Goal: Task Accomplishment & Management: Manage account settings

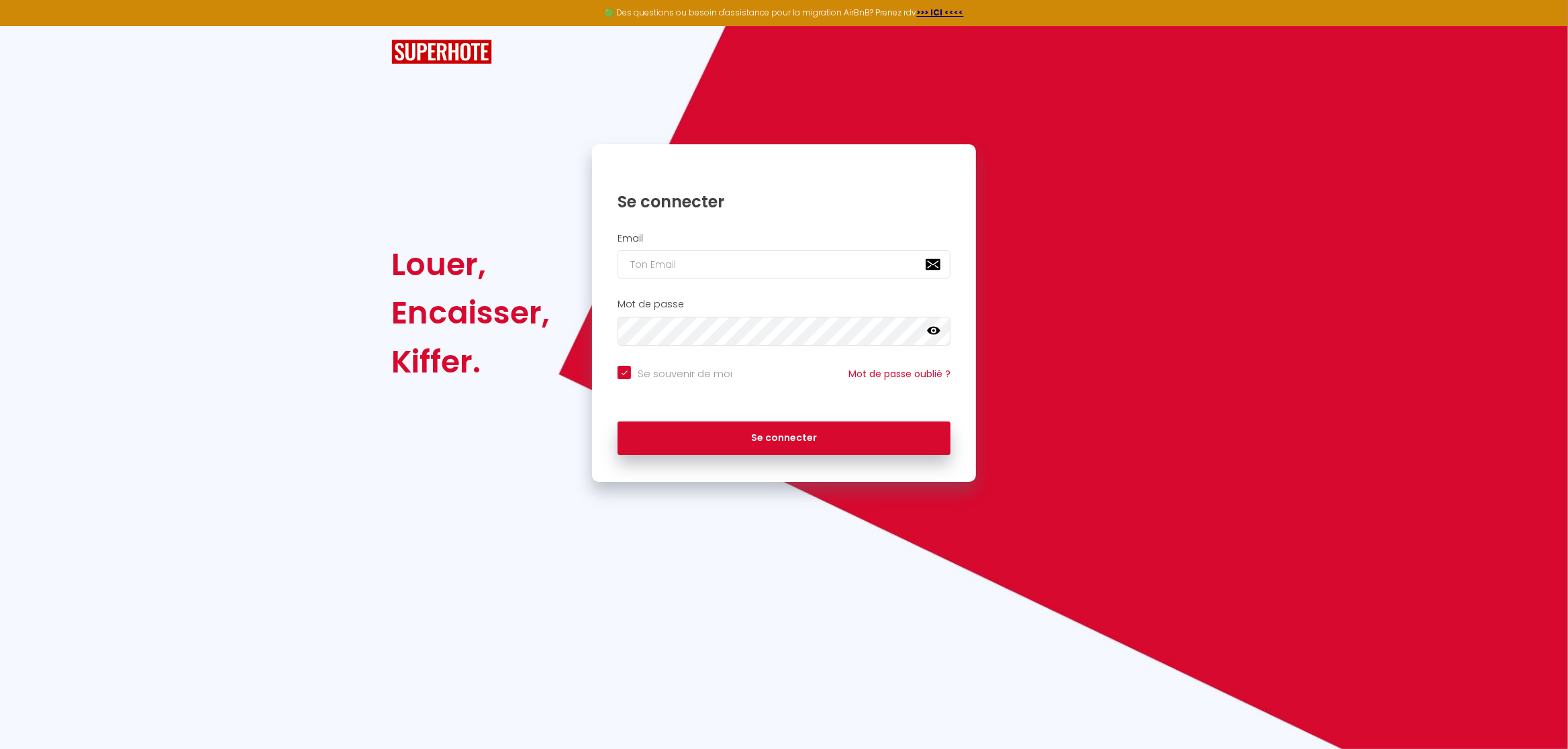
type input "[EMAIL_ADDRESS][DOMAIN_NAME]"
checkbox input "true"
click at [781, 278] on input "[EMAIL_ADDRESS][DOMAIN_NAME]" at bounding box center [783, 265] width 333 height 28
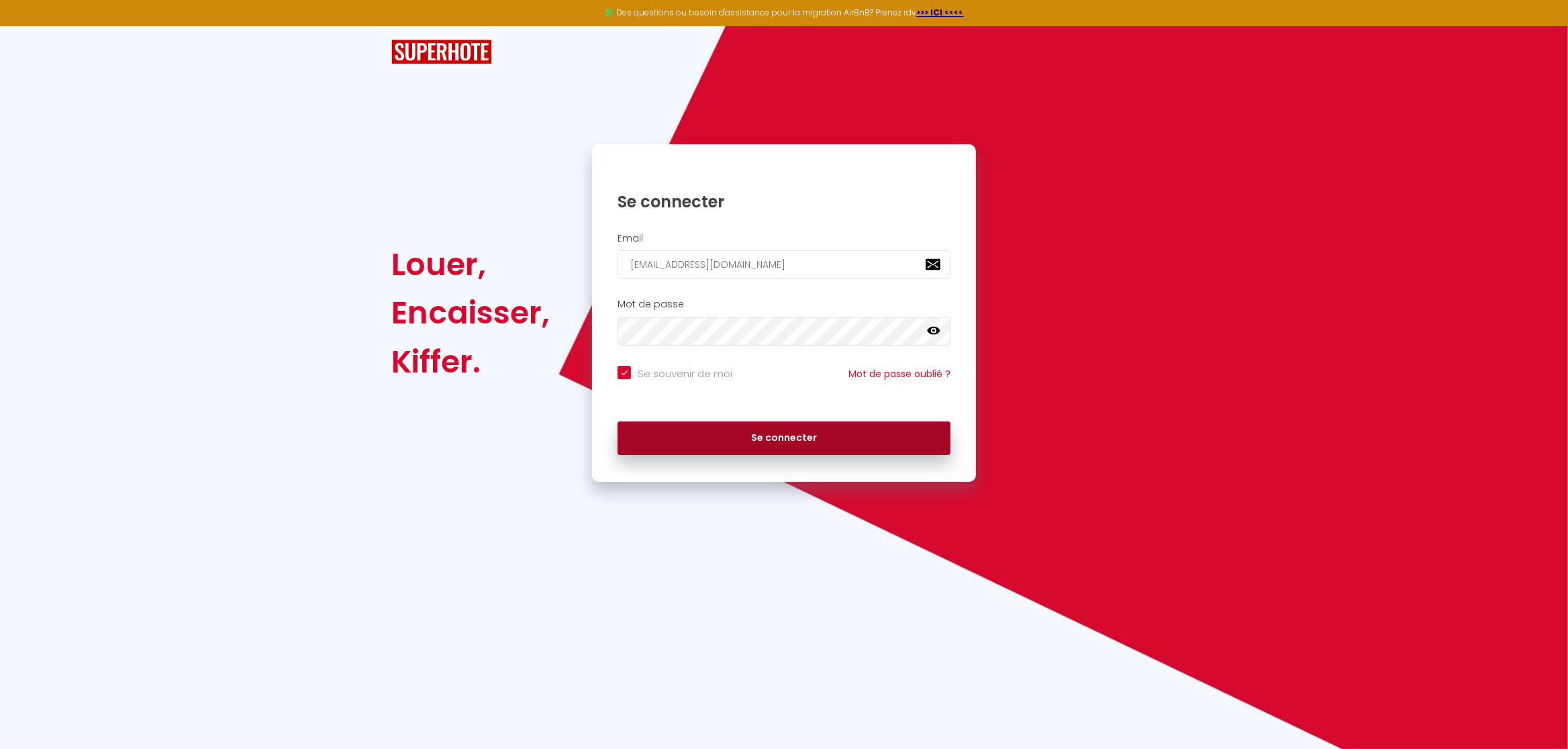
type input "[EMAIL_ADDRESS][DOMAIN_NAME]"
click at [764, 446] on button "Se connecter" at bounding box center [783, 438] width 333 height 34
checkbox input "true"
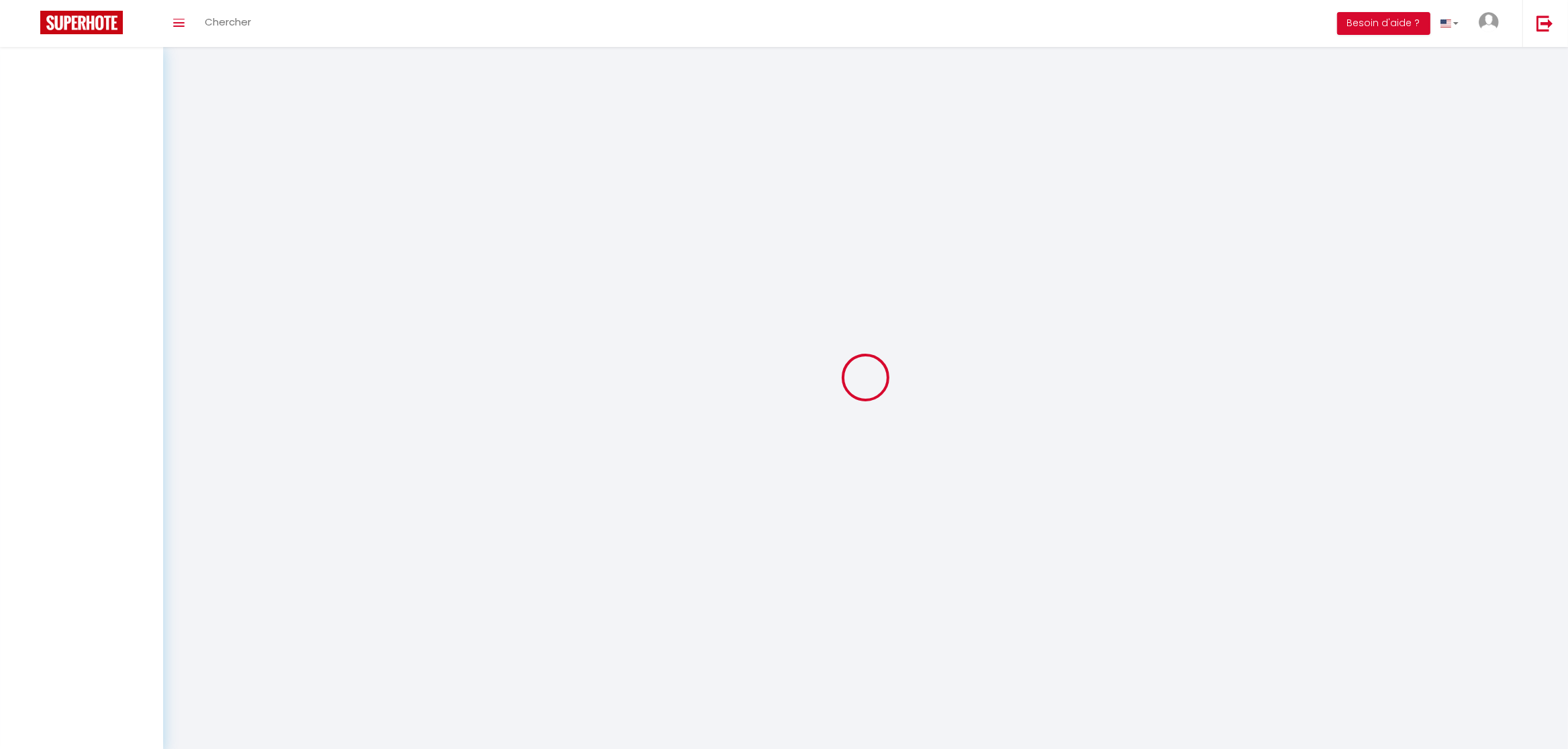
select select
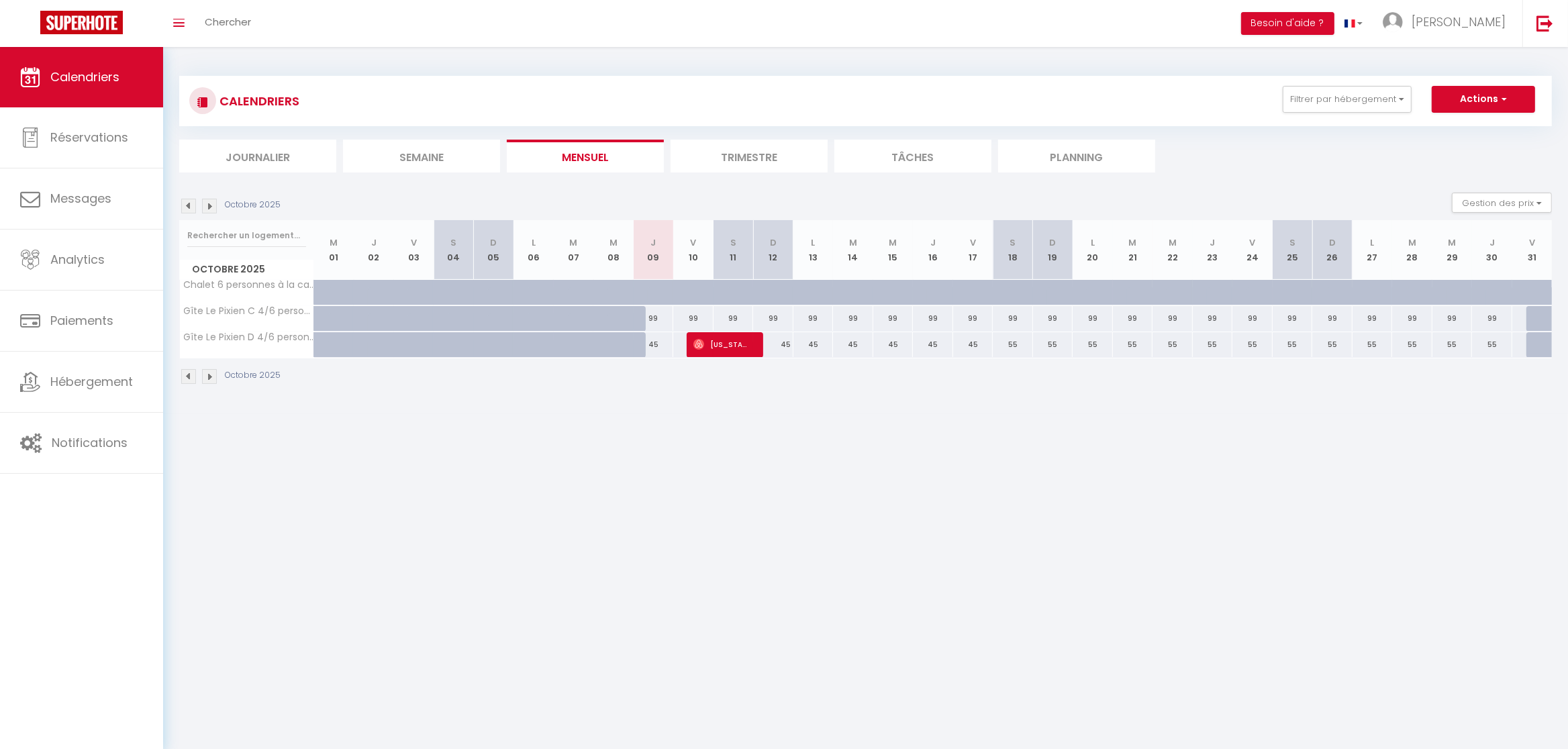
click at [715, 345] on span "[US_STATE][PERSON_NAME]" at bounding box center [720, 344] width 54 height 25
select select "OK"
select select "0"
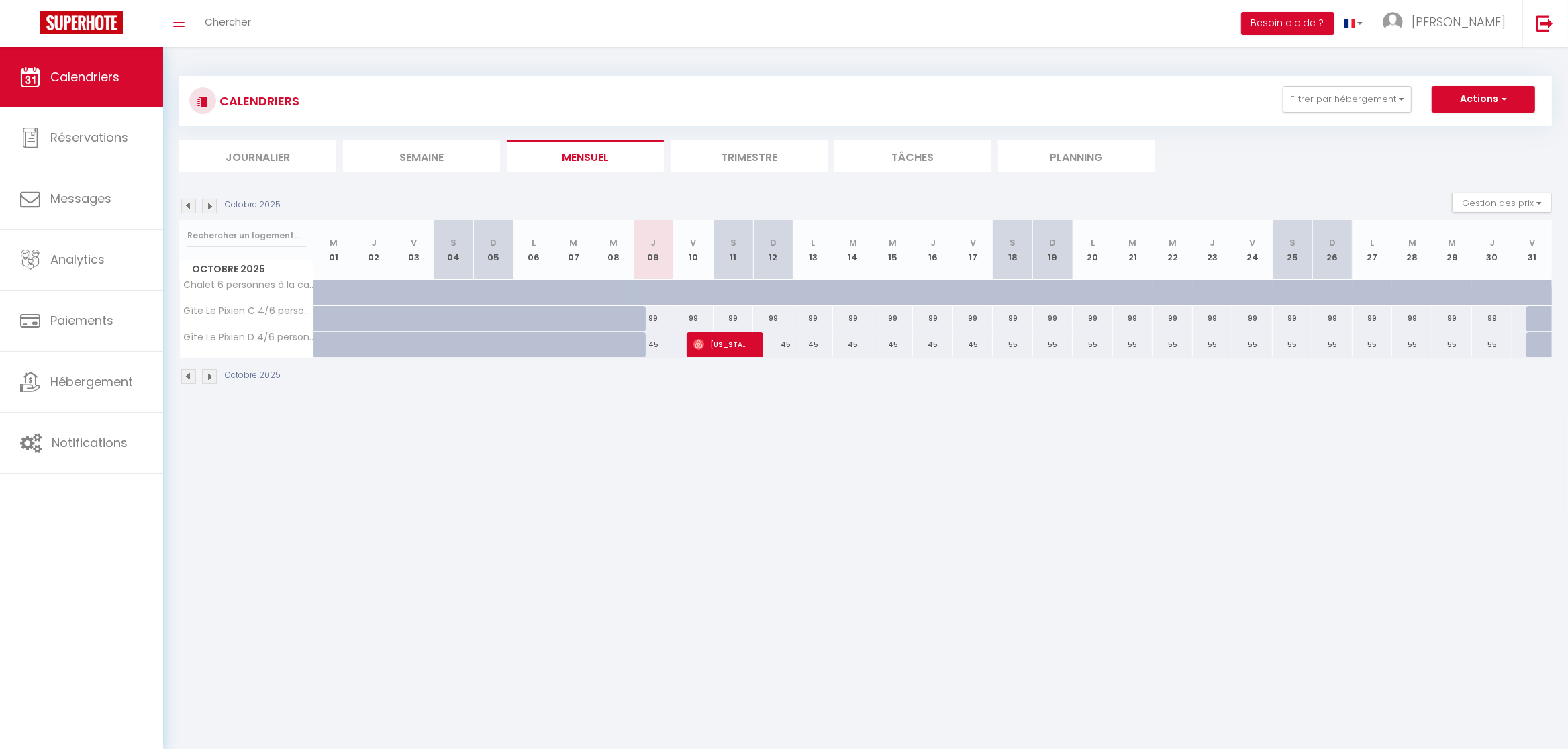
select select "1"
select select
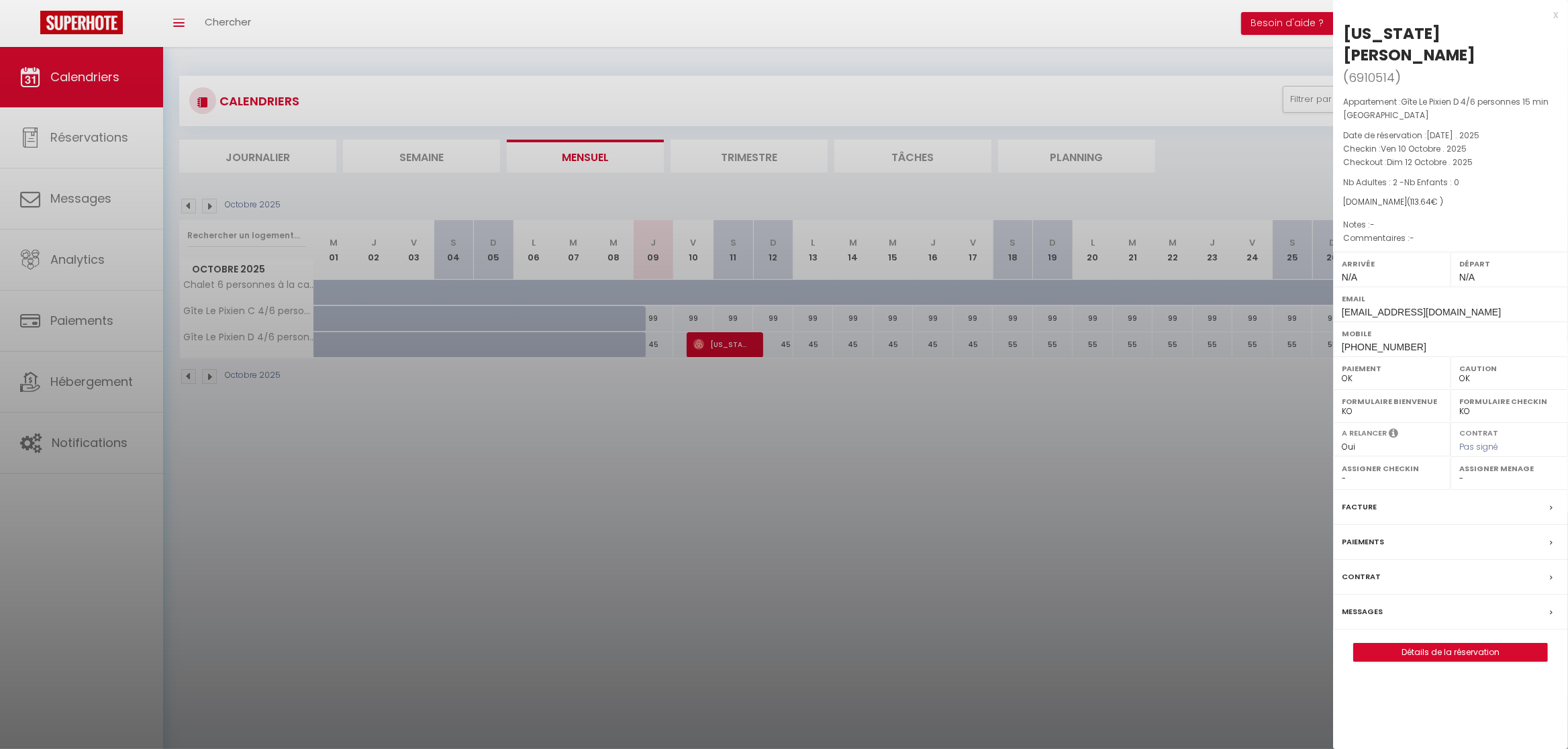
click at [1445, 643] on div "x [US_STATE][PERSON_NAME] ( 6910514 ) Appartement : Gîte Le Pixien D 4/6 person…" at bounding box center [1450, 341] width 235 height 682
click at [697, 321] on div at bounding box center [784, 374] width 1568 height 749
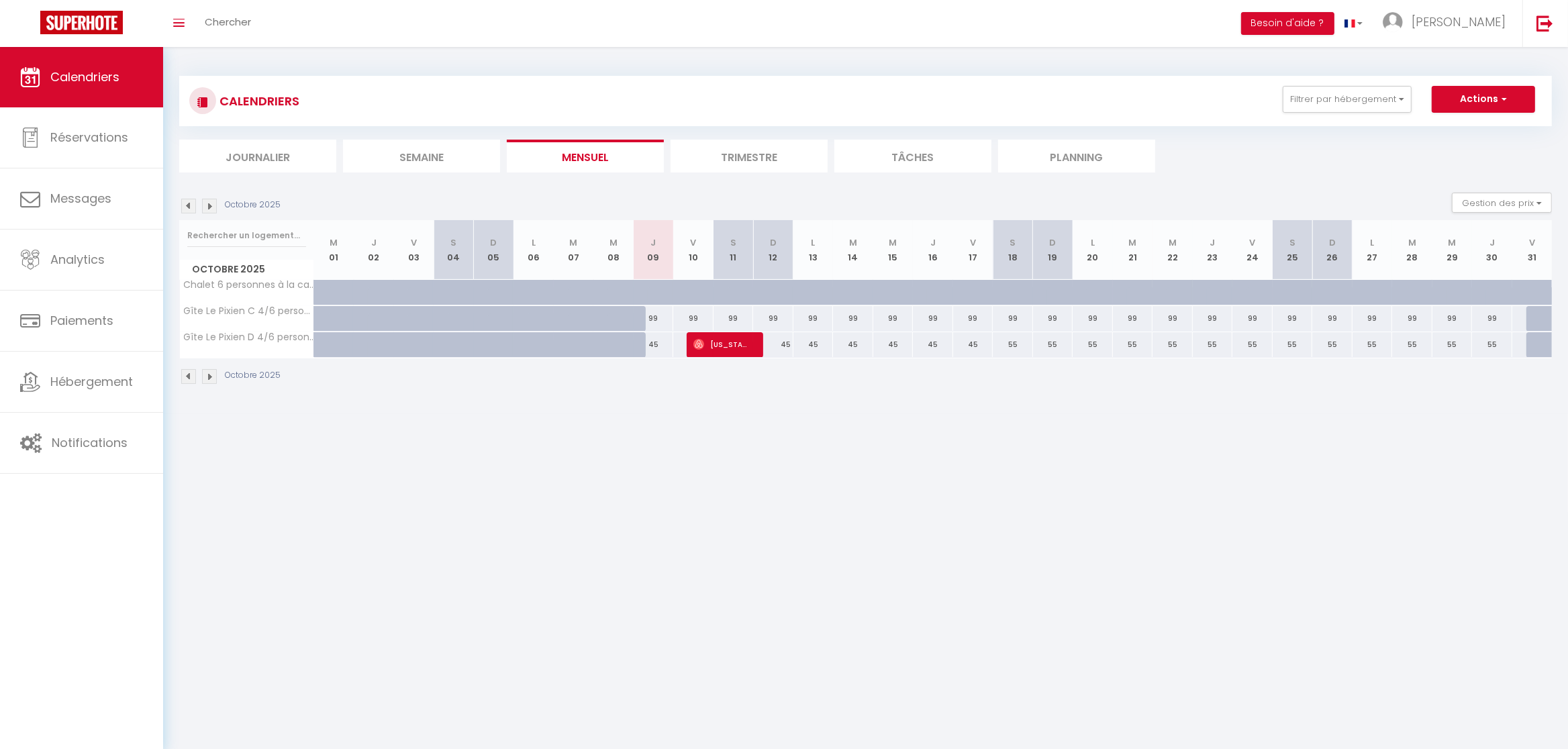
click at [697, 321] on div "99" at bounding box center [693, 318] width 40 height 25
type input "99"
type input "Ven 10 Octobre 2025"
type input "[DATE]"
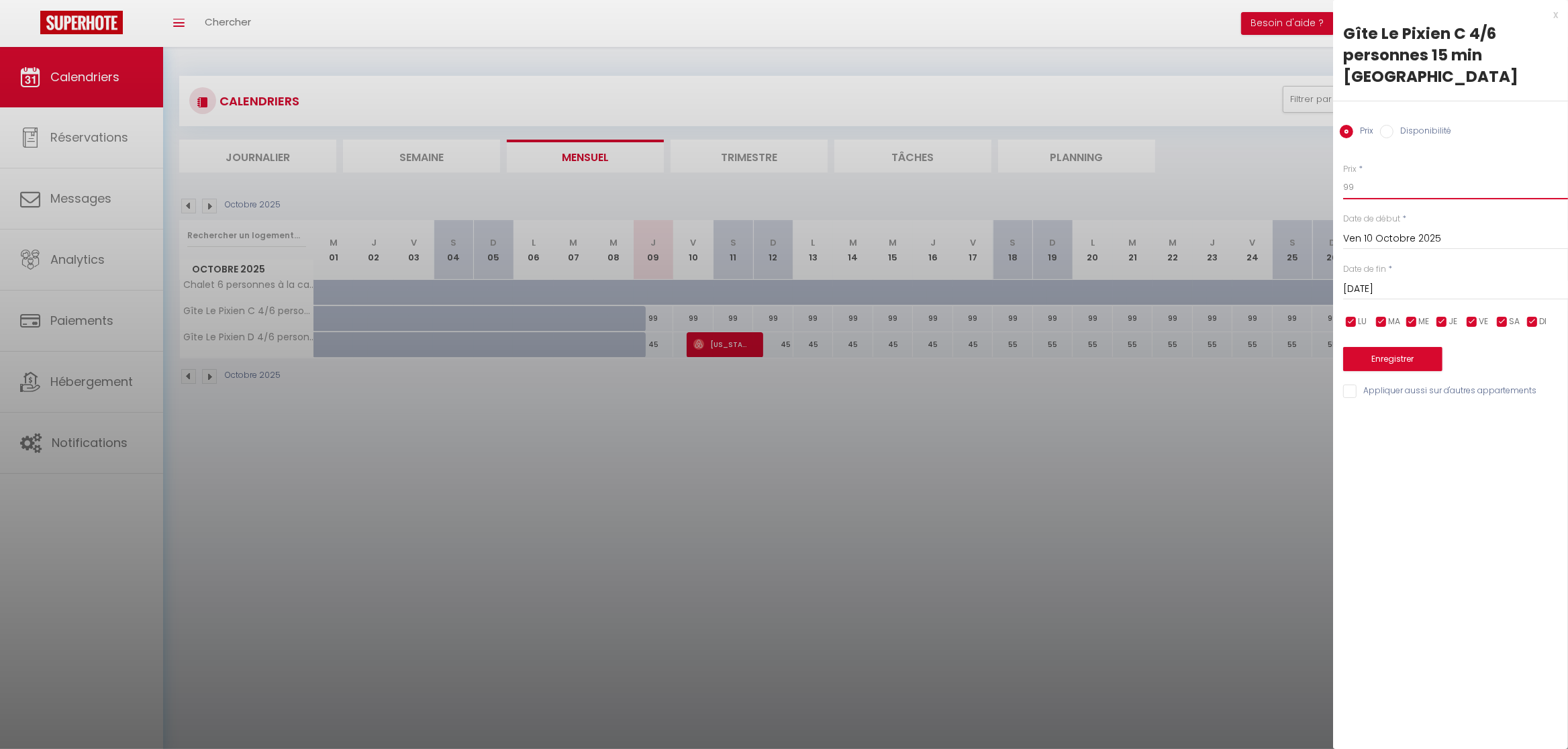
drag, startPoint x: 1377, startPoint y: 197, endPoint x: 1307, endPoint y: 193, distance: 70.1
click at [1343, 193] on input "99" at bounding box center [1455, 187] width 224 height 24
type input "50"
click at [1394, 292] on input "[DATE]" at bounding box center [1455, 289] width 224 height 18
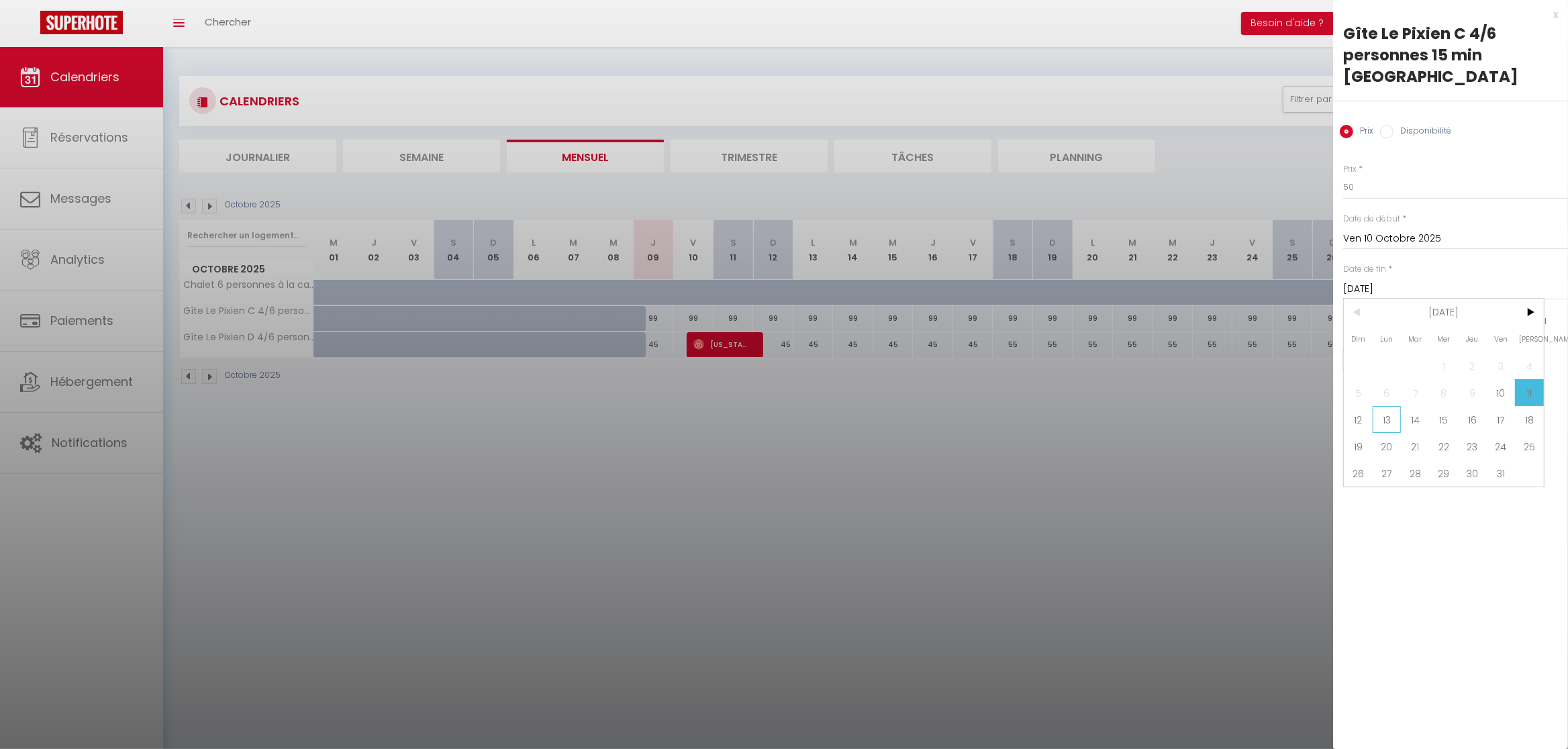
click at [1379, 427] on span "13" at bounding box center [1387, 419] width 29 height 27
type input "Lun 13 Octobre 2025"
click at [1389, 356] on button "Enregistrer" at bounding box center [1392, 358] width 99 height 24
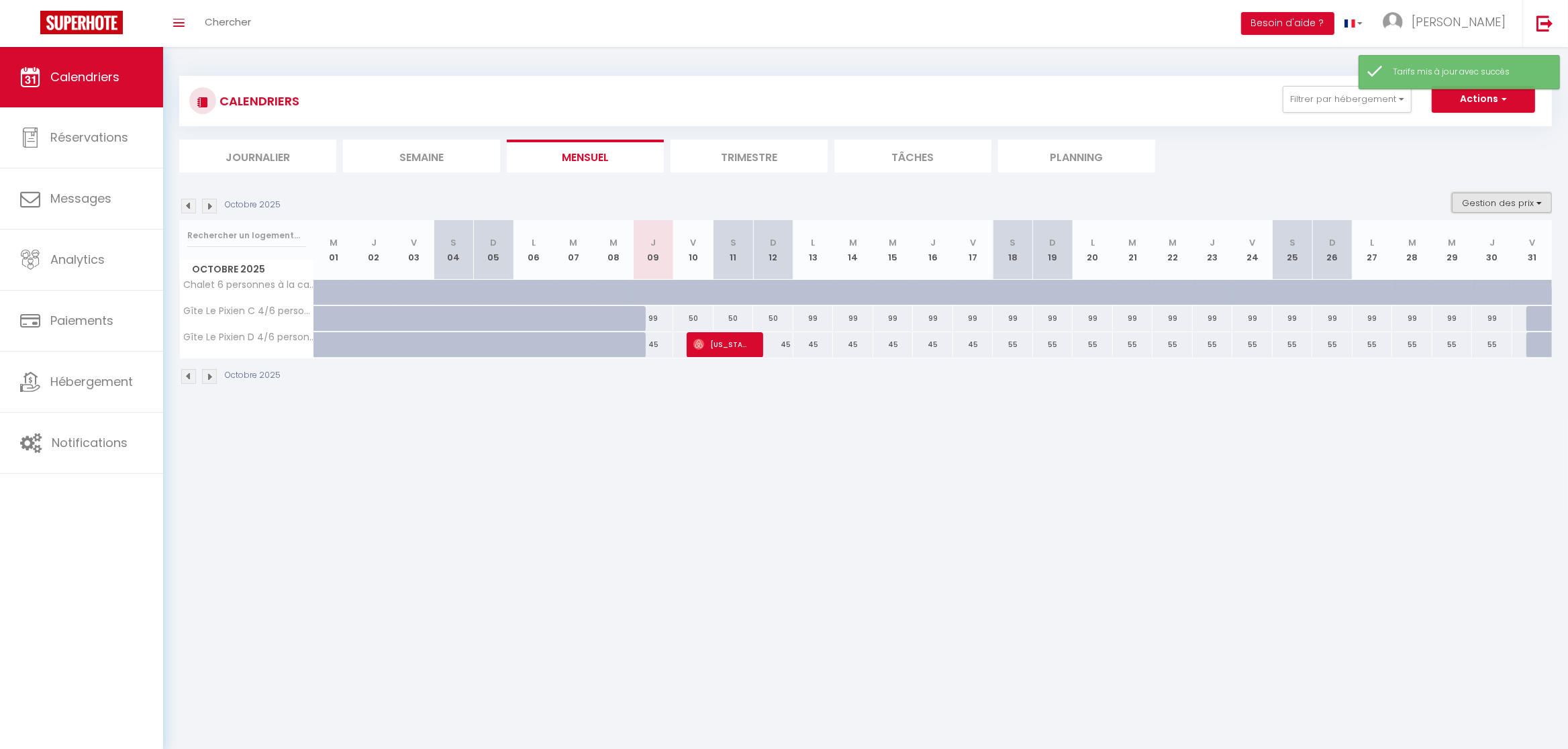
click at [1526, 200] on button "Gestion des prix" at bounding box center [1502, 203] width 100 height 20
click at [1477, 245] on input "Nb Nuits minimum" at bounding box center [1490, 244] width 121 height 13
checkbox input "true"
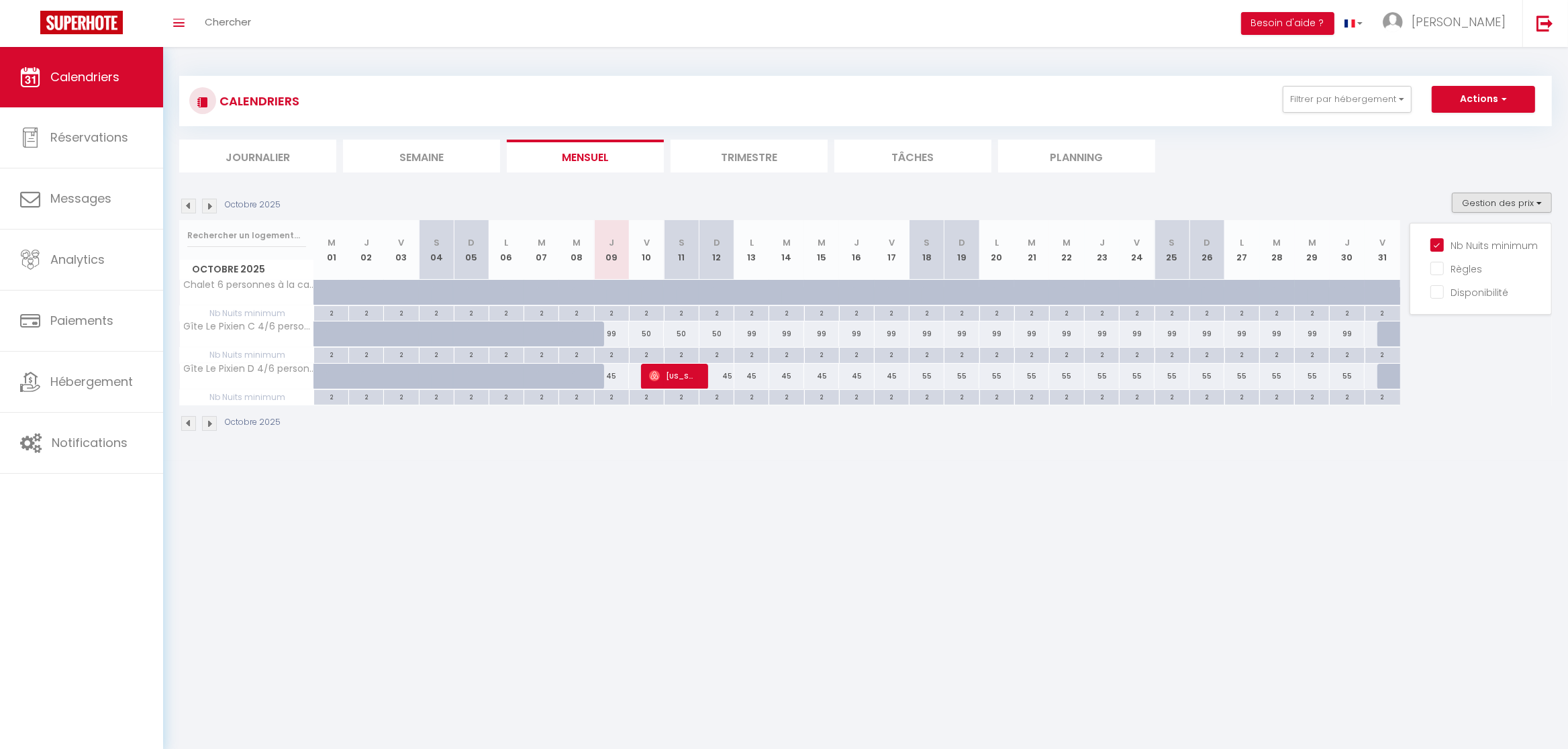
click at [717, 384] on div "45" at bounding box center [716, 376] width 35 height 25
type input "45"
type input "Dim 12 Octobre 2025"
type input "Lun 13 Octobre 2025"
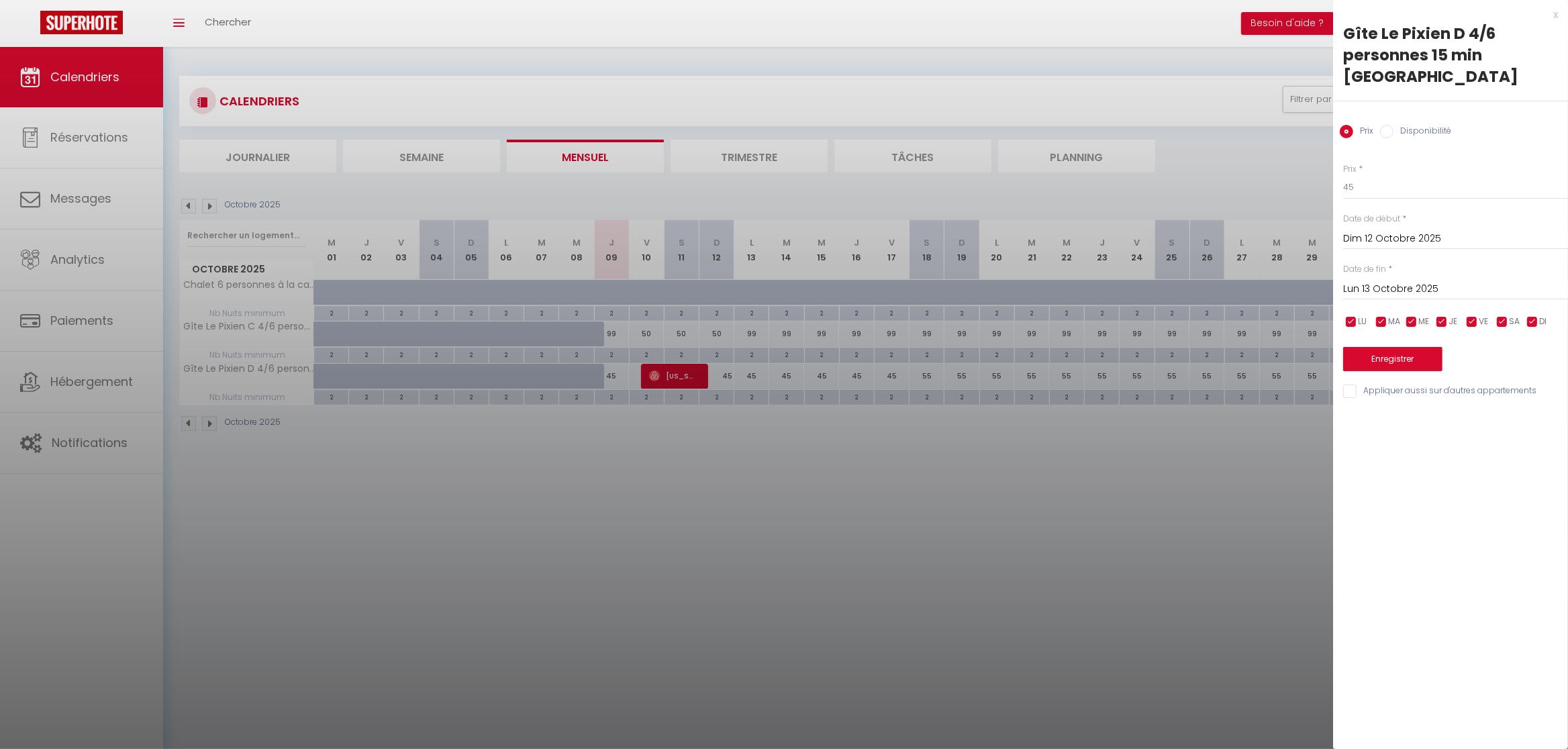
click at [1397, 130] on label "Disponibilité" at bounding box center [1422, 131] width 58 height 15
click at [1394, 130] on input "Disponibilité" at bounding box center [1386, 131] width 13 height 13
radio input "true"
radio input "false"
click at [1387, 202] on div "Prix * 45 Statut * Disponible Indisponible Date de début * [DATE] < [DATE] > Di…" at bounding box center [1450, 274] width 235 height 255
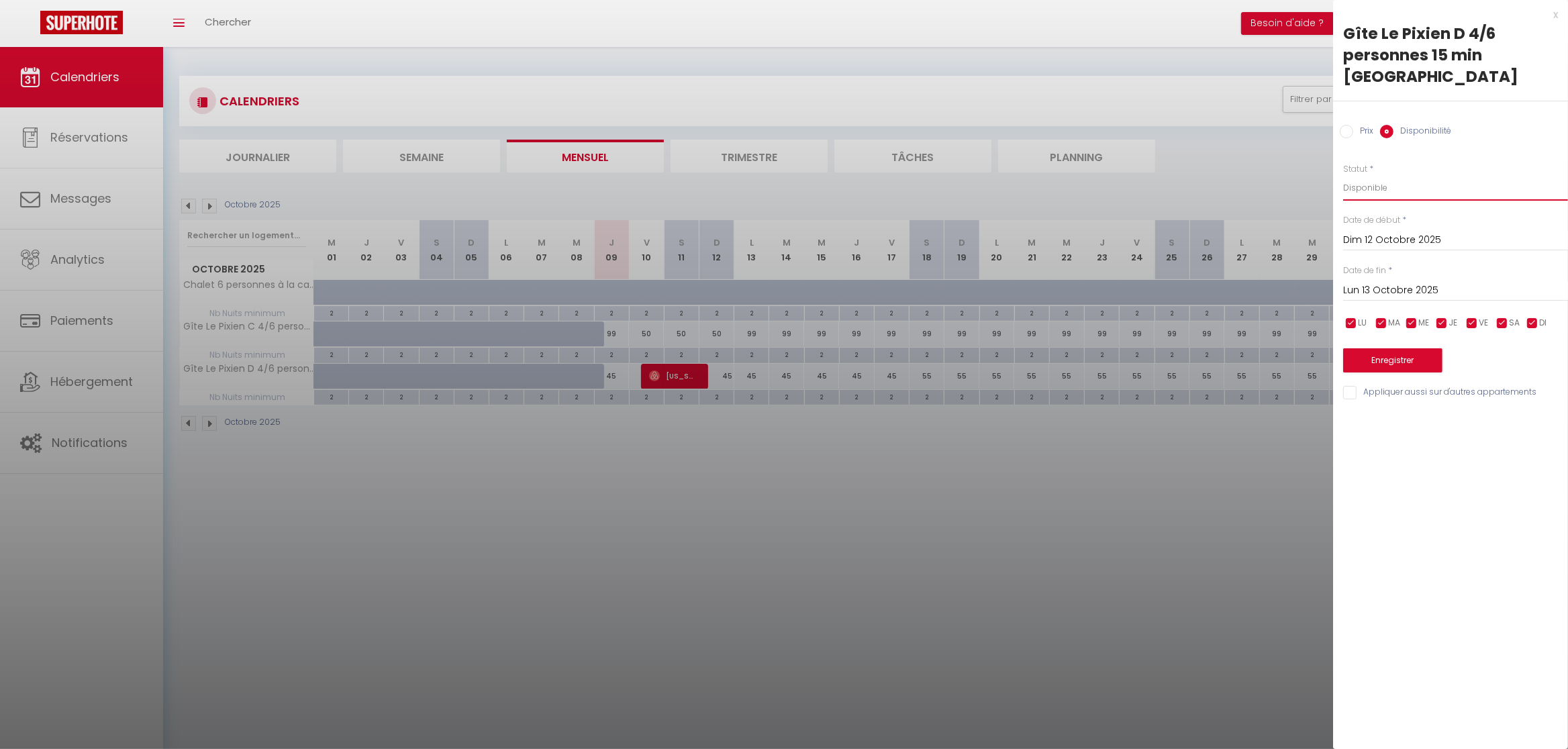
click at [1343, 175] on select "Disponible Indisponible" at bounding box center [1455, 188] width 224 height 25
select select "0"
click option "Indisponible" at bounding box center [0, 0] width 0 height 0
click at [1407, 351] on button "Enregistrer" at bounding box center [1392, 360] width 99 height 24
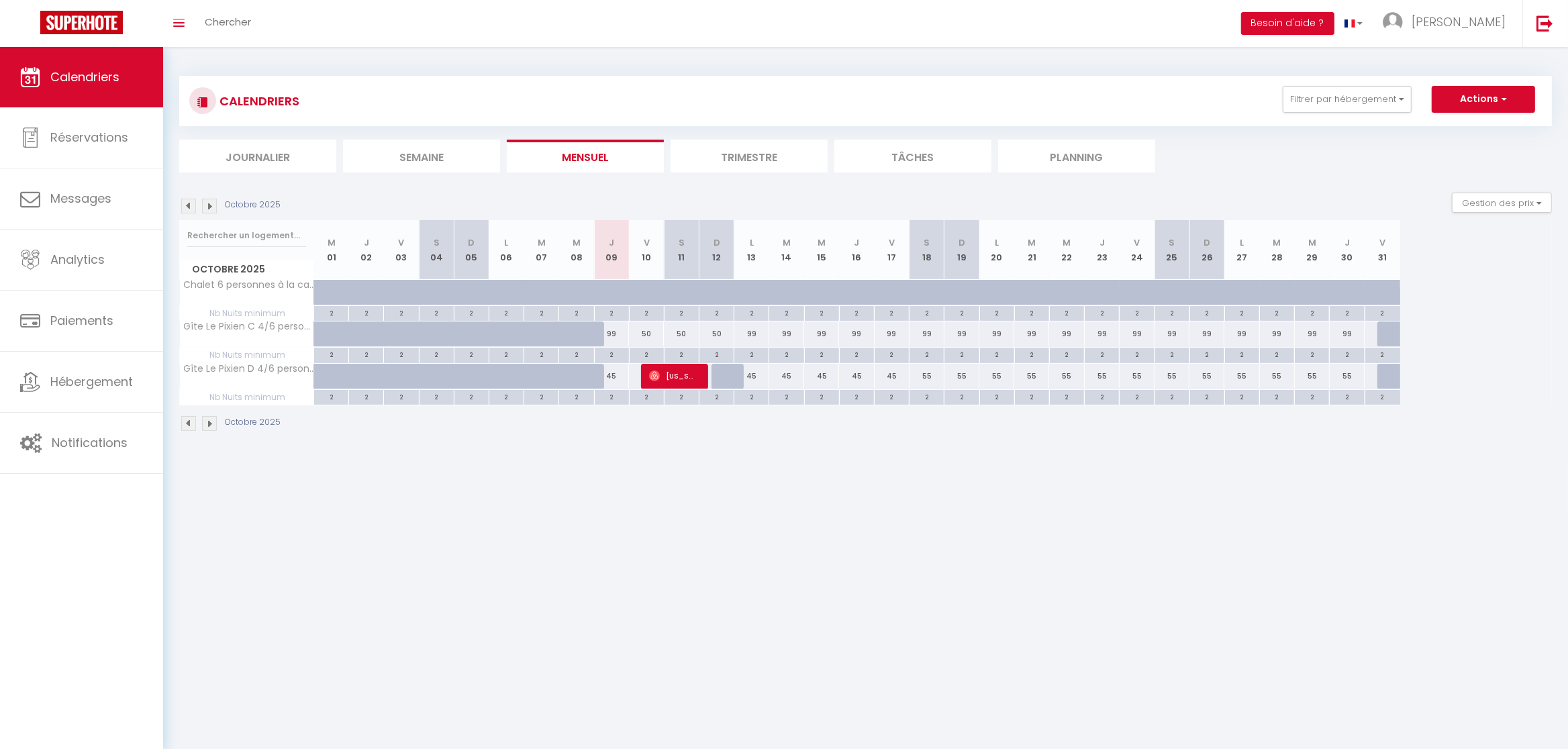
click at [662, 384] on span "[US_STATE][PERSON_NAME]" at bounding box center [672, 375] width 46 height 25
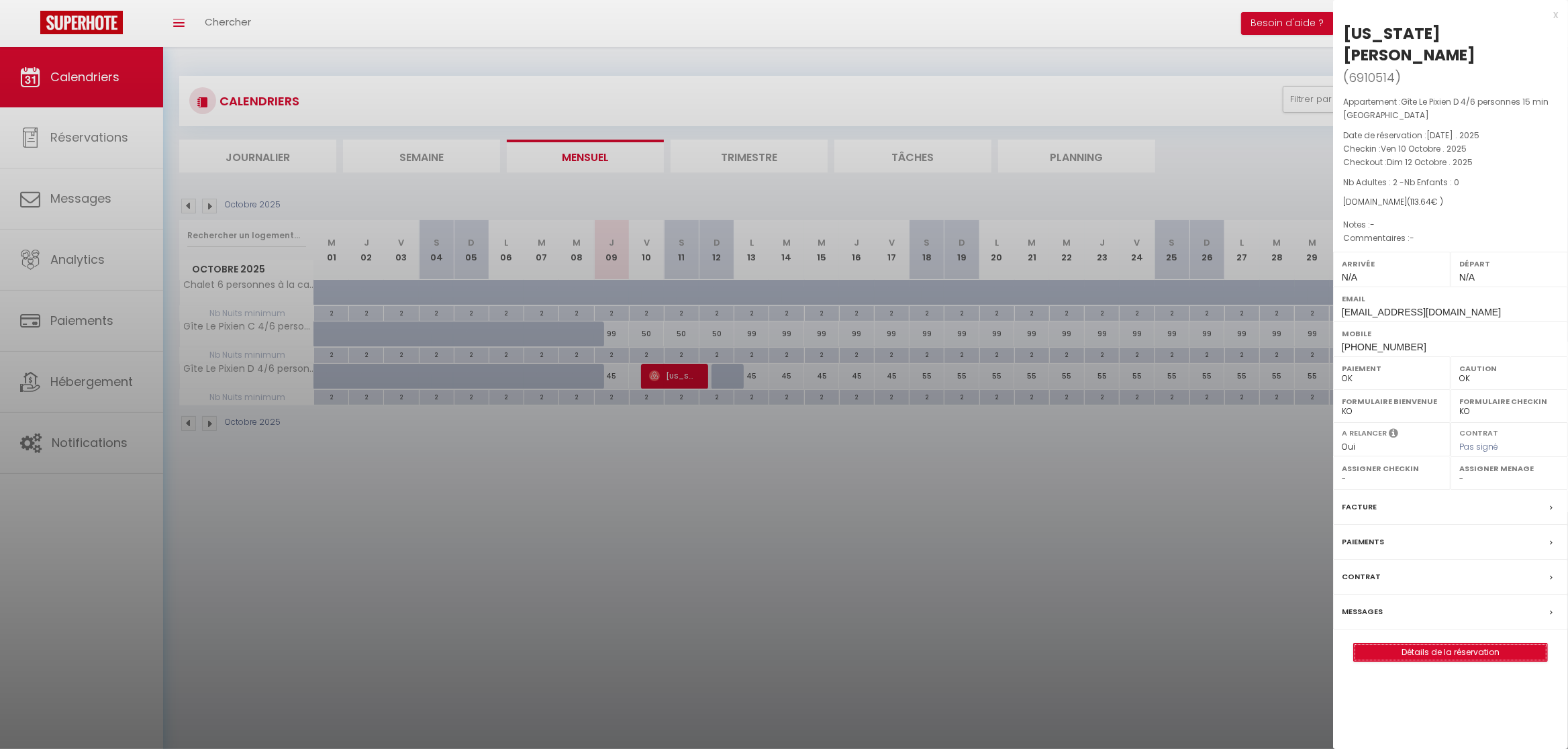
click at [1398, 644] on link "Détails de la réservation" at bounding box center [1450, 652] width 193 height 18
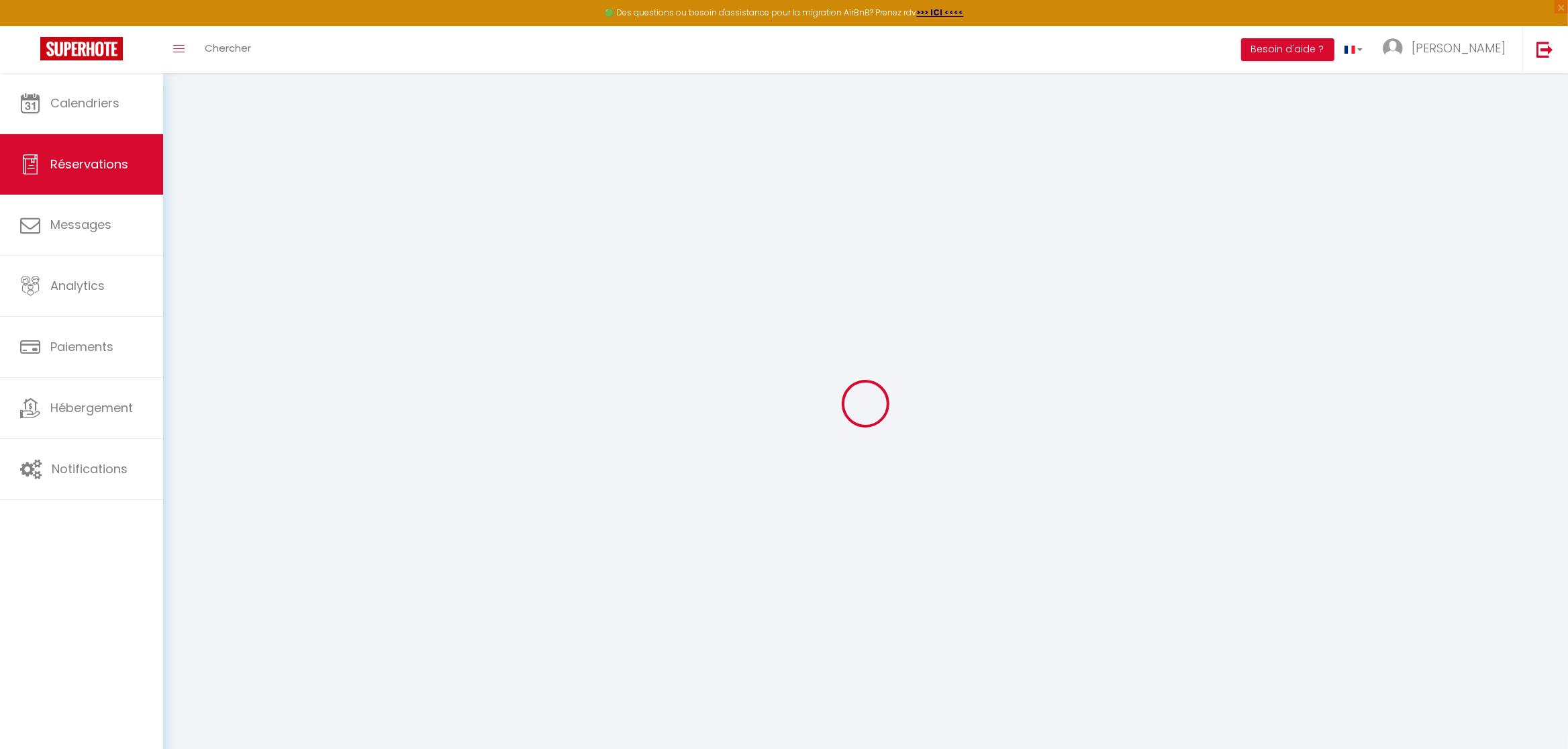
type input "[US_STATE]"
type input "Mastrangelo"
type input "[EMAIL_ADDRESS][DOMAIN_NAME]"
type input "[PHONE_NUMBER]"
select select
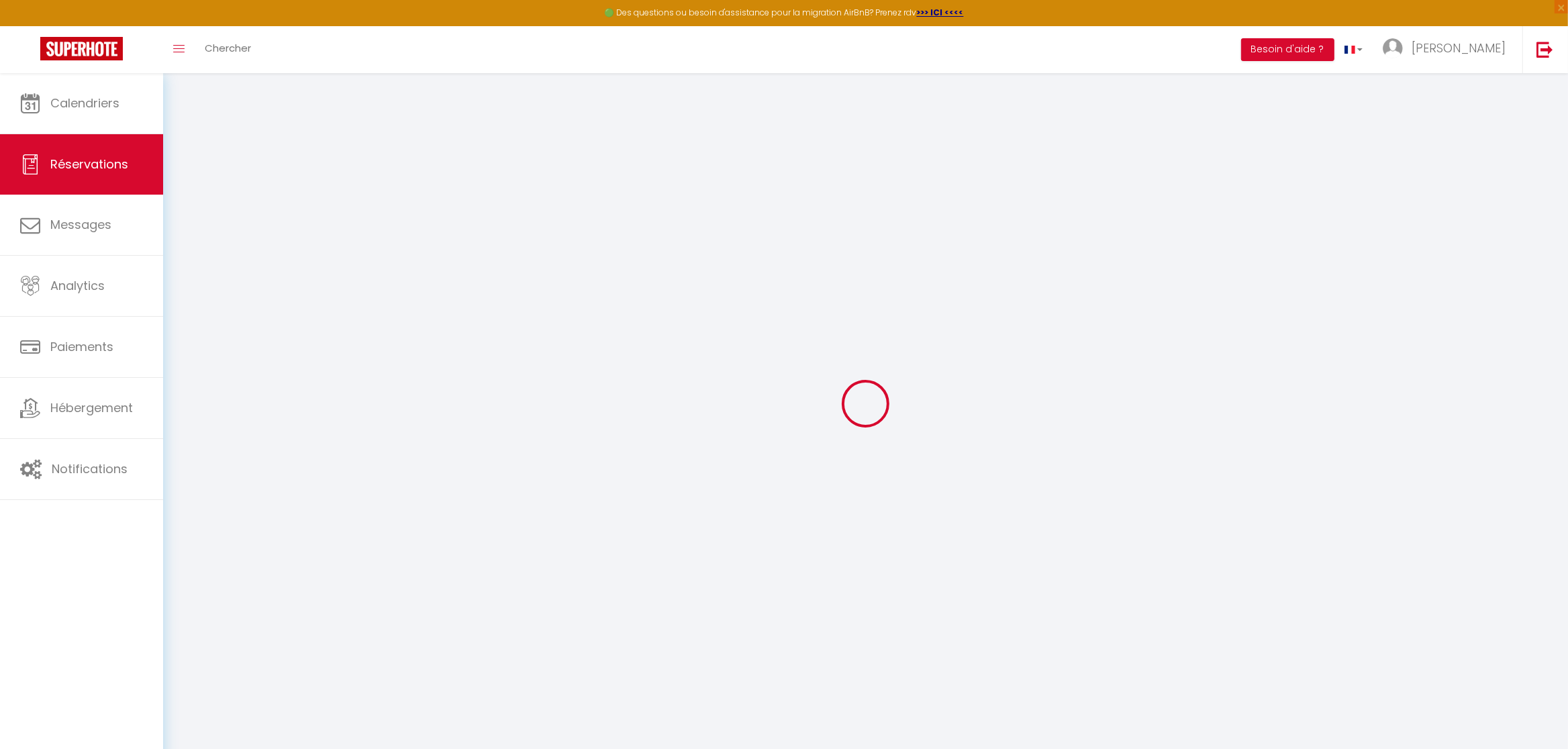
type input "19.979999999999997"
select select "56192"
select select "1"
select select
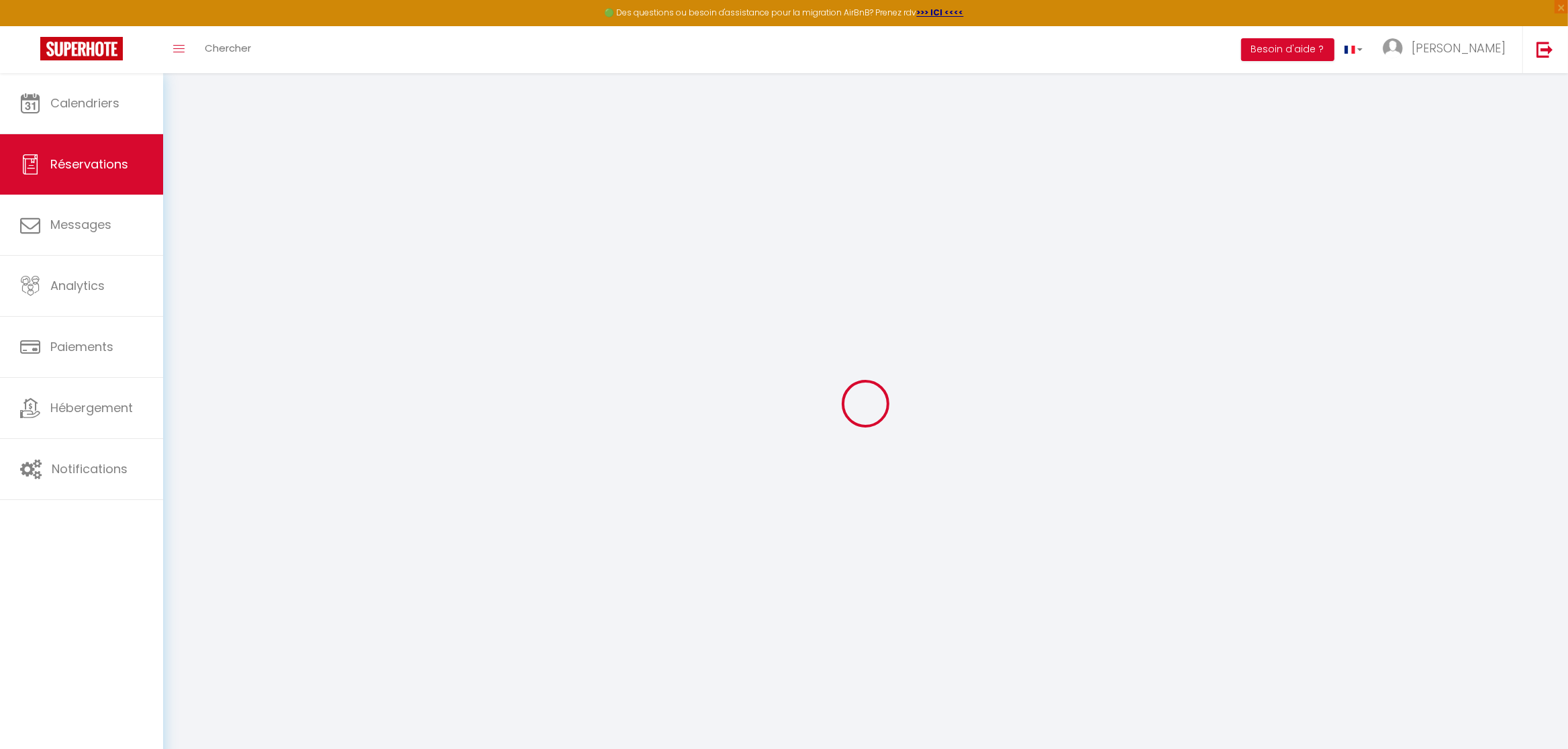
type input "2"
select select "12"
select select
type input "81"
checkbox input "false"
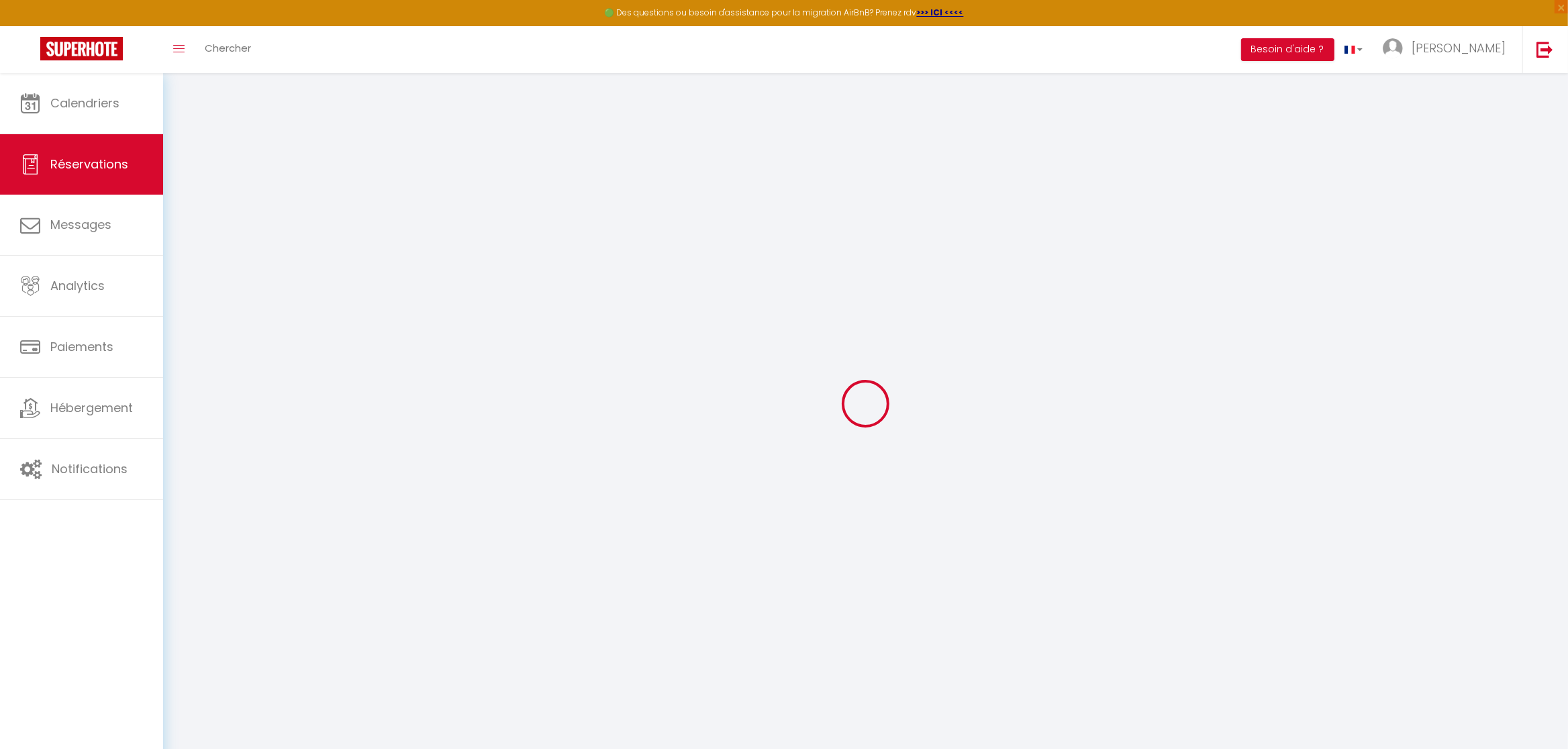
type input "0"
select select "1"
type input "0"
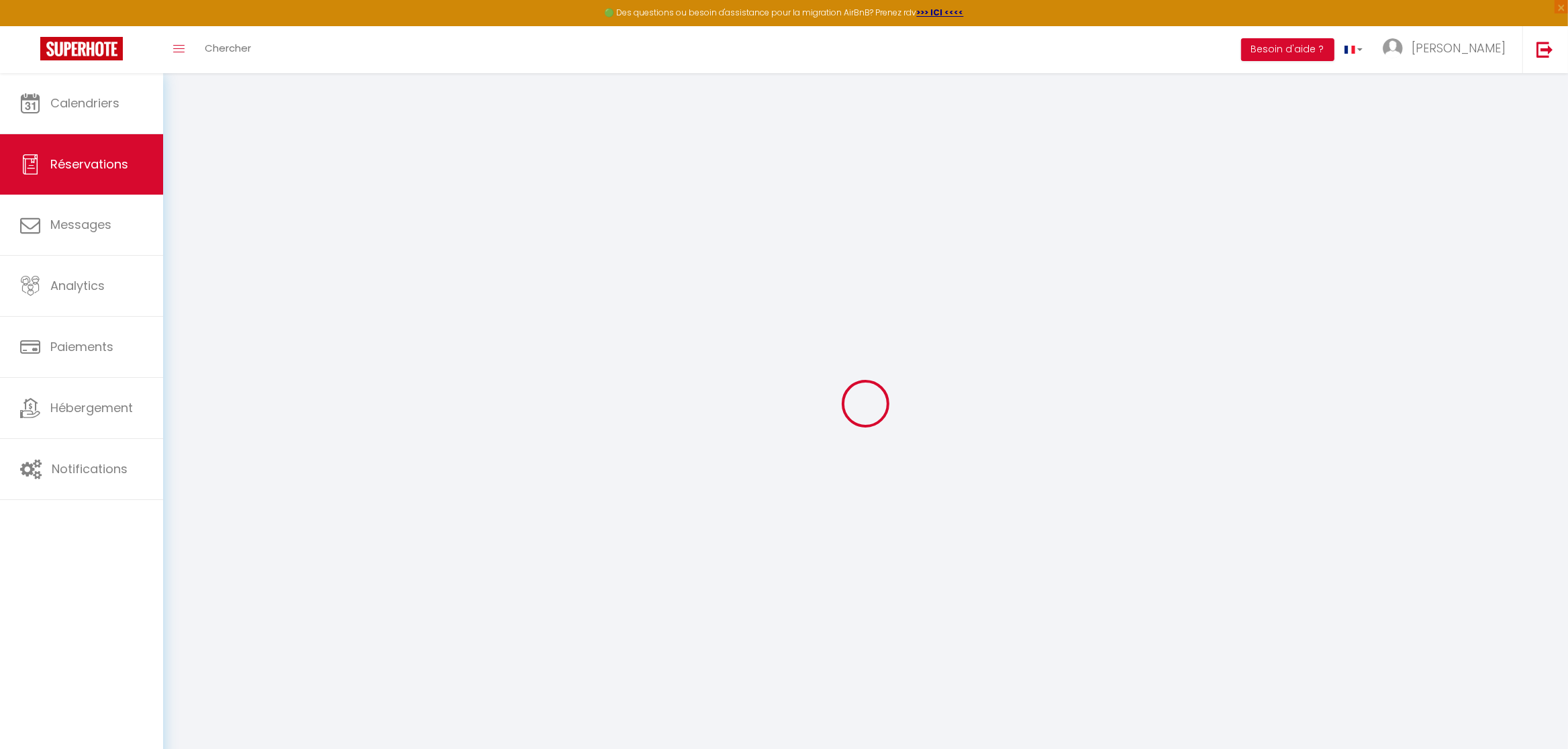
select select
select select "15"
checkbox input "false"
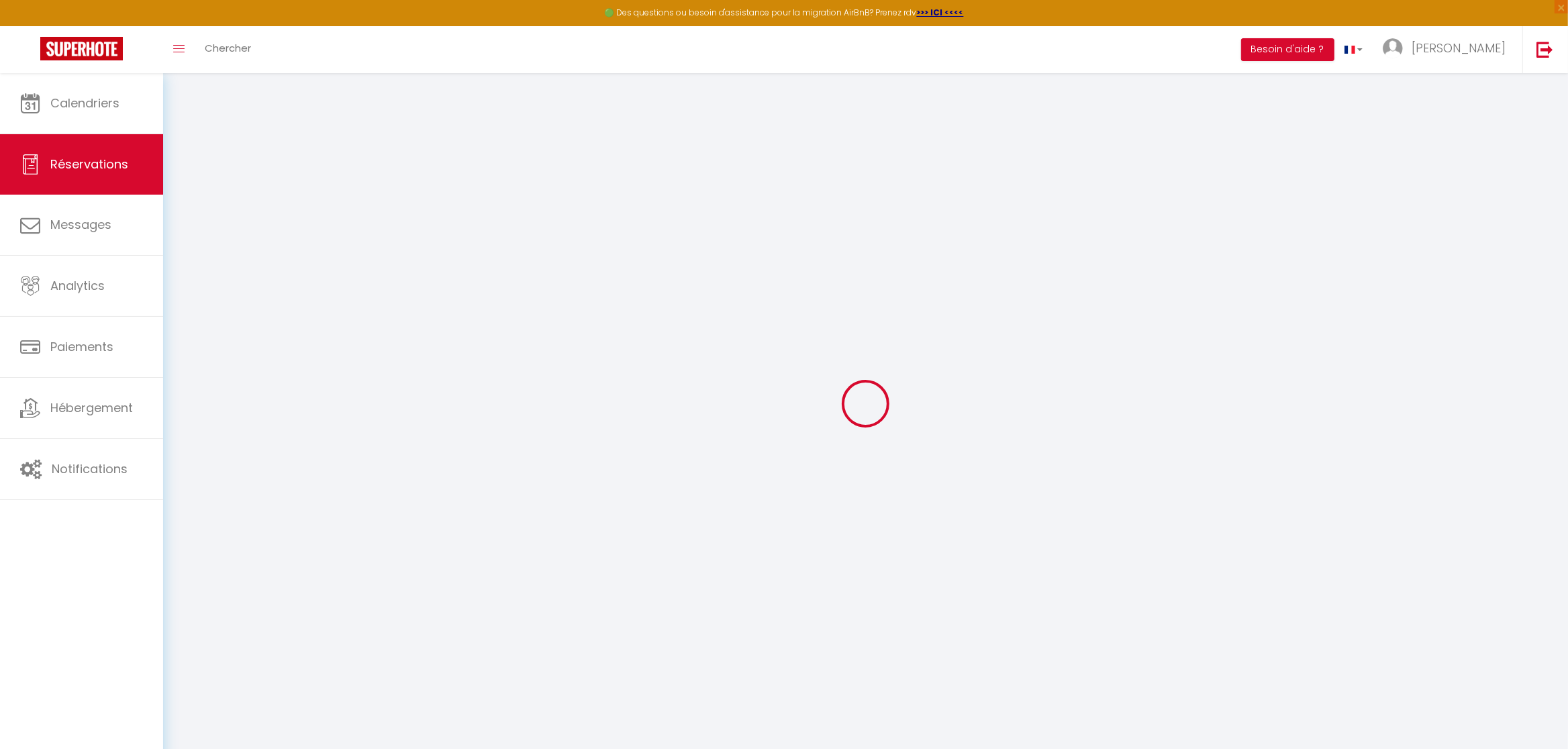
select select
checkbox input "false"
select select
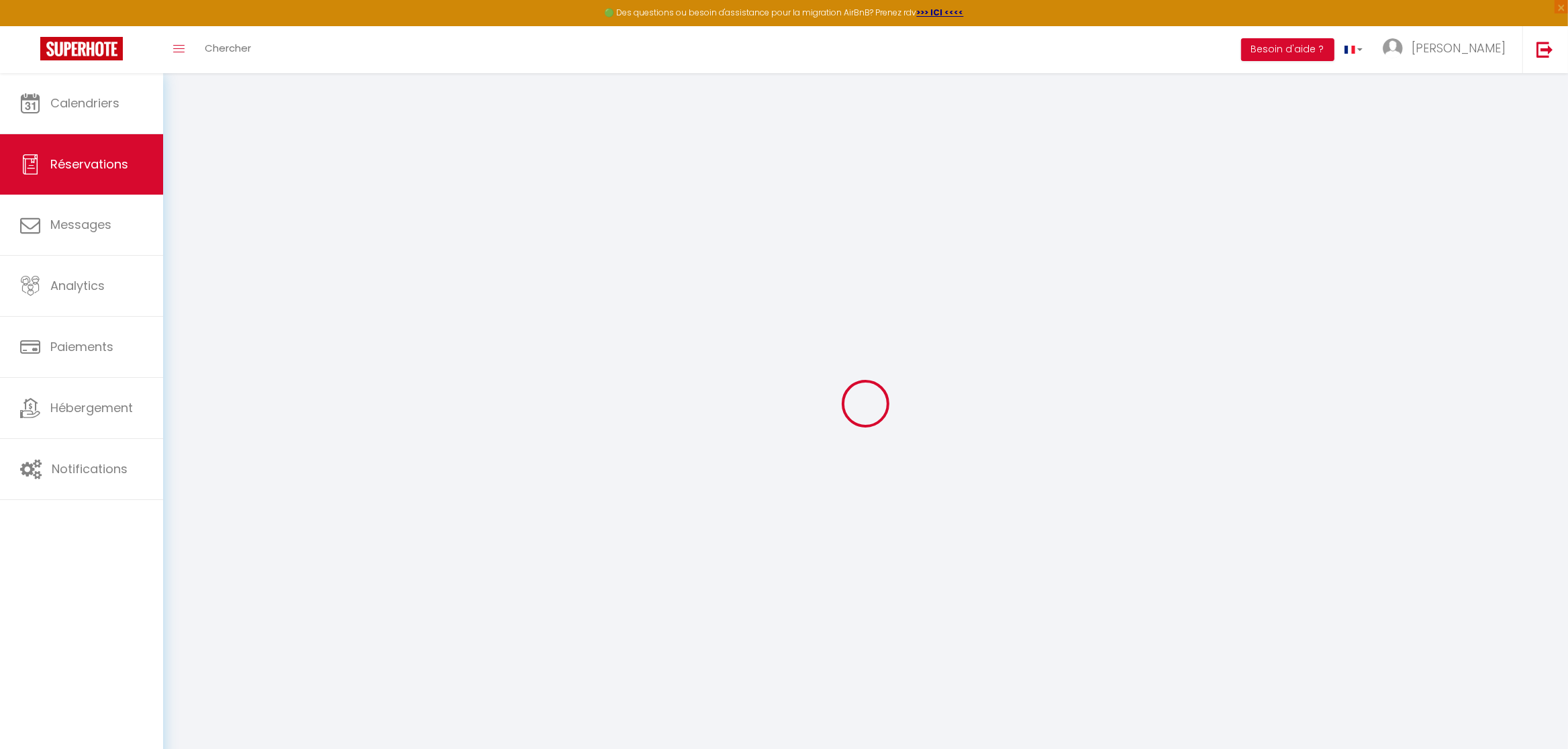
select select
checkbox input "false"
select select
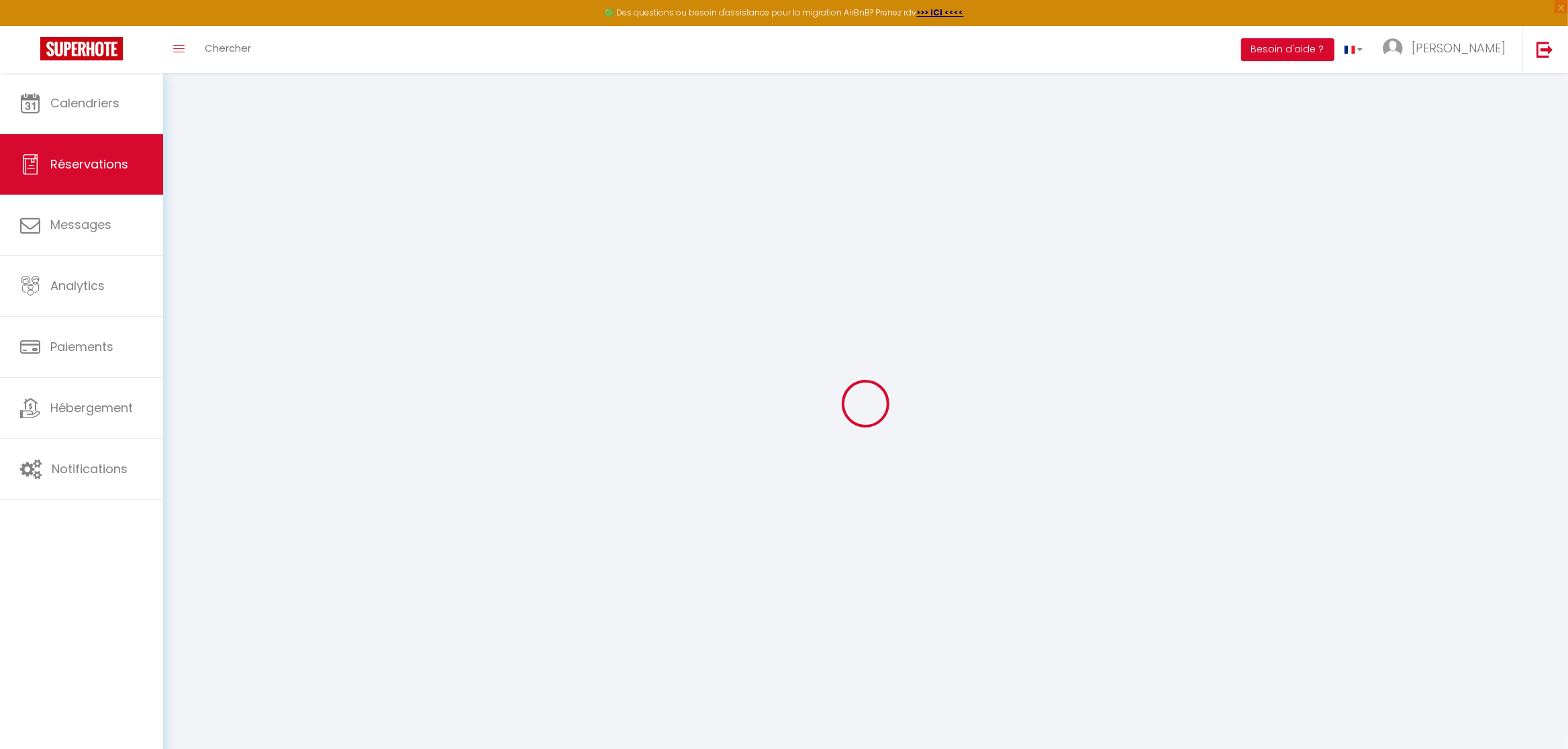
select select
checkbox input "false"
select select
type input "30"
type input "2.64"
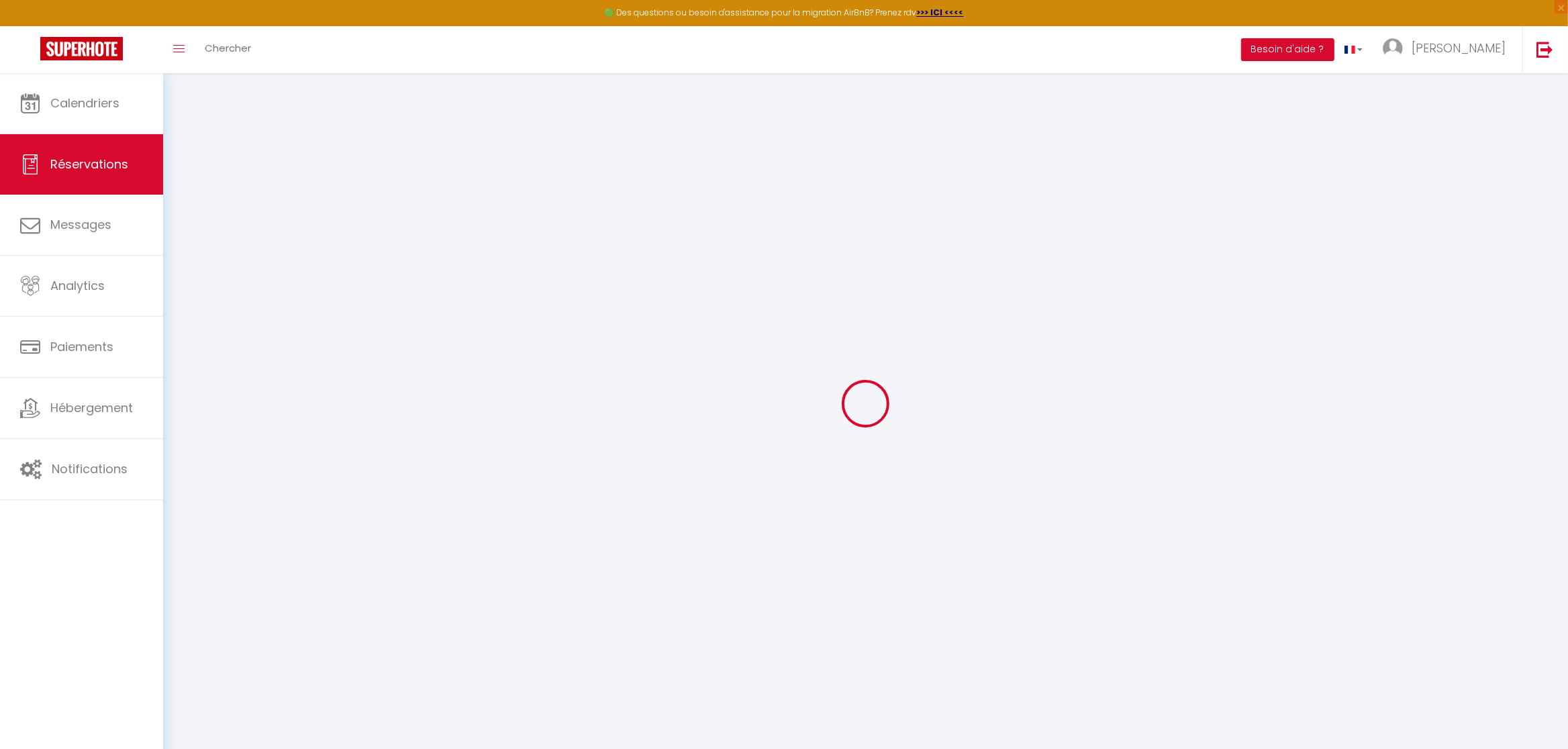
select select
checkbox input "false"
select select
checkbox input "false"
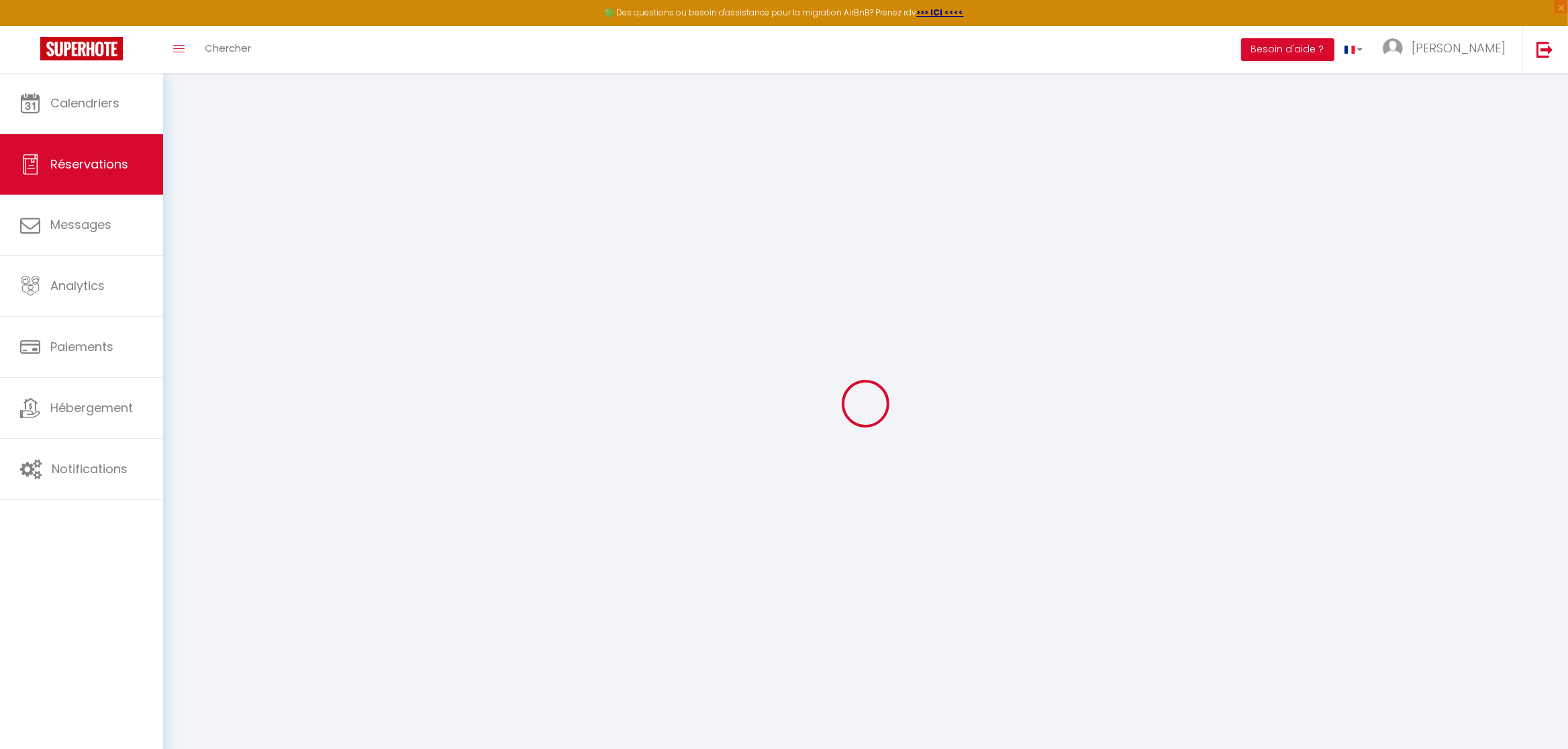
select select
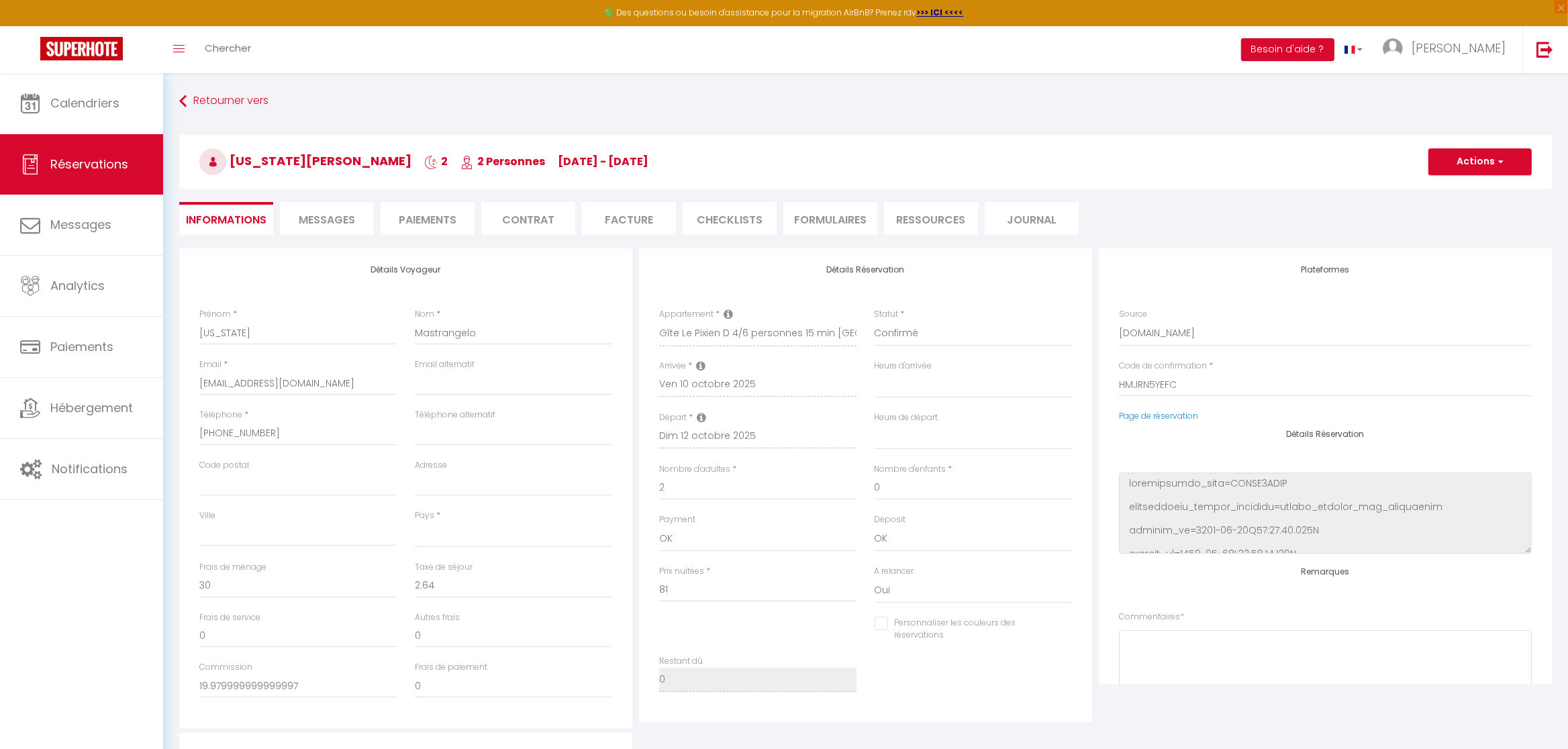
click at [337, 218] on span "Messages" at bounding box center [327, 220] width 56 height 15
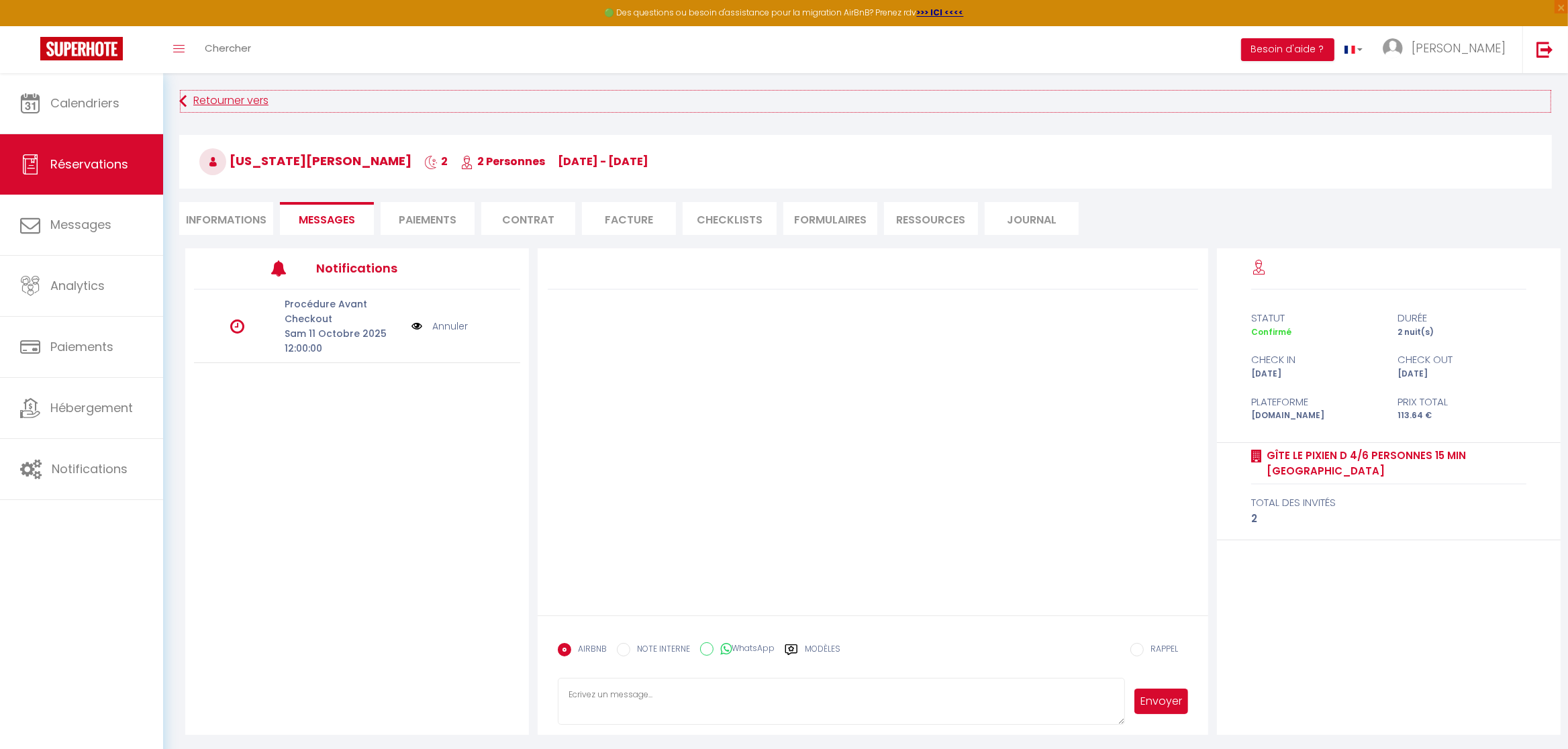
click at [194, 103] on link "Retourner vers" at bounding box center [865, 101] width 1373 height 24
select select
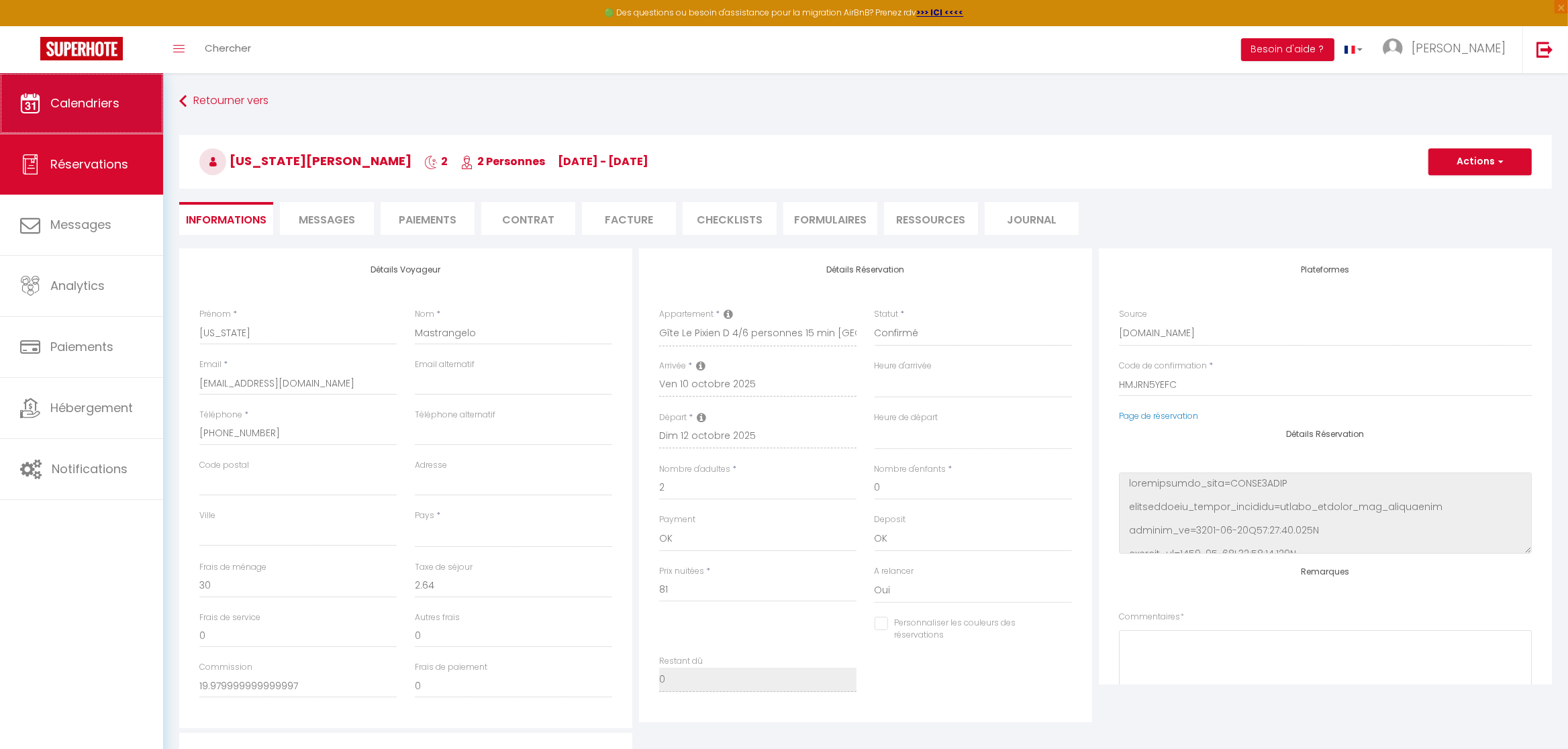
click at [65, 115] on link "Calendriers" at bounding box center [81, 103] width 163 height 61
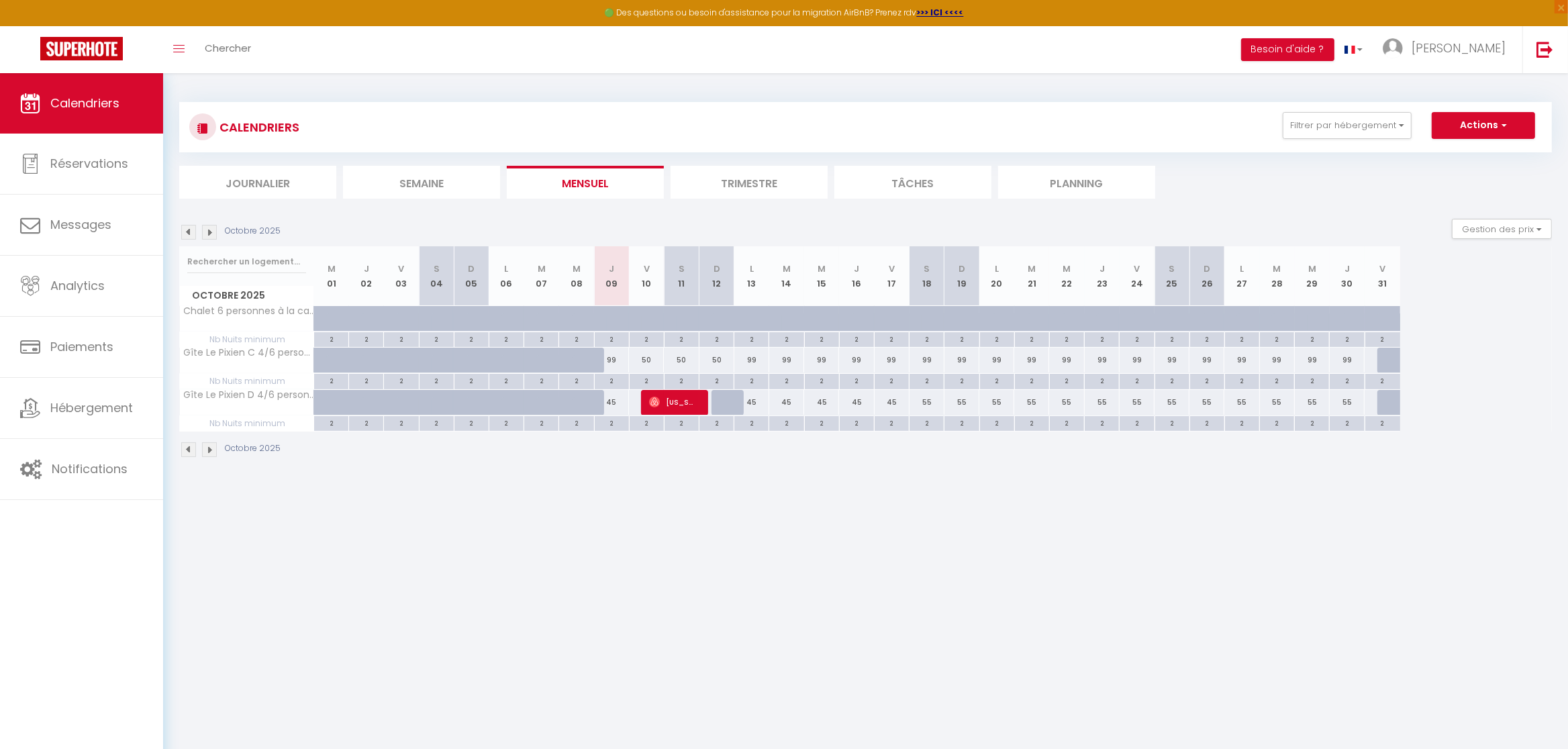
click at [184, 232] on img at bounding box center [188, 231] width 15 height 15
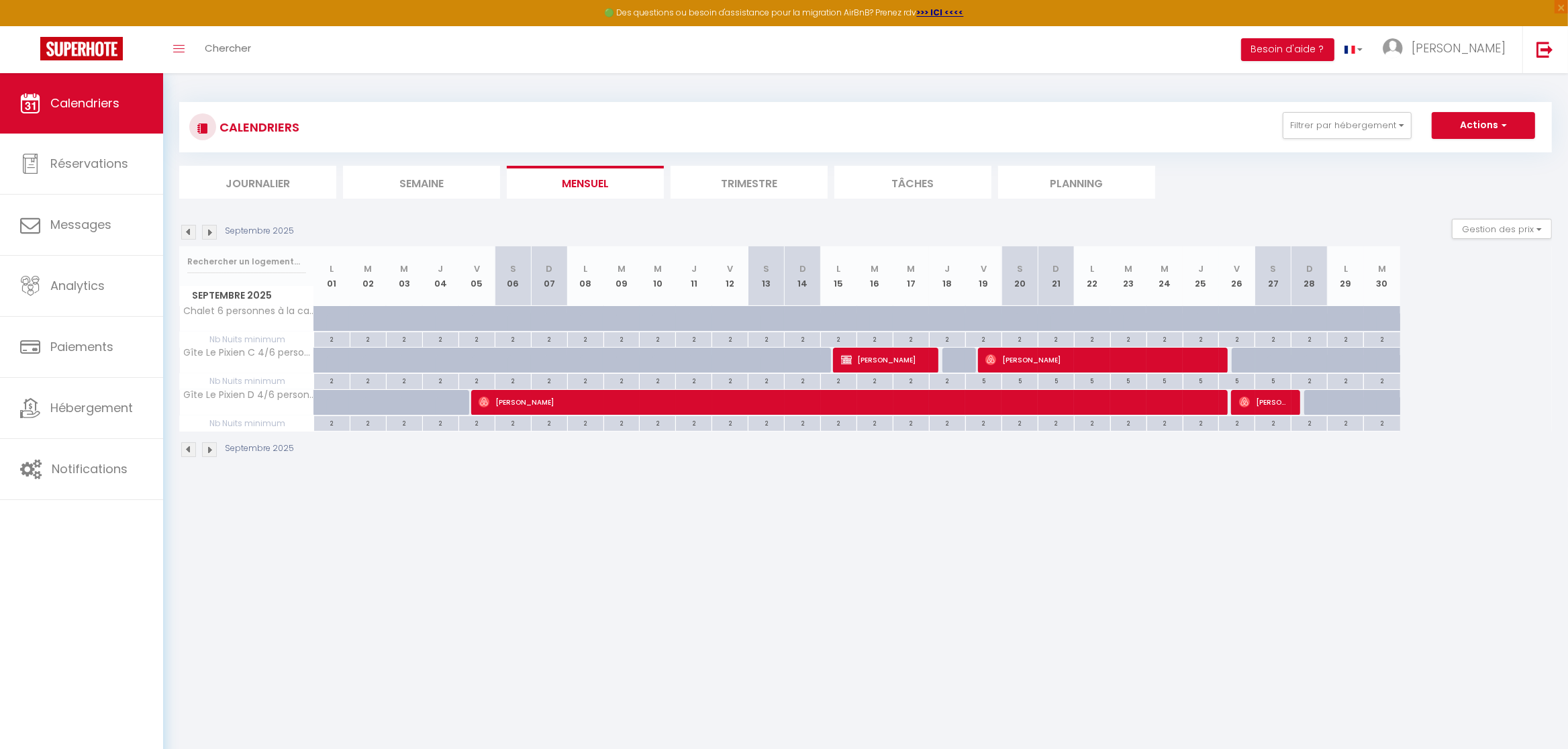
click at [580, 404] on span "[PERSON_NAME]" at bounding box center [847, 401] width 737 height 25
select select "OK"
select select "0"
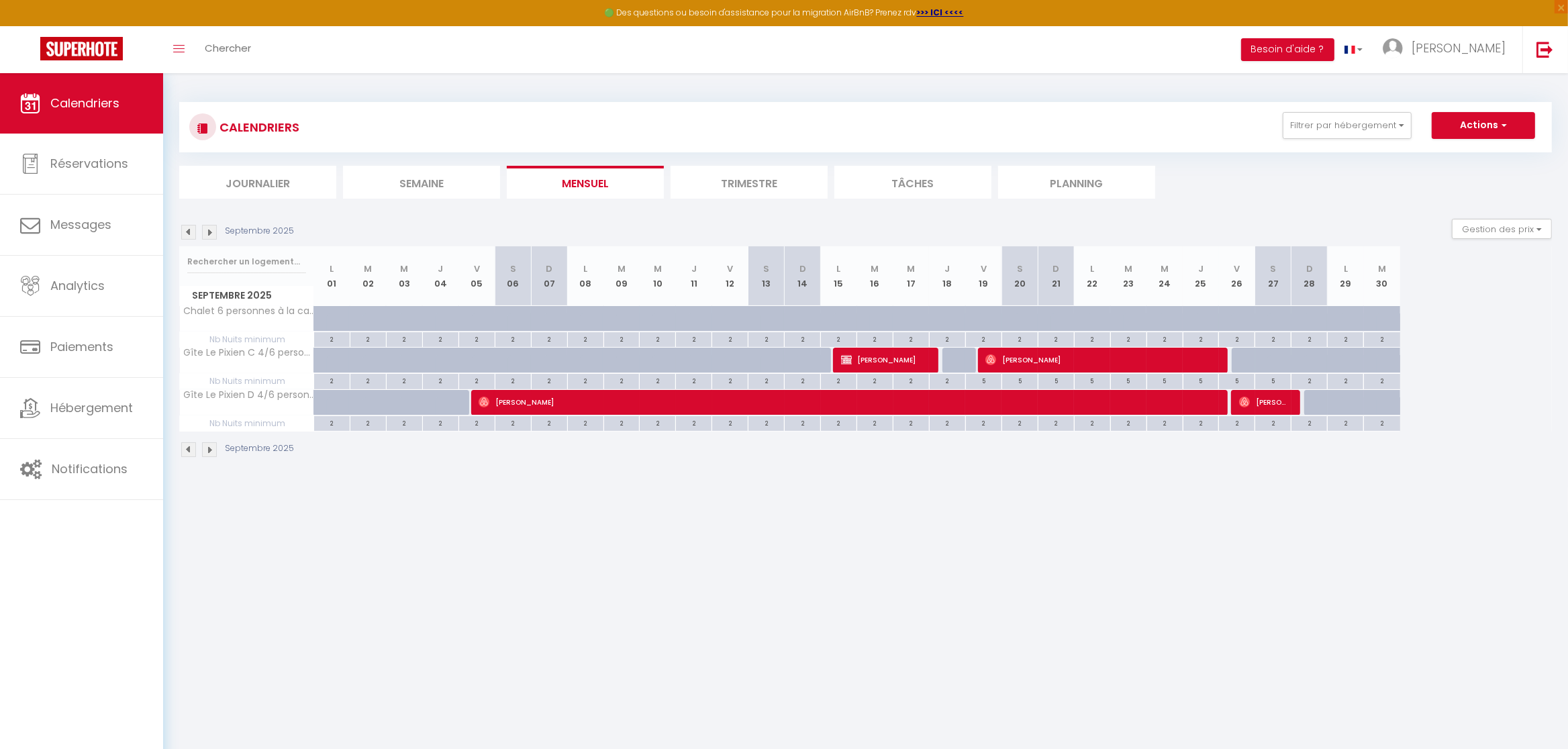
select select "1"
select select
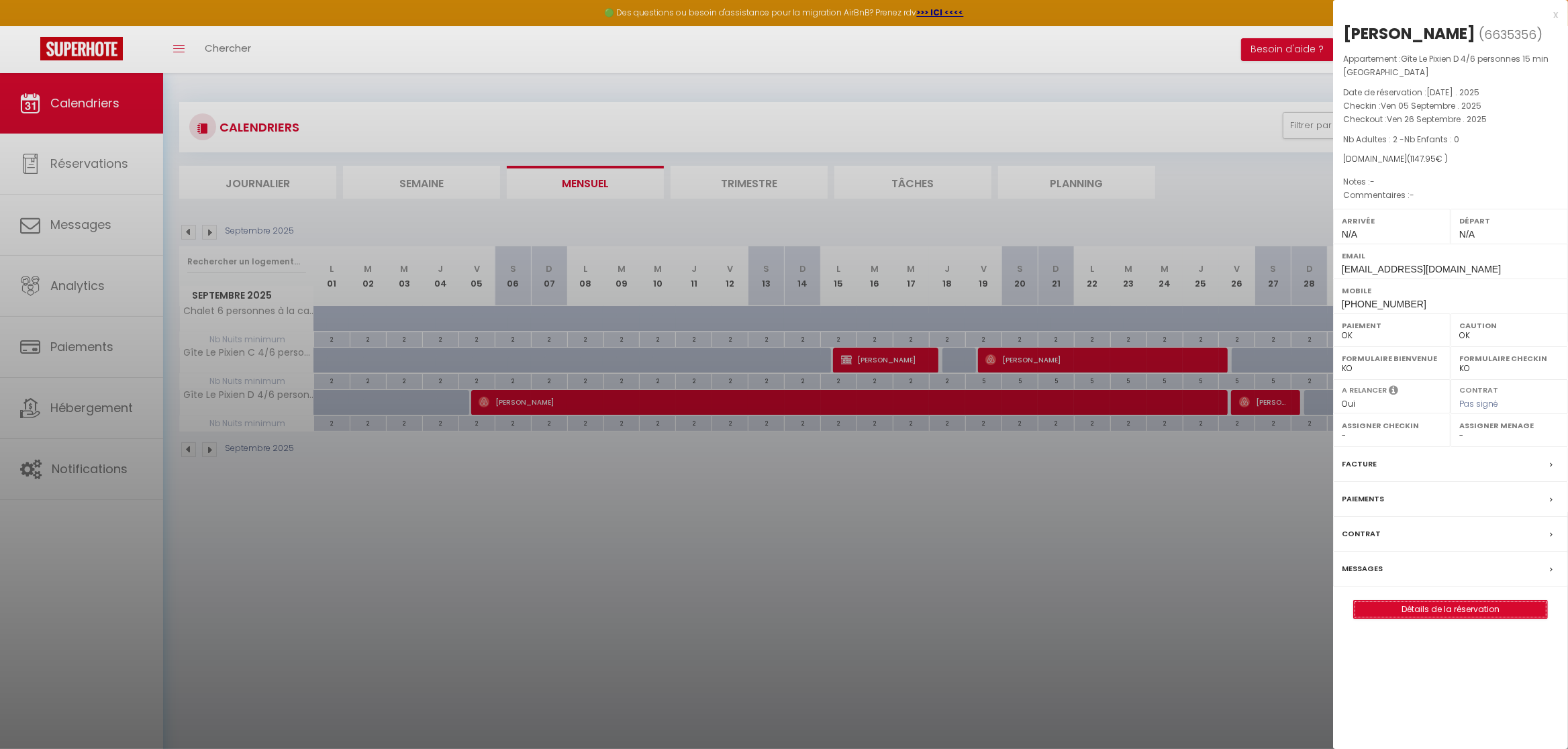
click at [1440, 618] on link "Détails de la réservation" at bounding box center [1450, 609] width 193 height 18
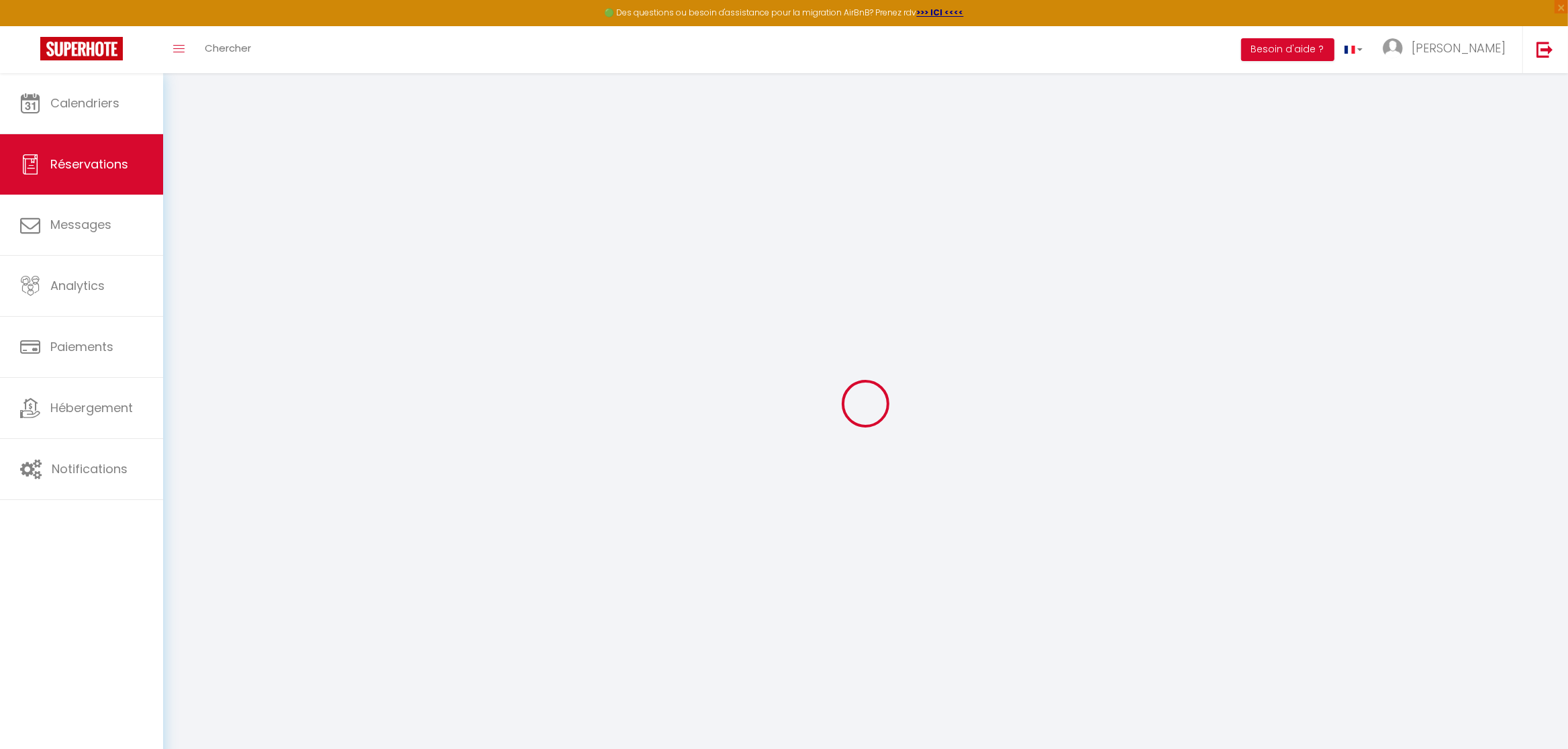
select select
select select "15"
checkbox input "false"
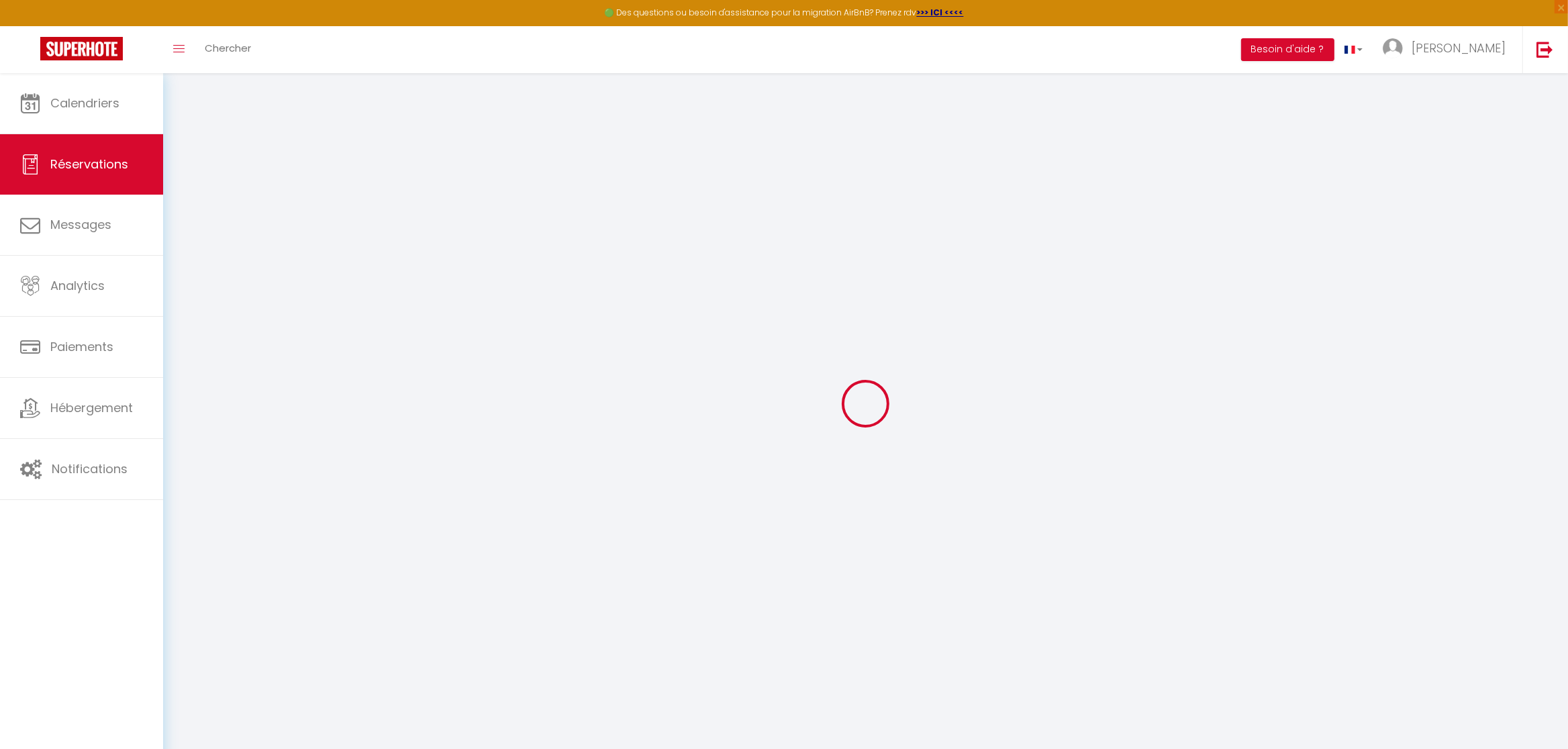
select select
checkbox input "false"
select select
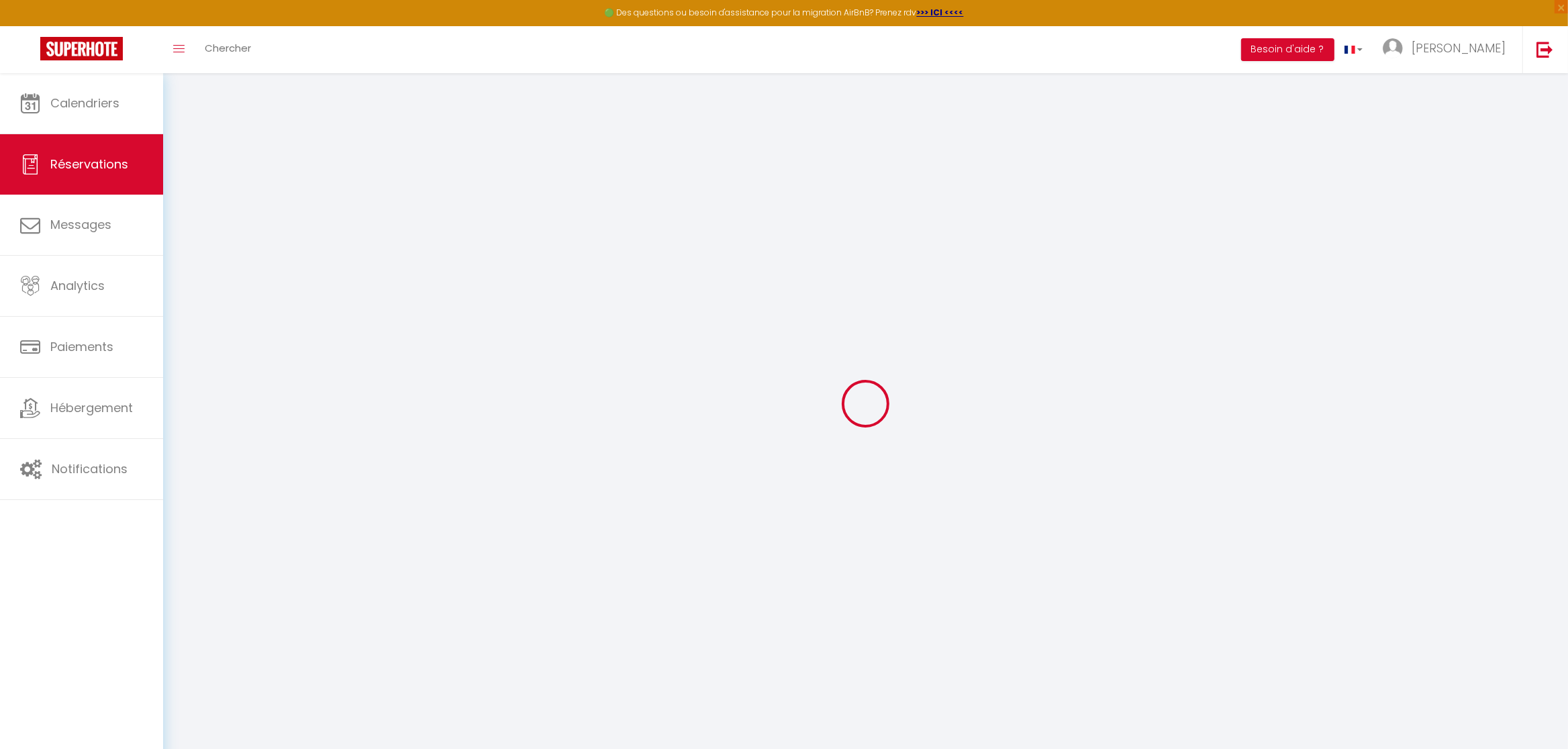
select select
checkbox input "false"
select select
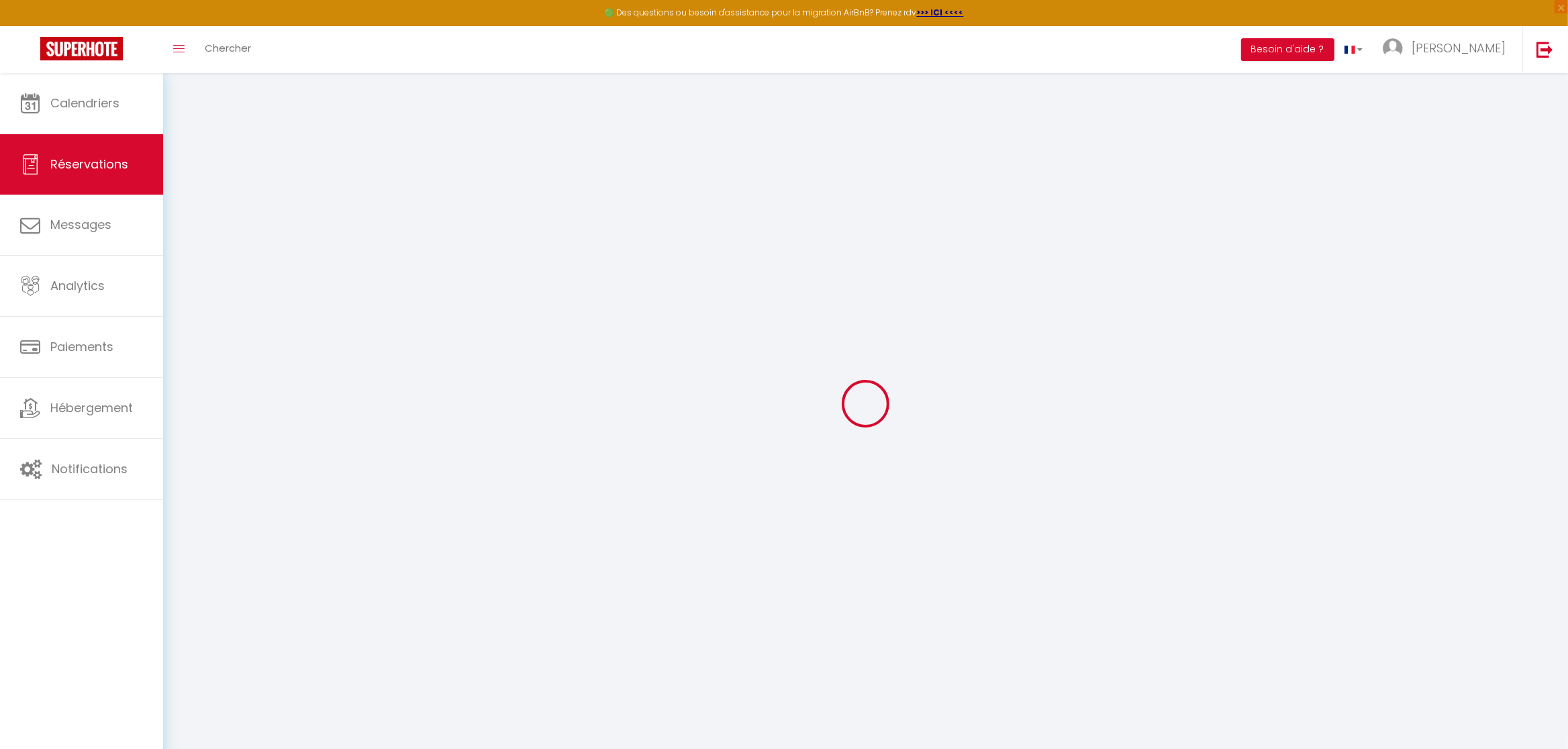
select select
checkbox input "false"
select select
type input "30"
type input "27.72"
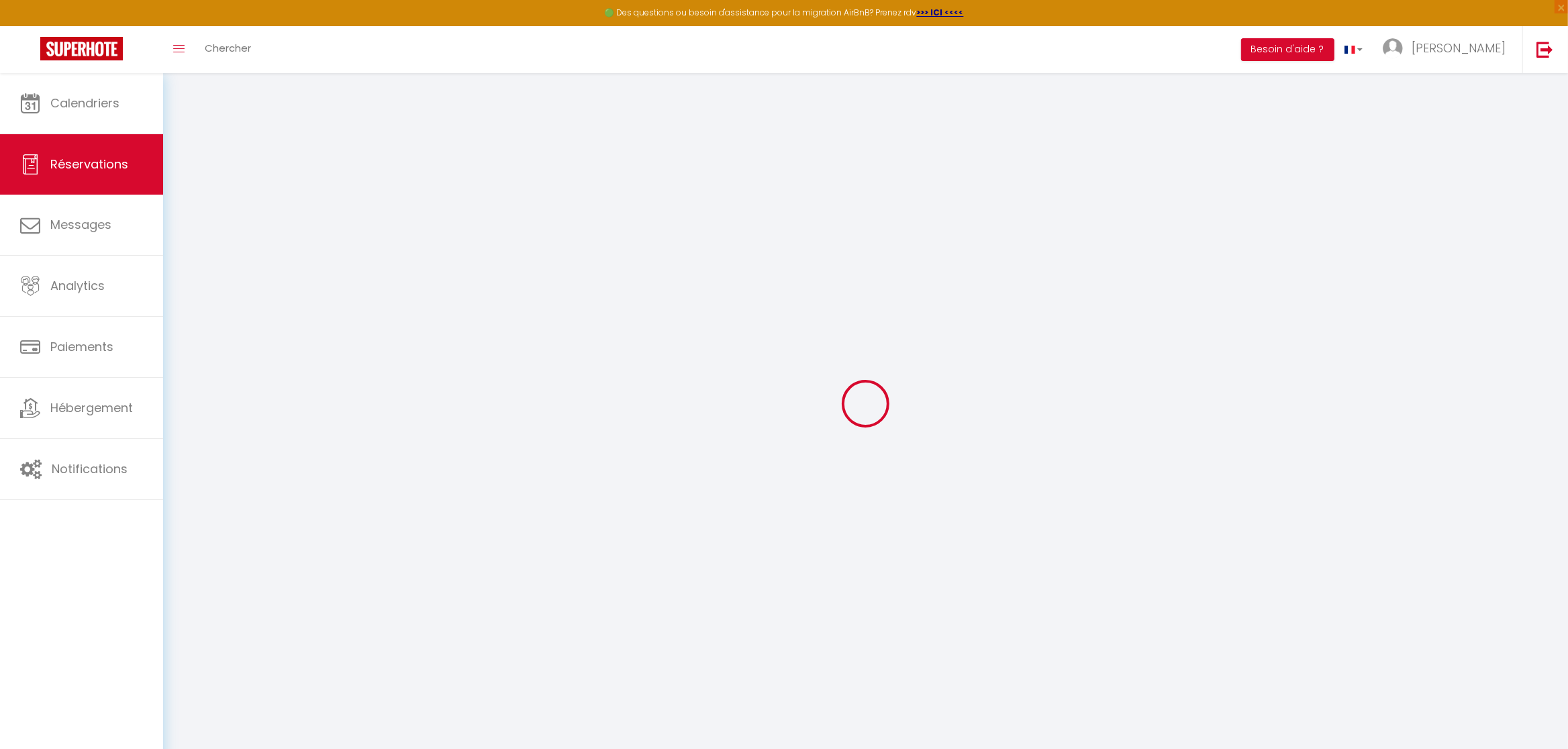
select select
checkbox input "false"
select select
checkbox input "false"
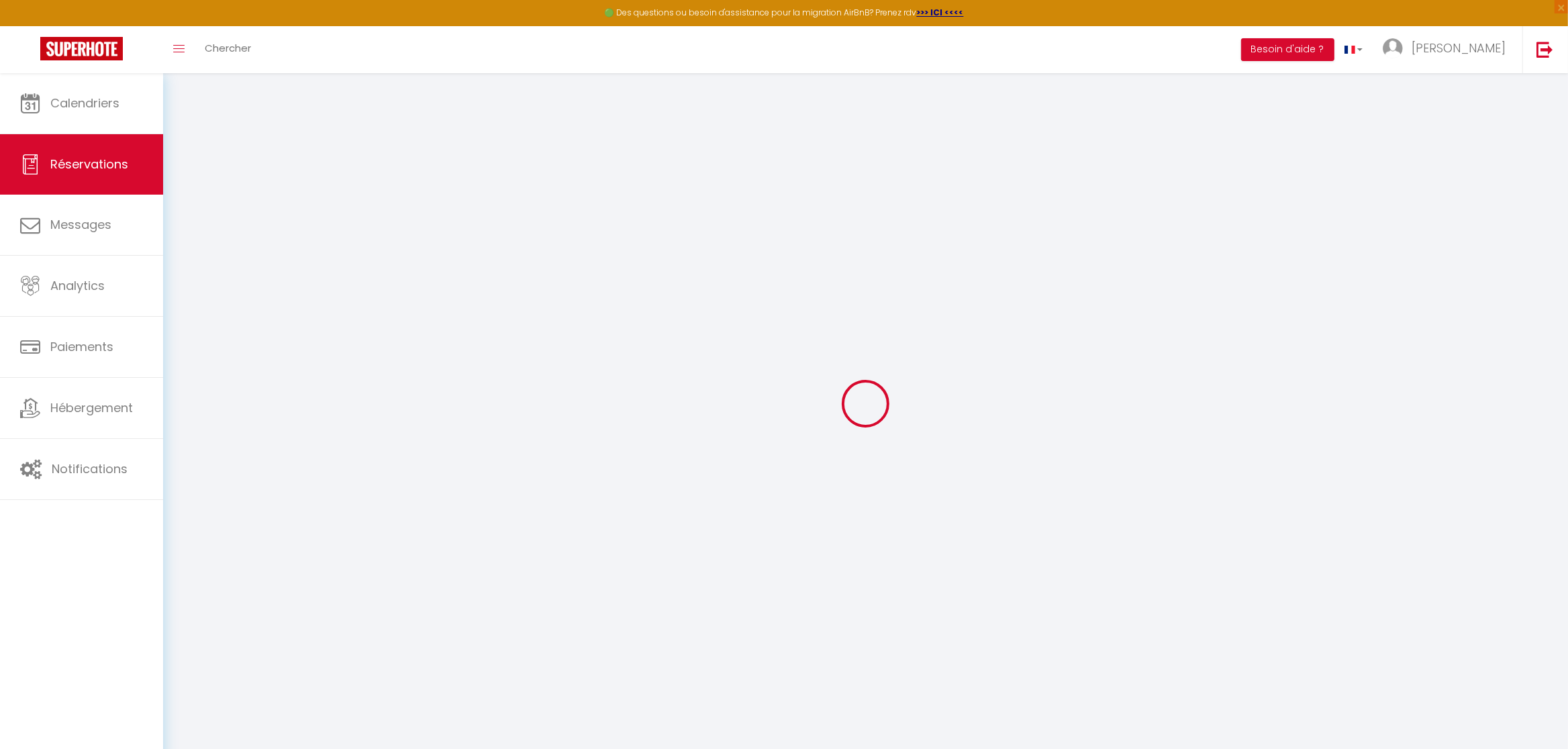
select select
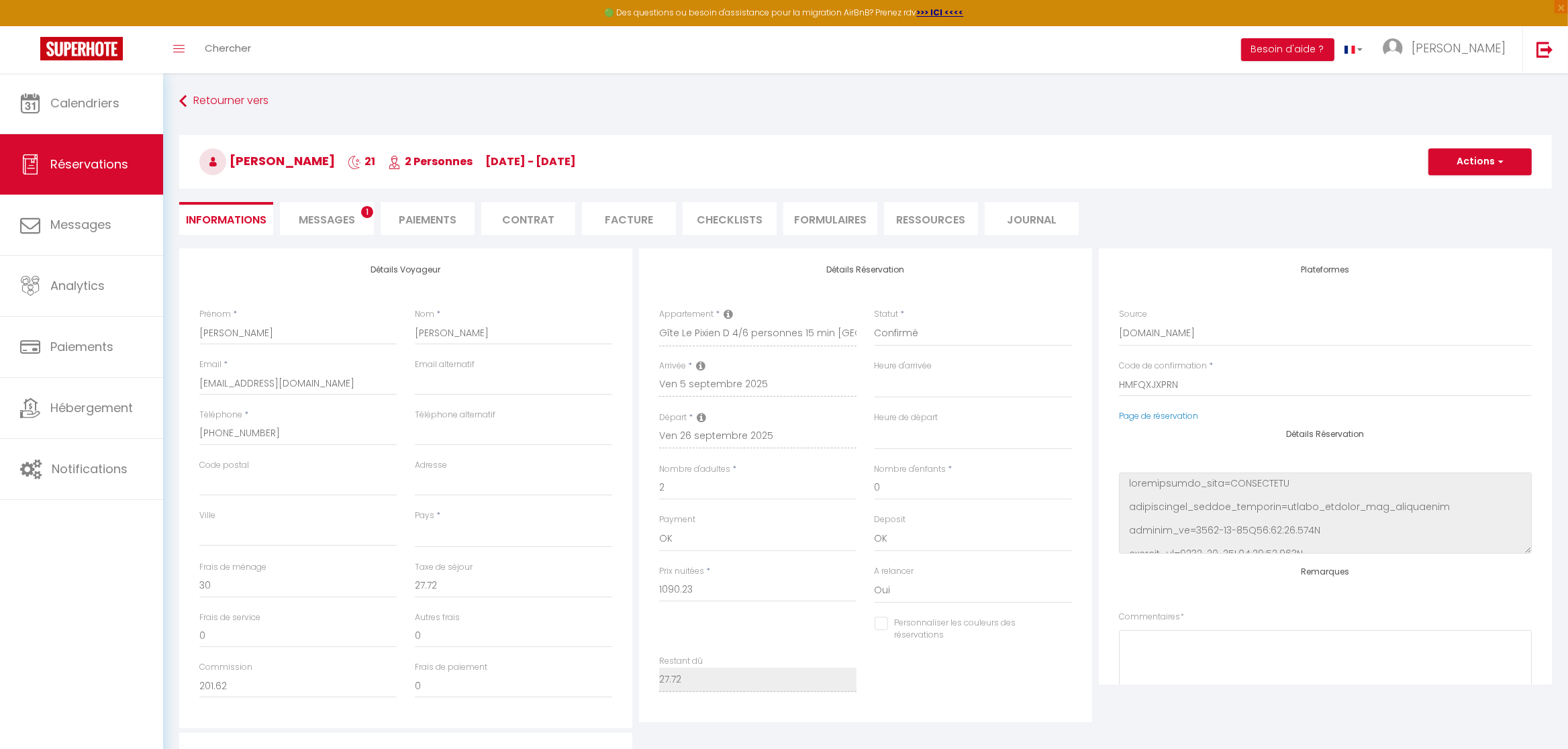
click at [330, 218] on span "Messages" at bounding box center [327, 220] width 56 height 15
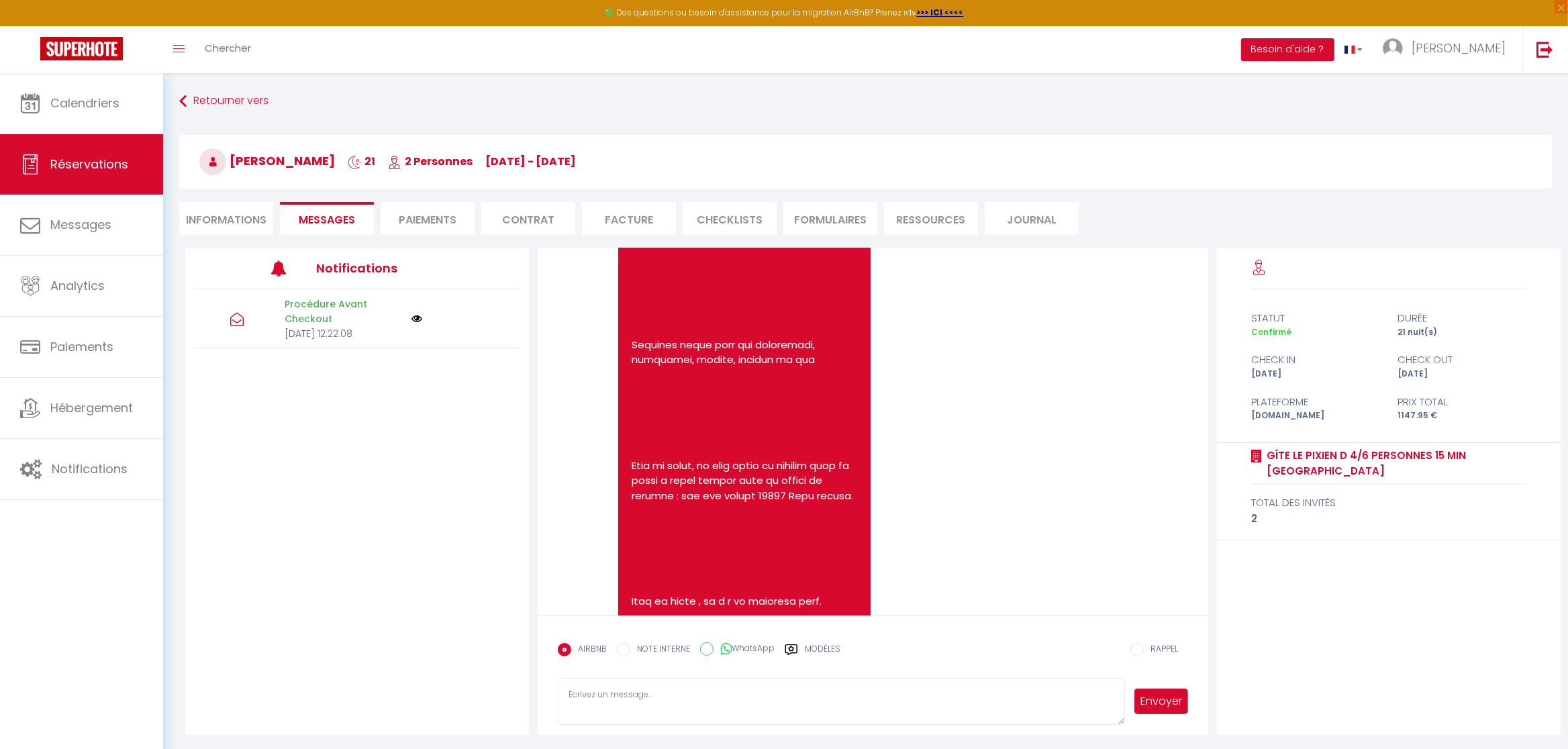
scroll to position [1506, 0]
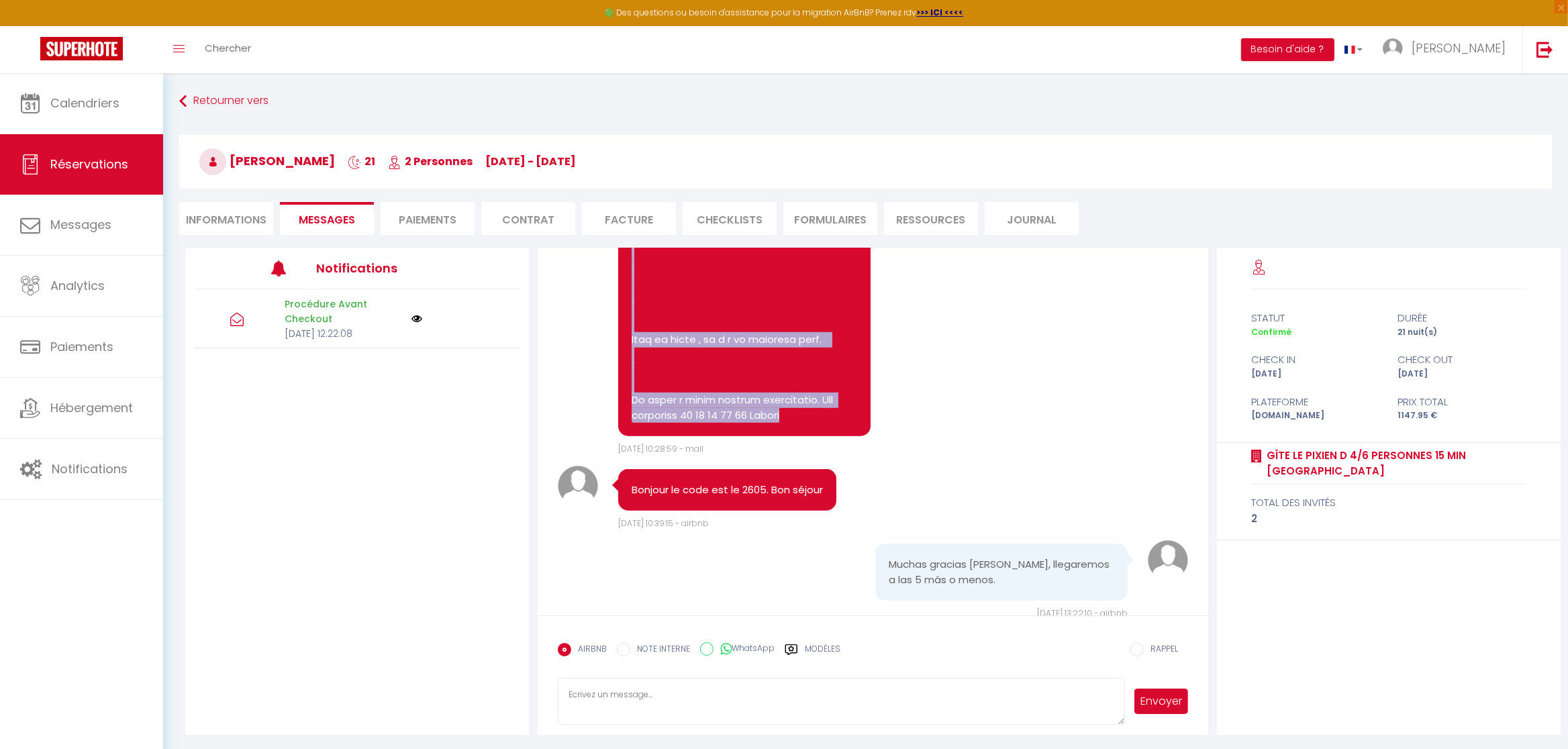
drag, startPoint x: 633, startPoint y: 335, endPoint x: 845, endPoint y: 379, distance: 216.5
copy pre "Loremip dolor sita conse adipiscinge, s'doe te incidid ut labo etdolore M aliqu…"
click at [94, 222] on span "Messages" at bounding box center [80, 225] width 61 height 17
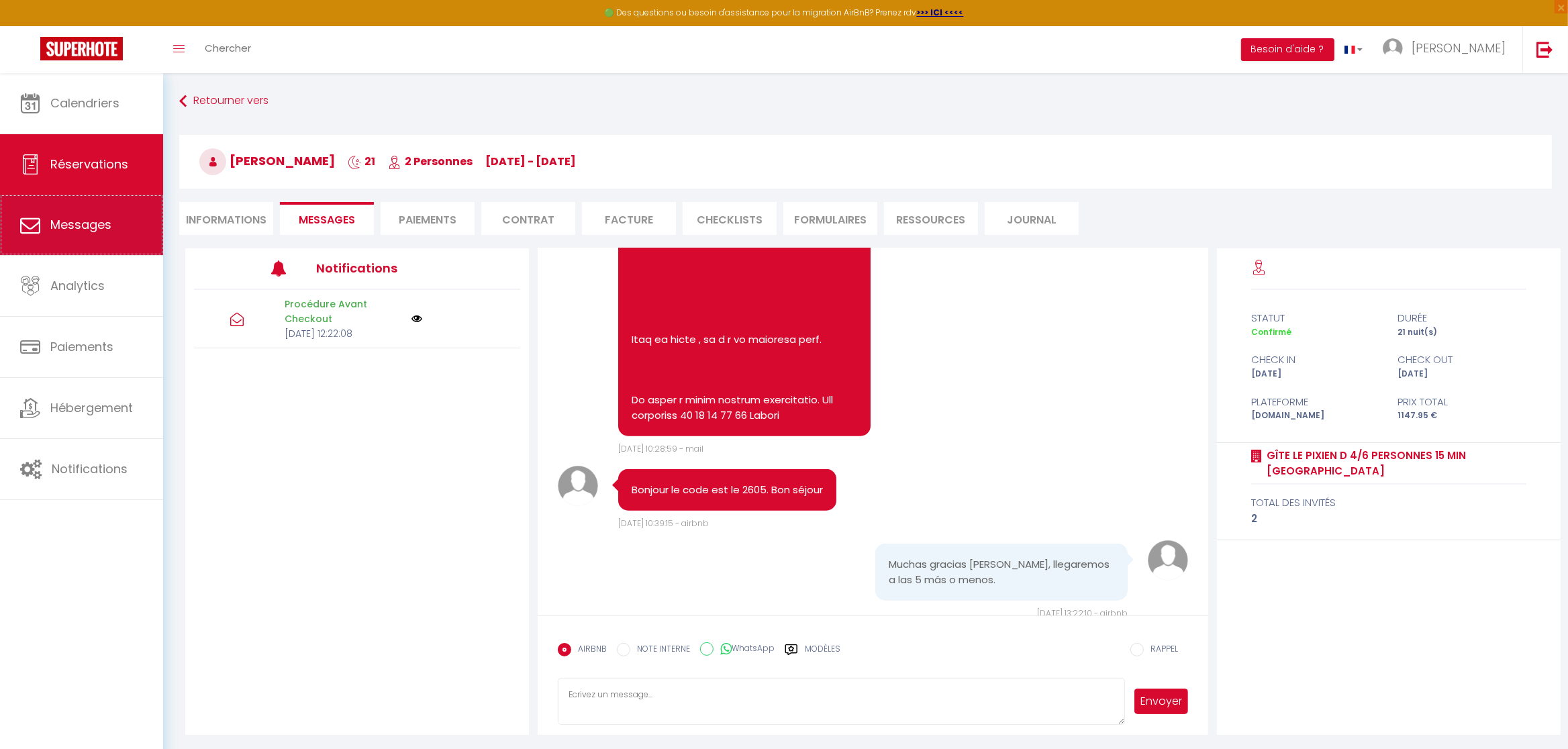
select select "message"
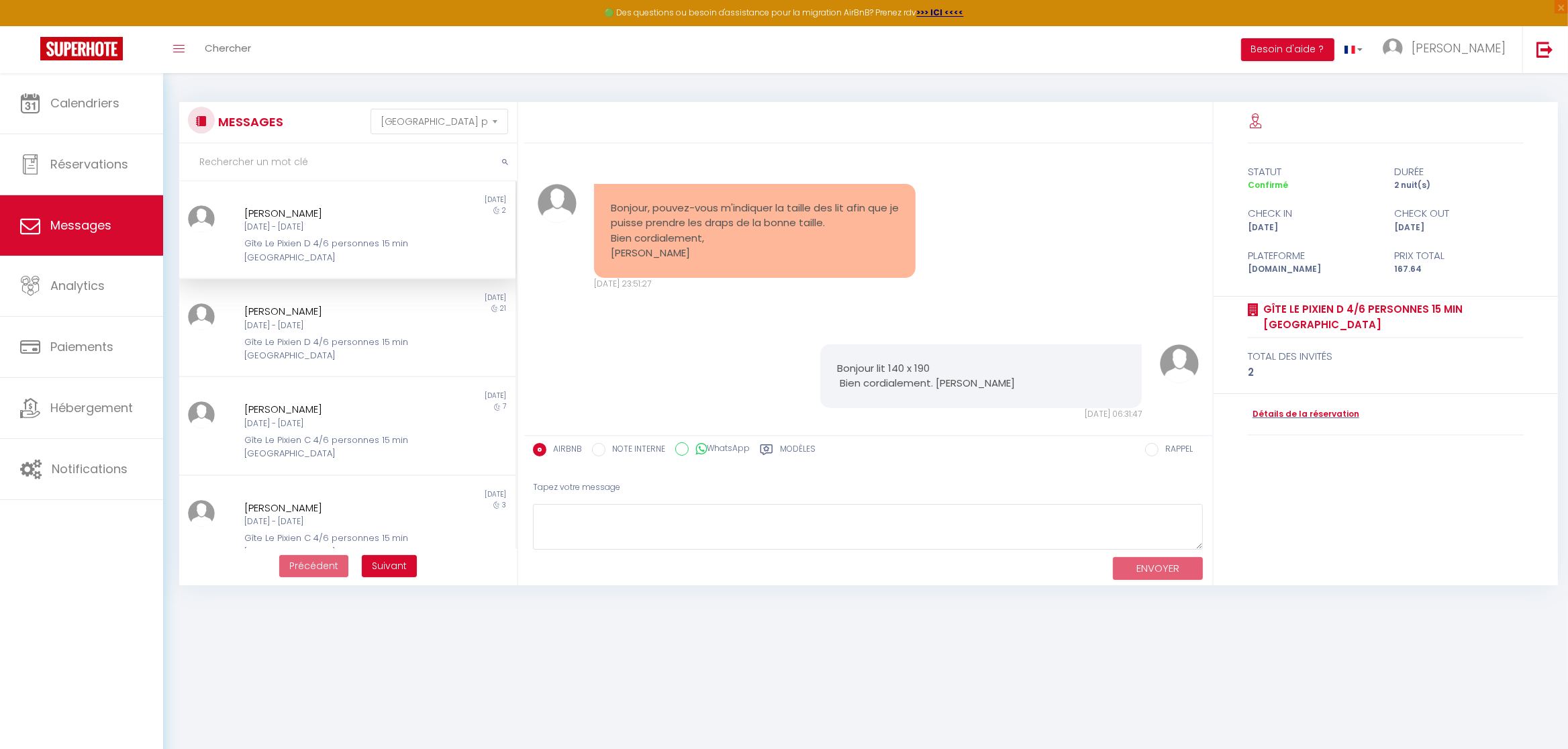
scroll to position [2980, 0]
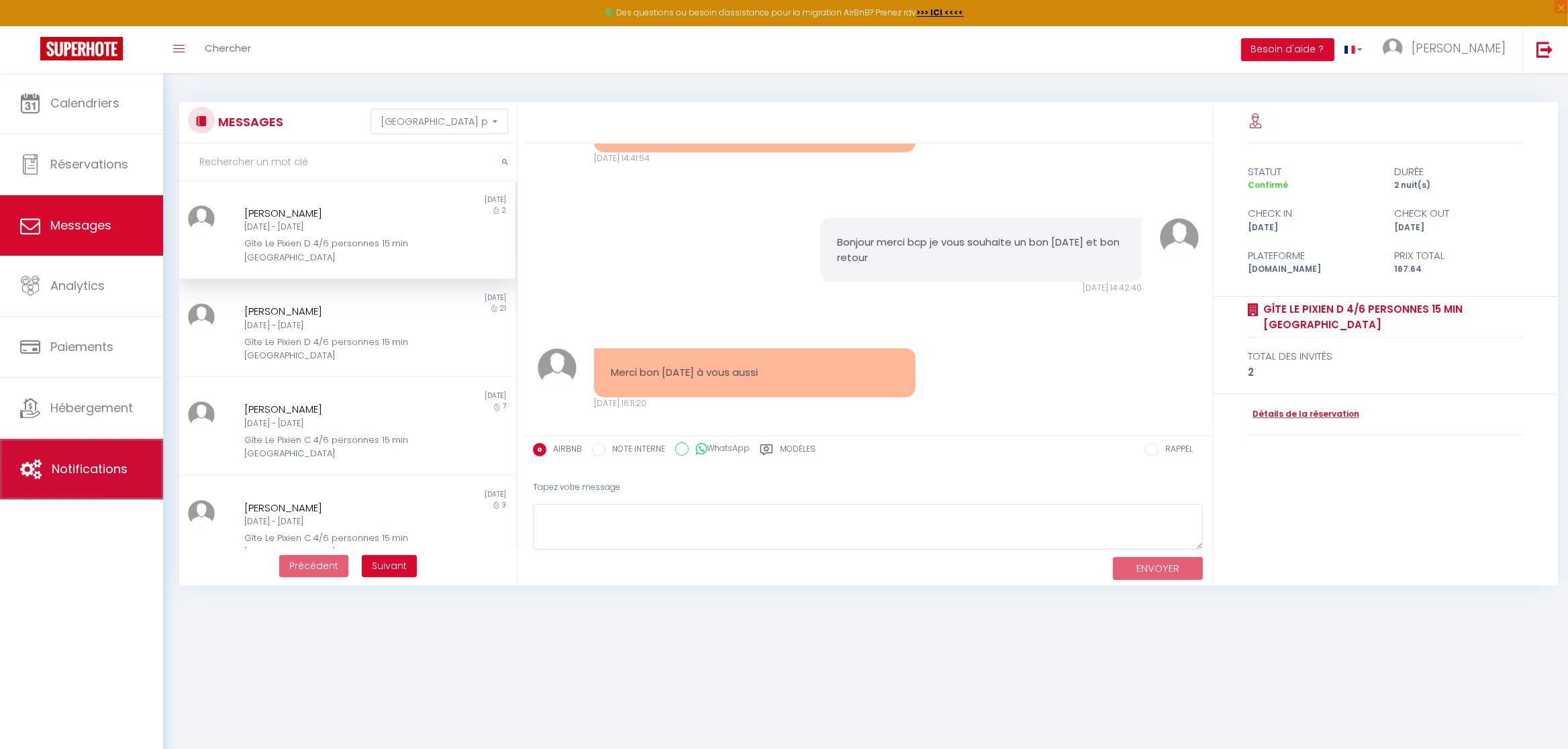
click at [86, 460] on link "Notifications" at bounding box center [81, 469] width 163 height 61
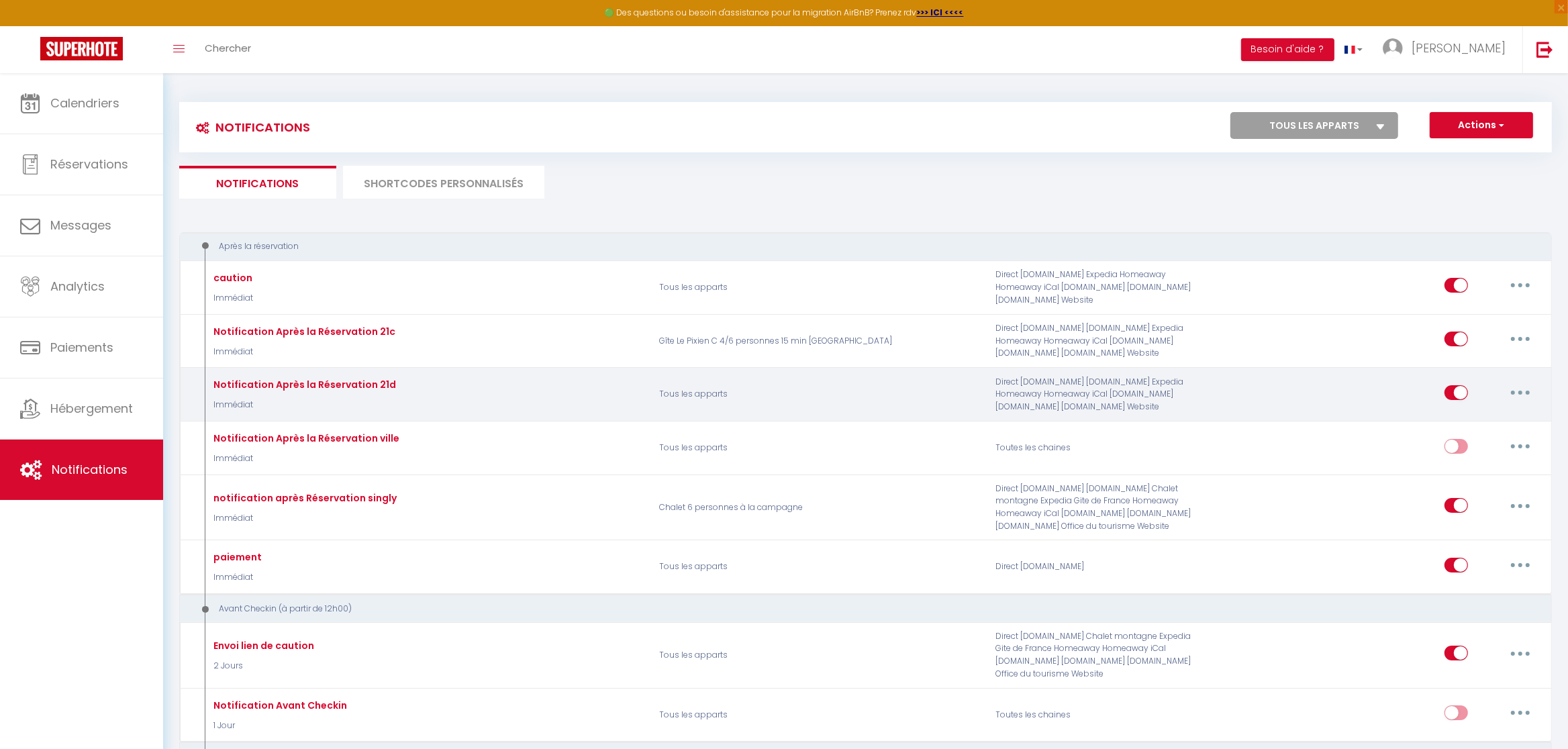
click at [1526, 390] on button "button" at bounding box center [1520, 393] width 38 height 22
click at [1465, 429] on link "Editer" at bounding box center [1485, 423] width 99 height 23
type input "Notification Après la Réservation 21d"
select select "Immédiat"
select select
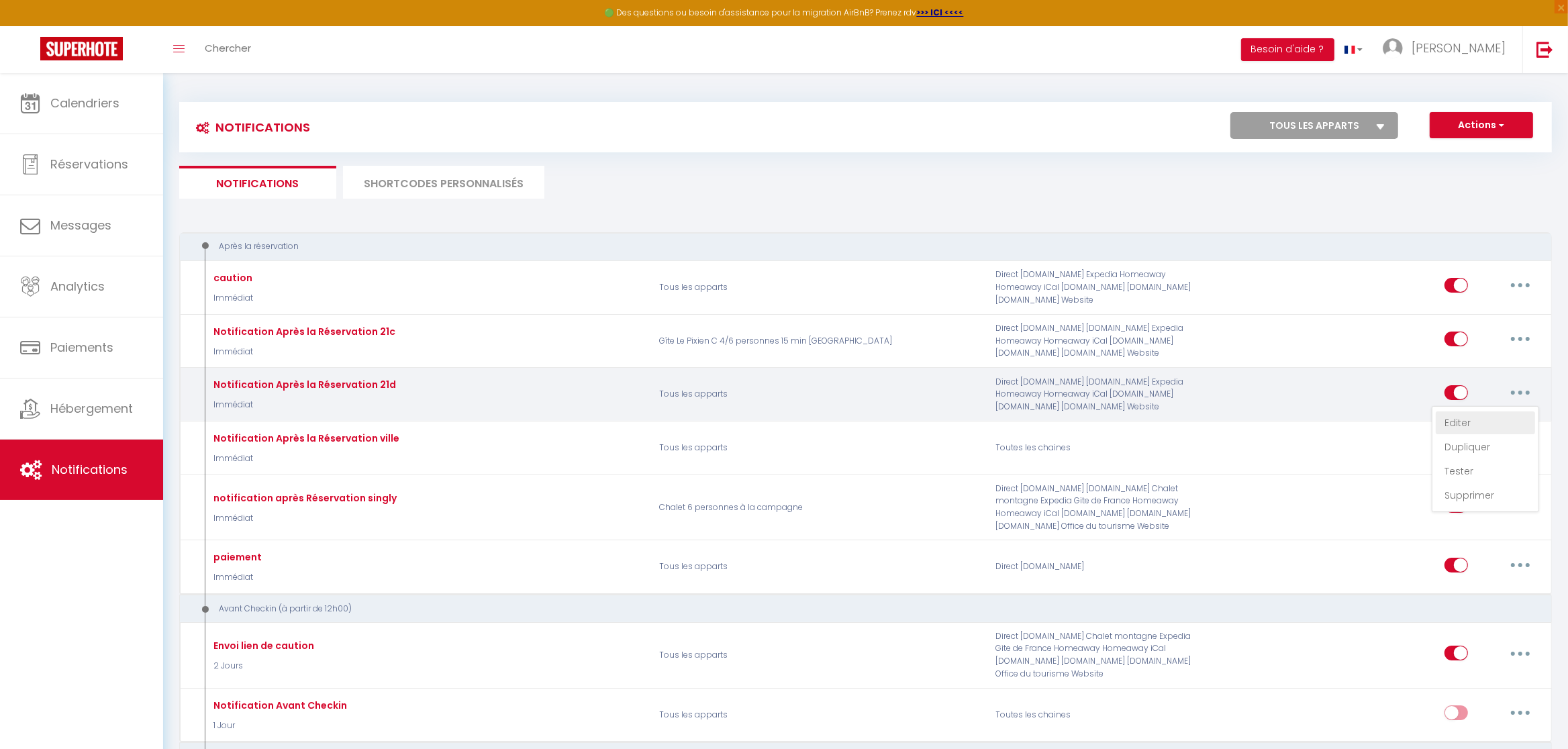
checkbox input "true"
checkbox input "false"
radio input "true"
type input "Votre réservation"
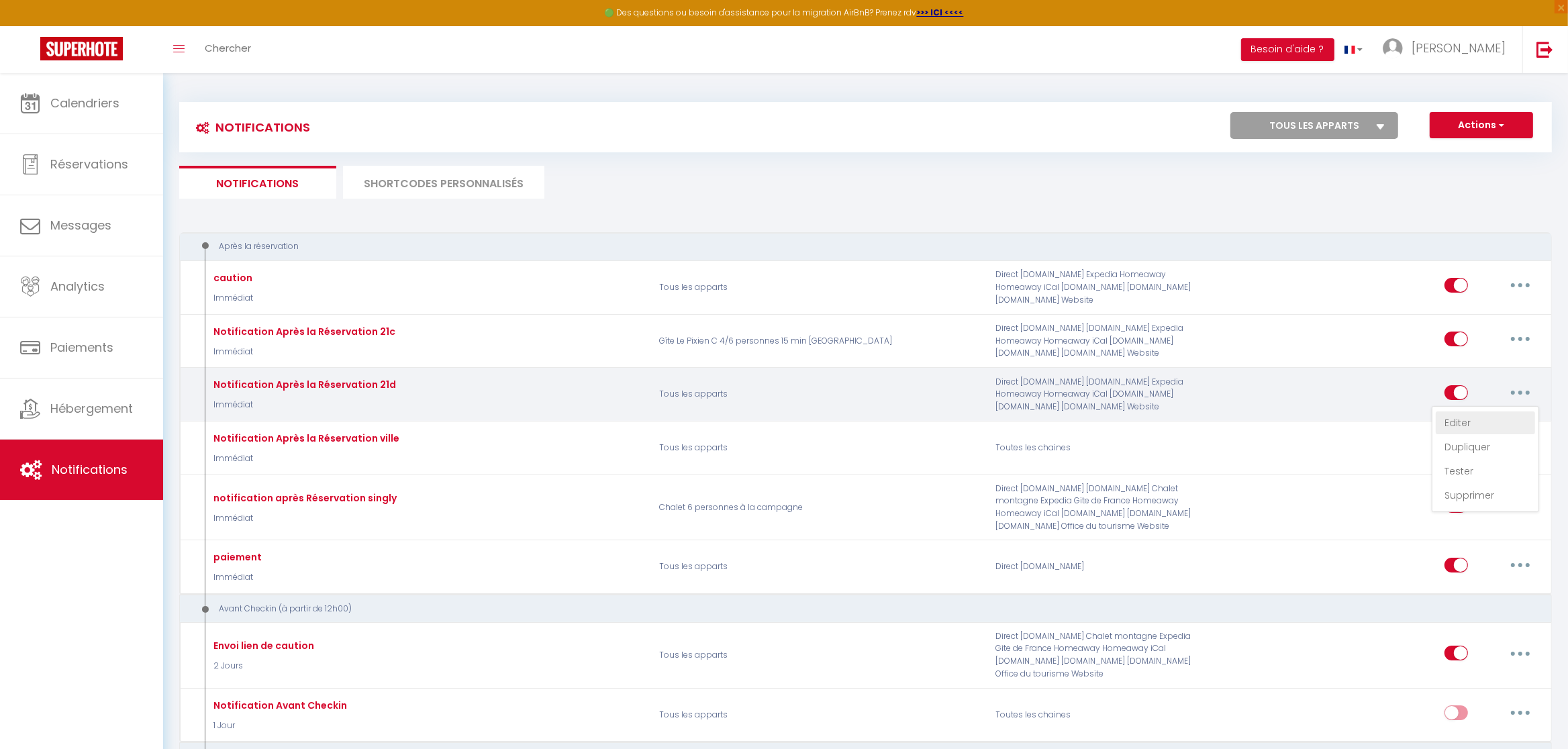
checkbox input "false"
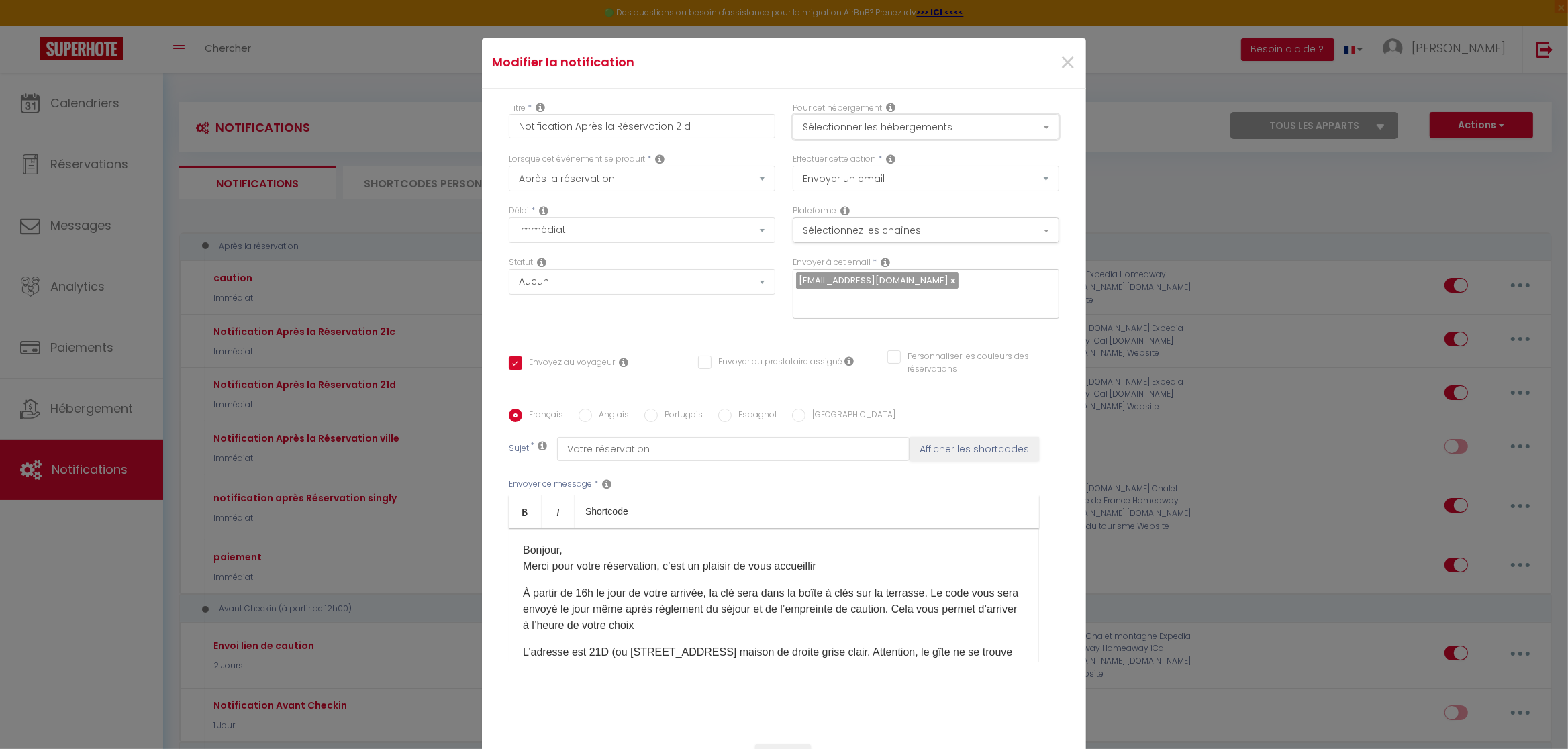
click at [942, 125] on button "Sélectionner les hébergements" at bounding box center [925, 126] width 267 height 25
click at [946, 123] on button "Sélectionner les hébergements" at bounding box center [925, 126] width 267 height 25
click at [933, 124] on button "Sélectionner les hébergements" at bounding box center [925, 126] width 267 height 25
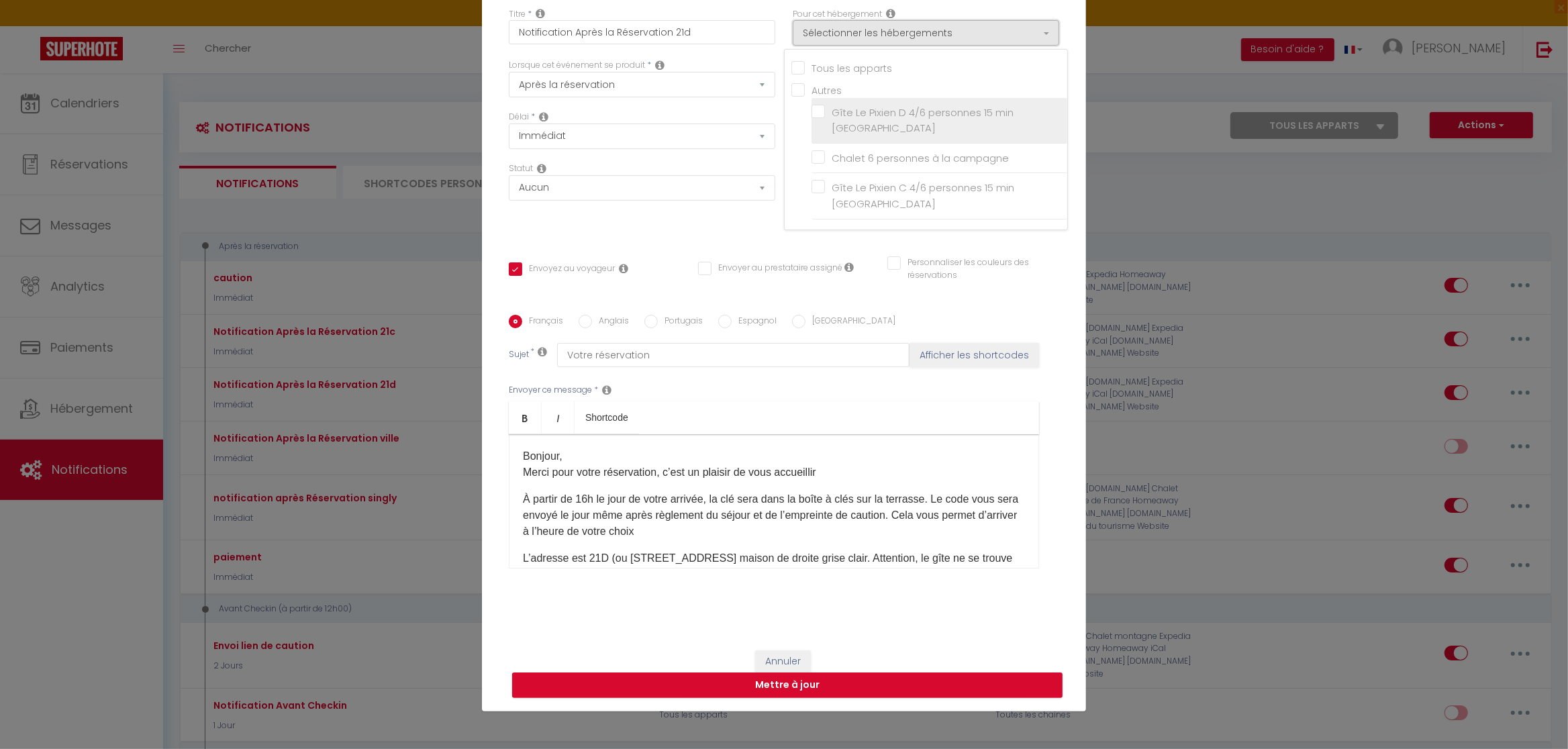
scroll to position [28, 0]
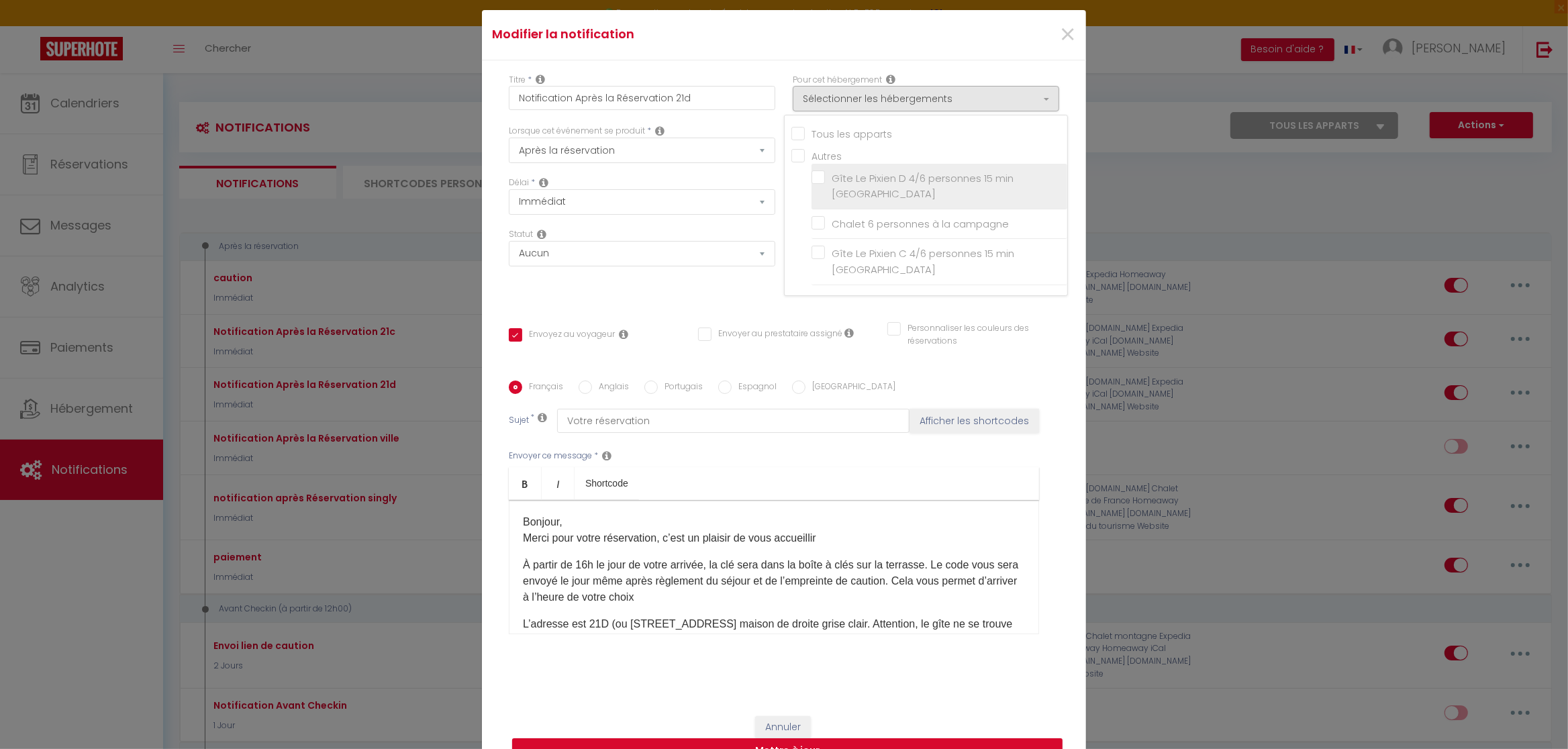
click at [878, 185] on input "Gîte Le Pixien D 4/6 personnes 15 min [GEOGRAPHIC_DATA]" at bounding box center [939, 185] width 256 height 13
checkbox input "true"
checkbox input "false"
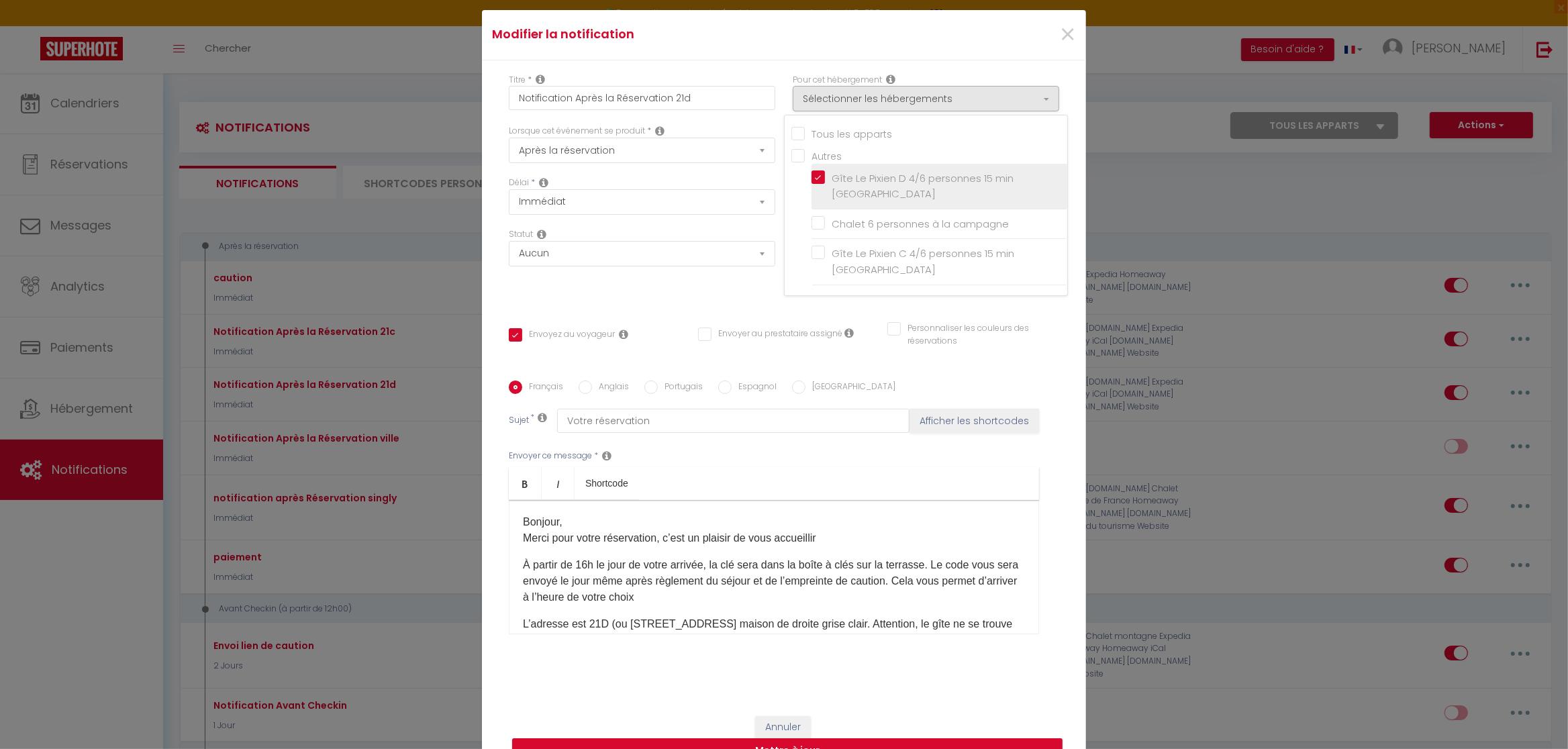
checkbox input "false"
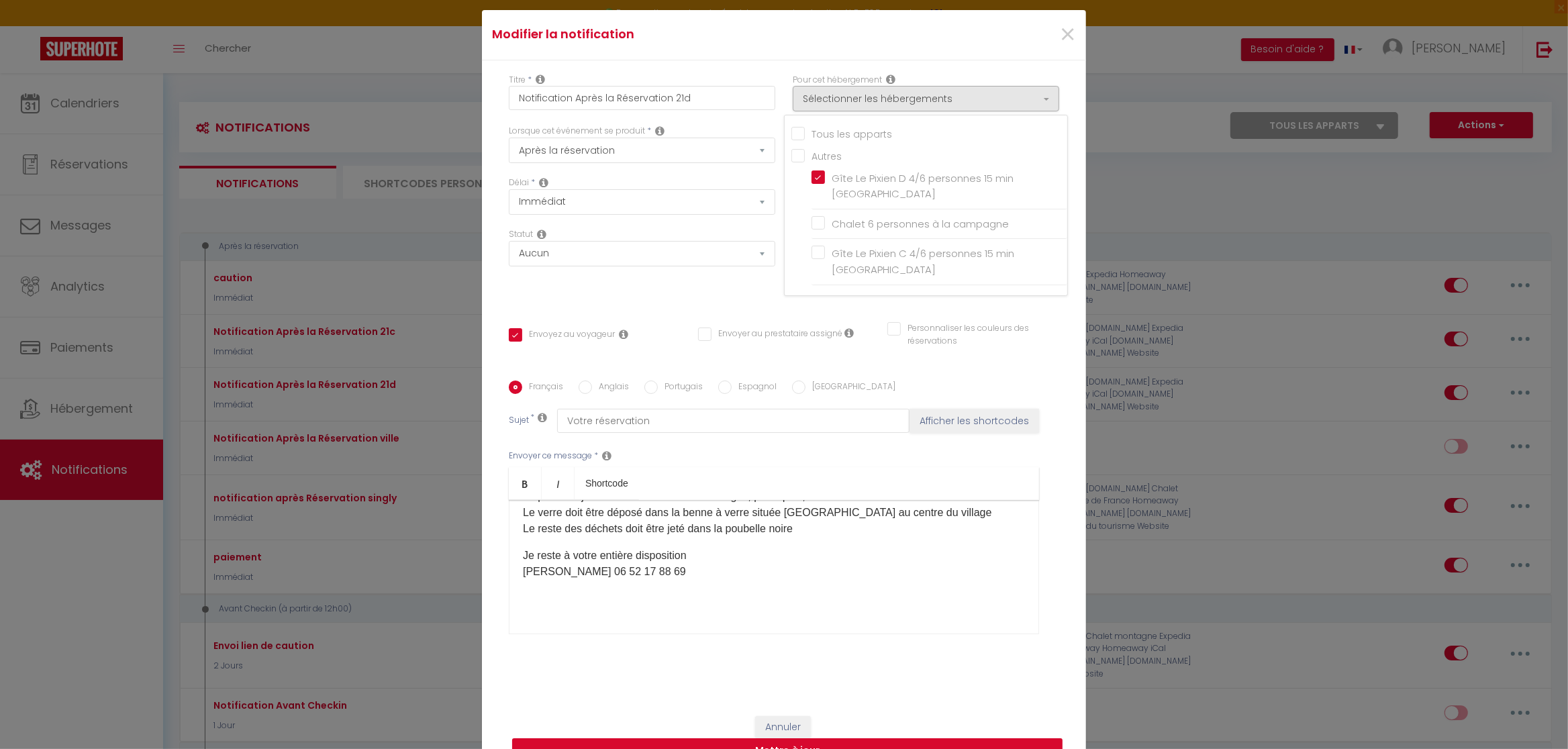
scroll to position [94, 0]
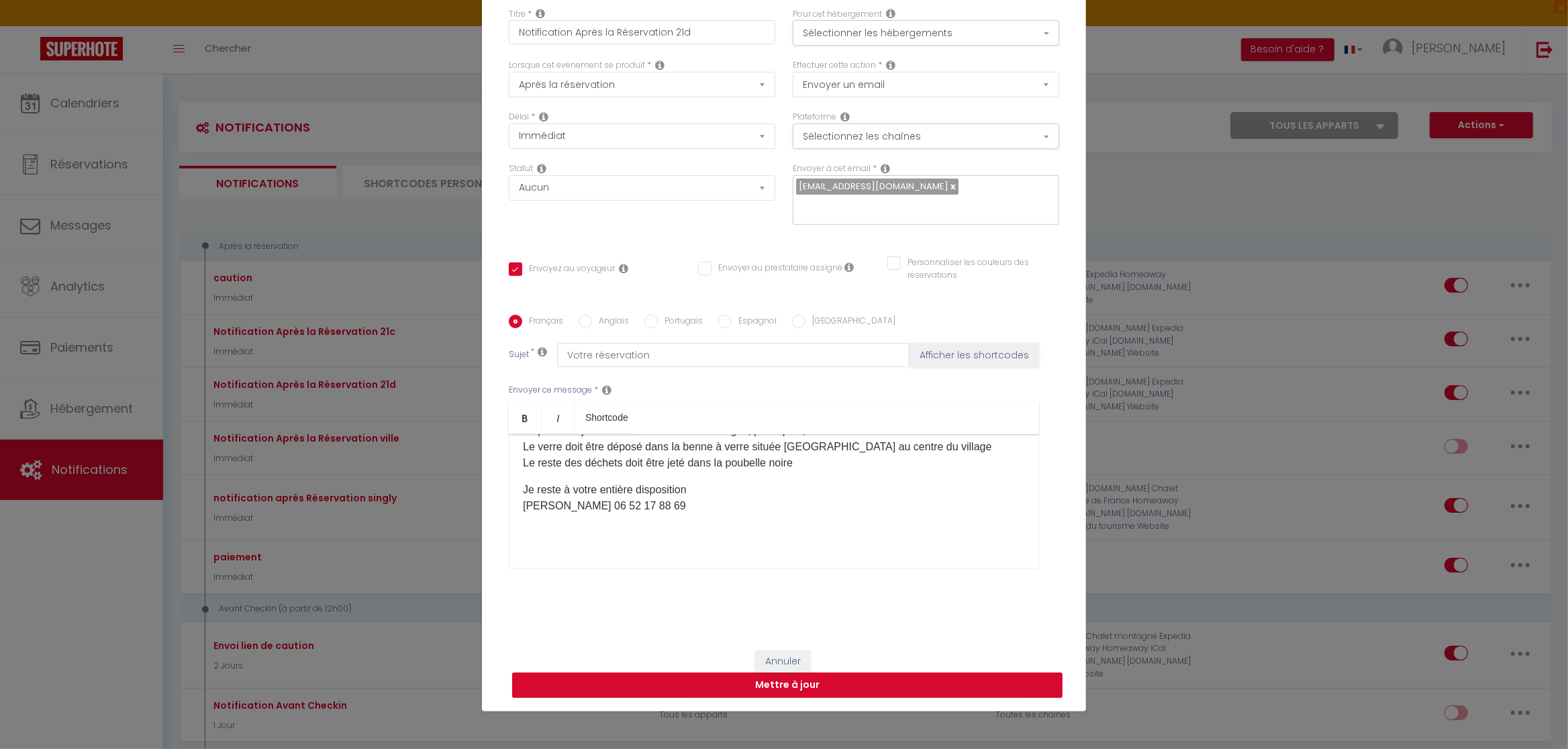
click at [852, 698] on button "Mettre à jour" at bounding box center [787, 685] width 550 height 25
checkbox input "true"
checkbox input "false"
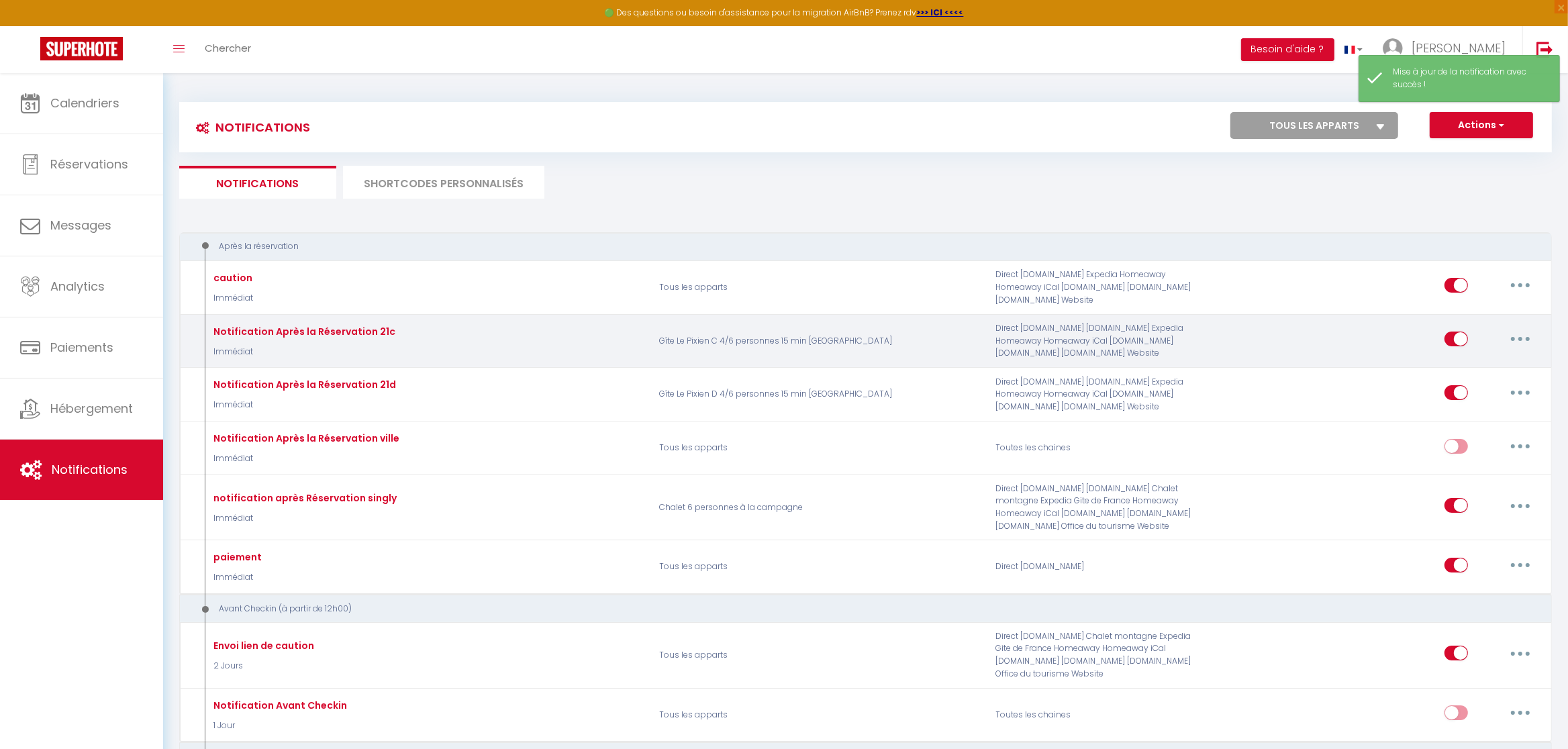
click at [1516, 341] on button "button" at bounding box center [1520, 339] width 38 height 22
click at [1479, 366] on link "Editer" at bounding box center [1485, 370] width 99 height 23
type input "Notification Après la Réservation 21c"
select select "Immédiat"
select select
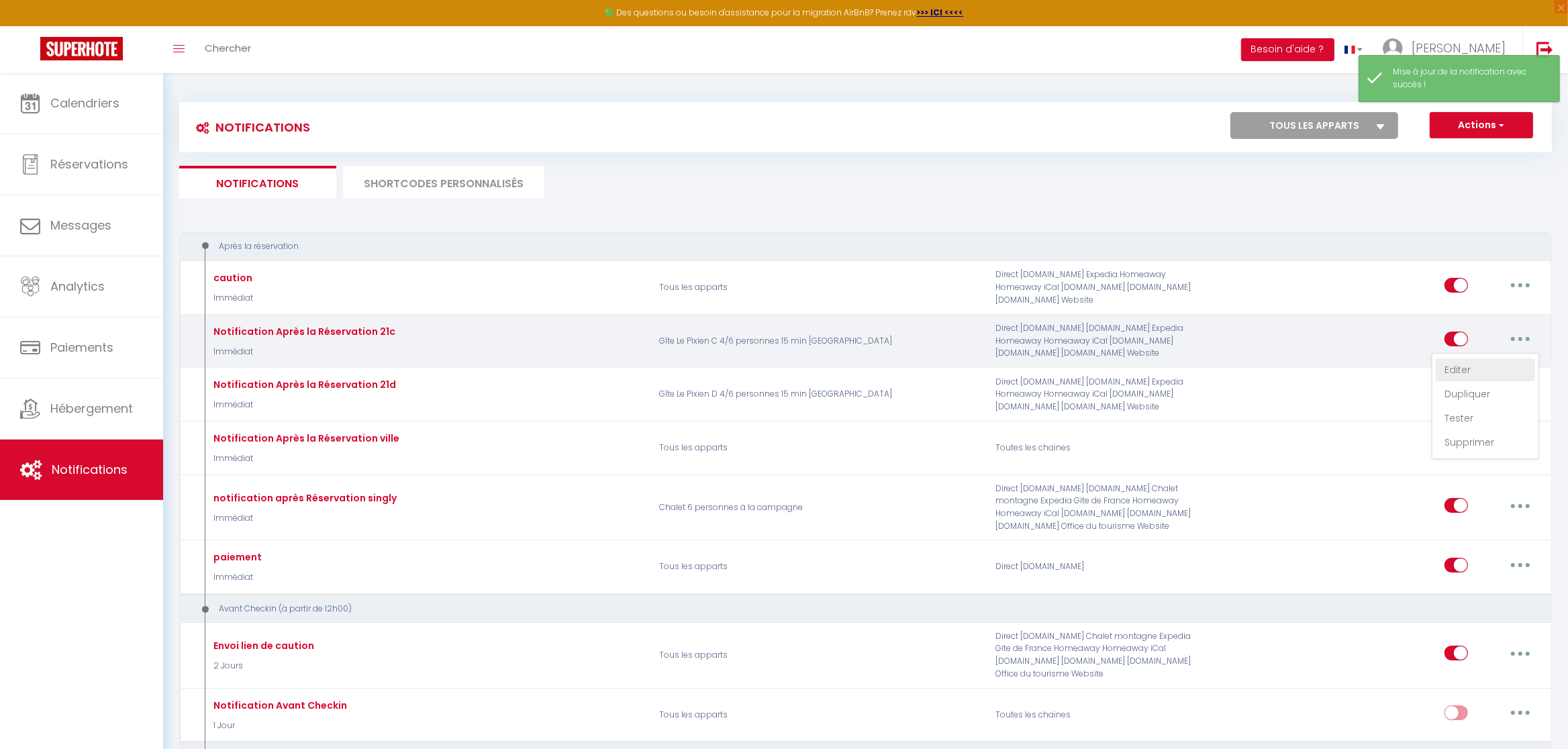
checkbox input "true"
checkbox input "false"
radio input "true"
type input "Votre réservation"
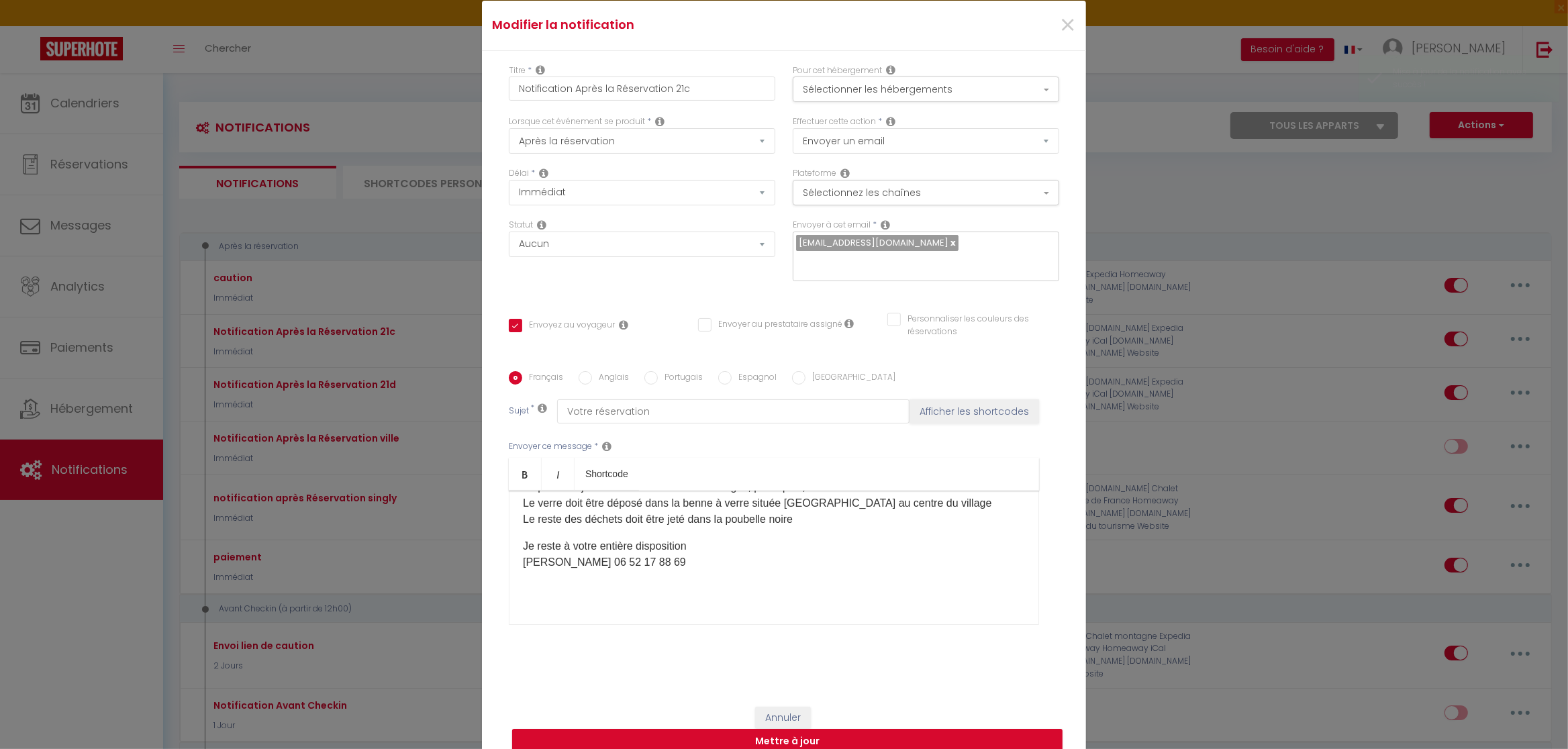
scroll to position [0, 0]
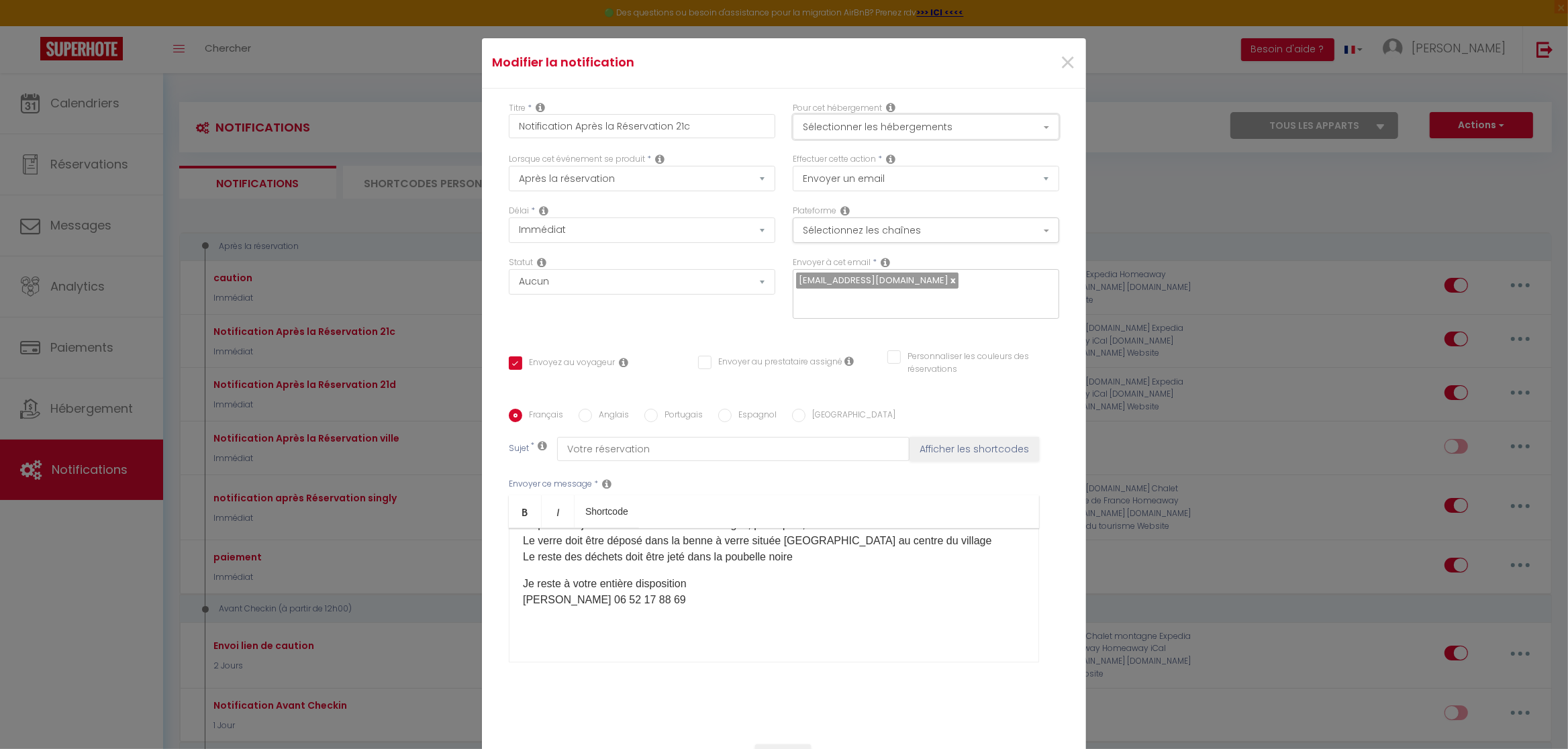
click at [955, 125] on button "Sélectionner les hébergements" at bounding box center [925, 126] width 267 height 25
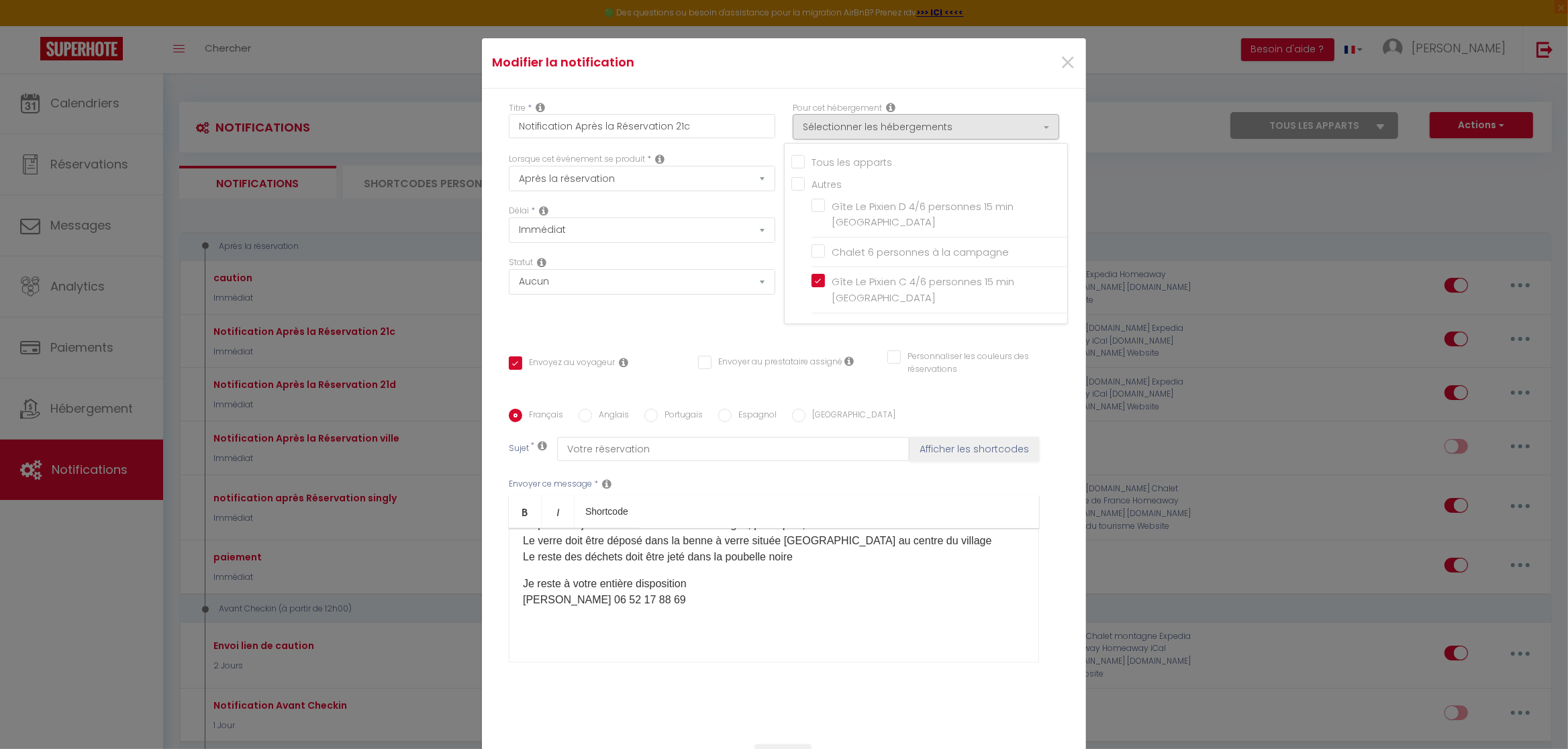
click at [1111, 150] on div "Modifier la notification × Titre * Notification Après la Réservation 21c Pour c…" at bounding box center [784, 374] width 1568 height 749
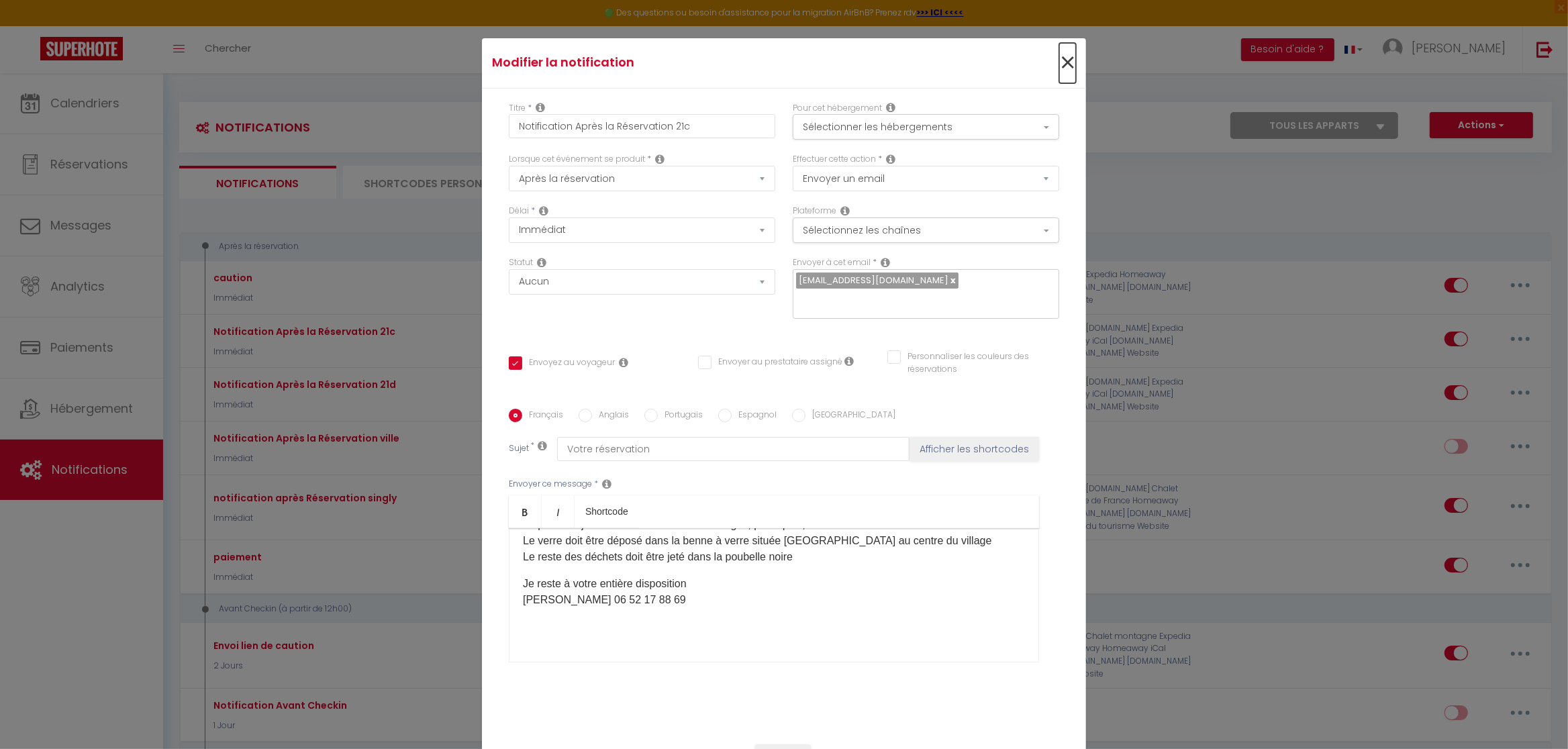
click at [1067, 53] on span "×" at bounding box center [1068, 63] width 17 height 40
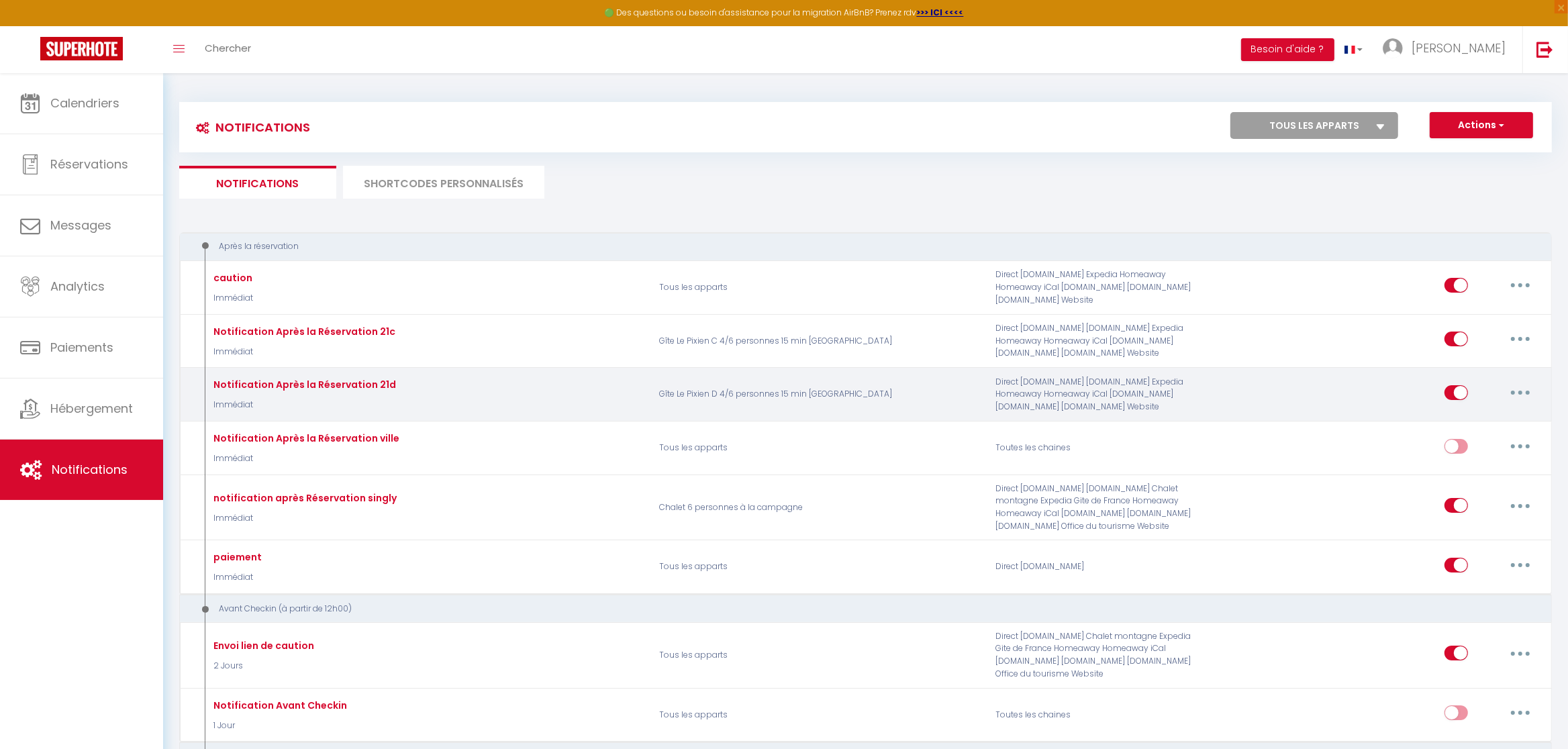
click at [1517, 389] on button "button" at bounding box center [1520, 393] width 38 height 22
click at [1467, 426] on link "Editer" at bounding box center [1485, 423] width 99 height 23
type input "Notification Après la Réservation 21d"
checkbox input "true"
checkbox input "false"
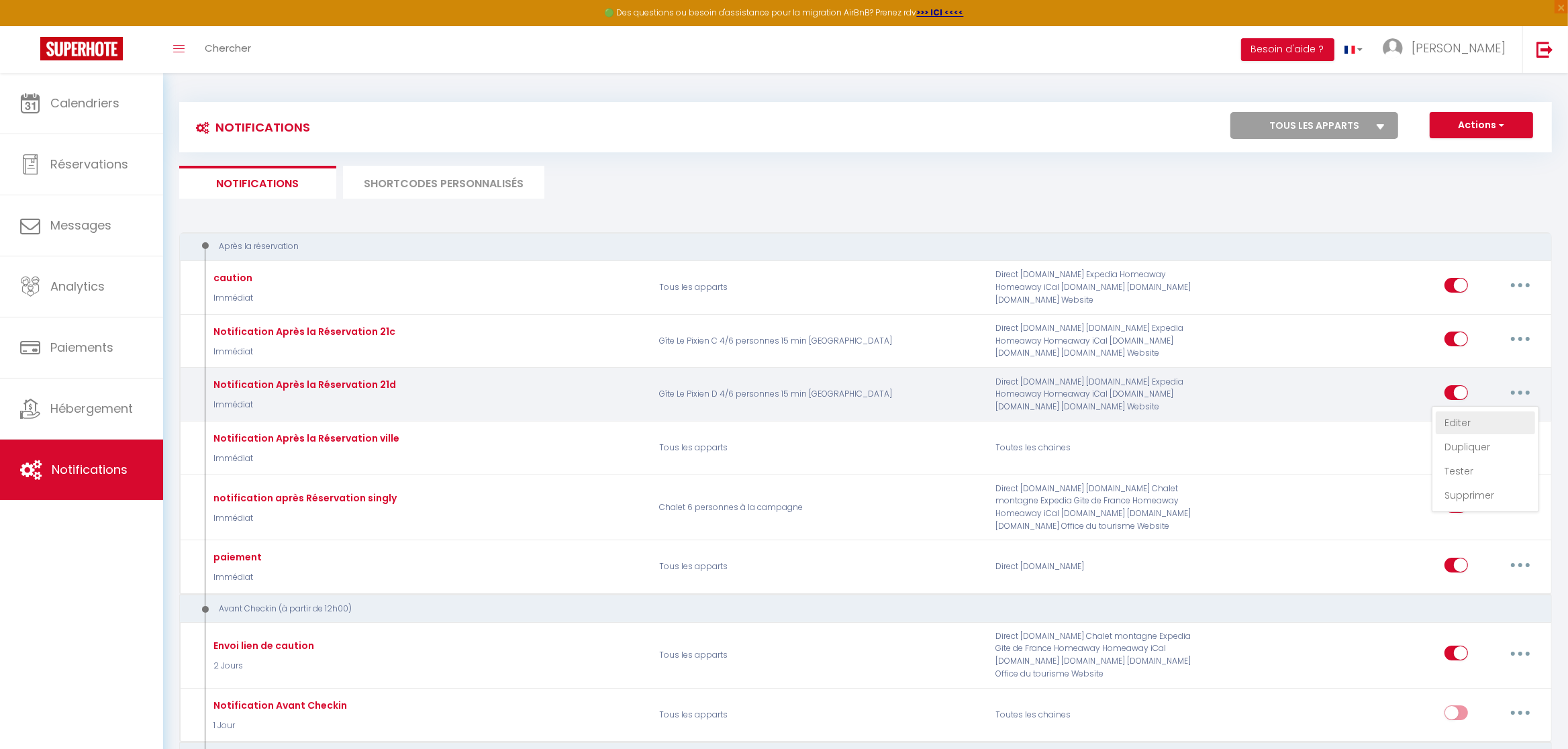
checkbox input "false"
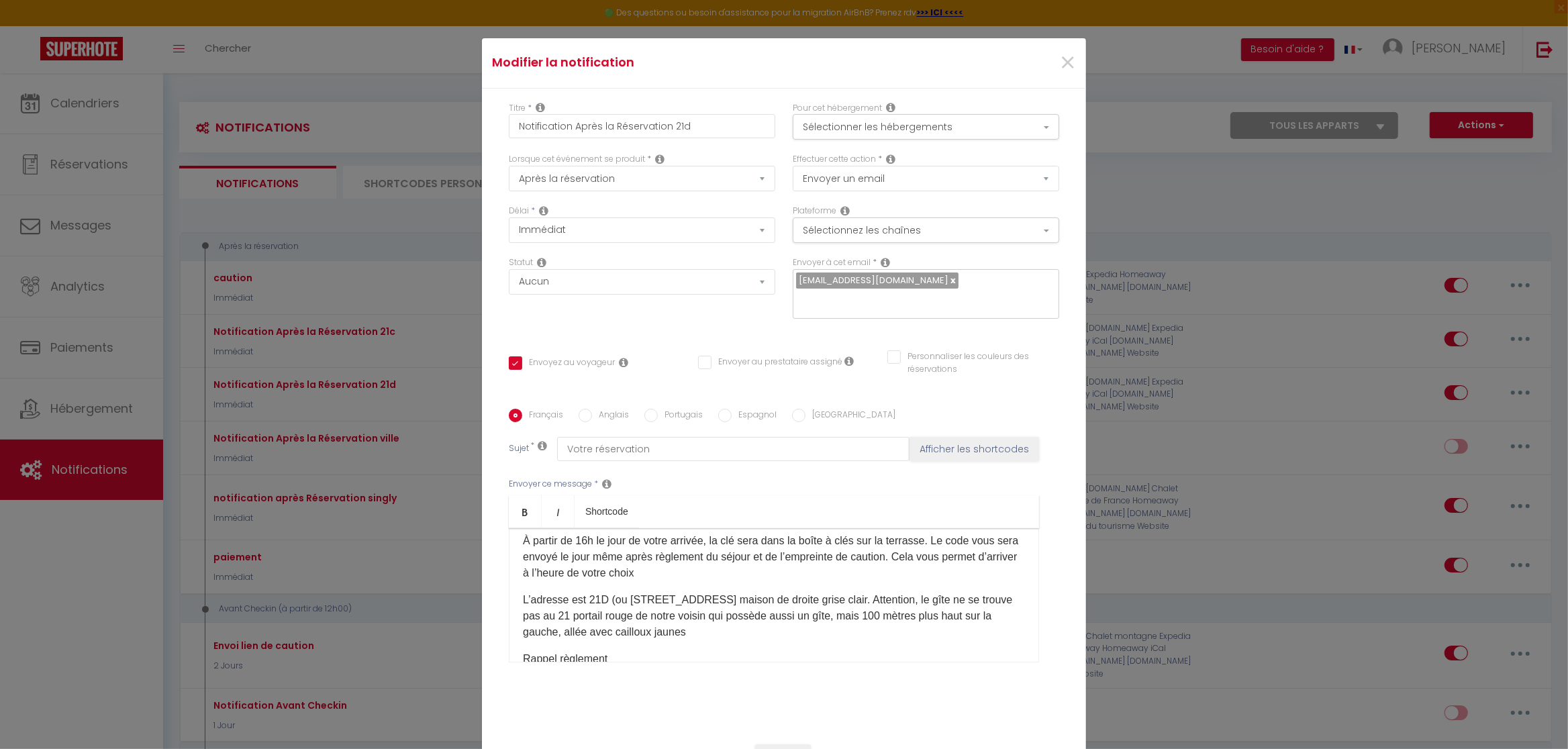
scroll to position [75, 0]
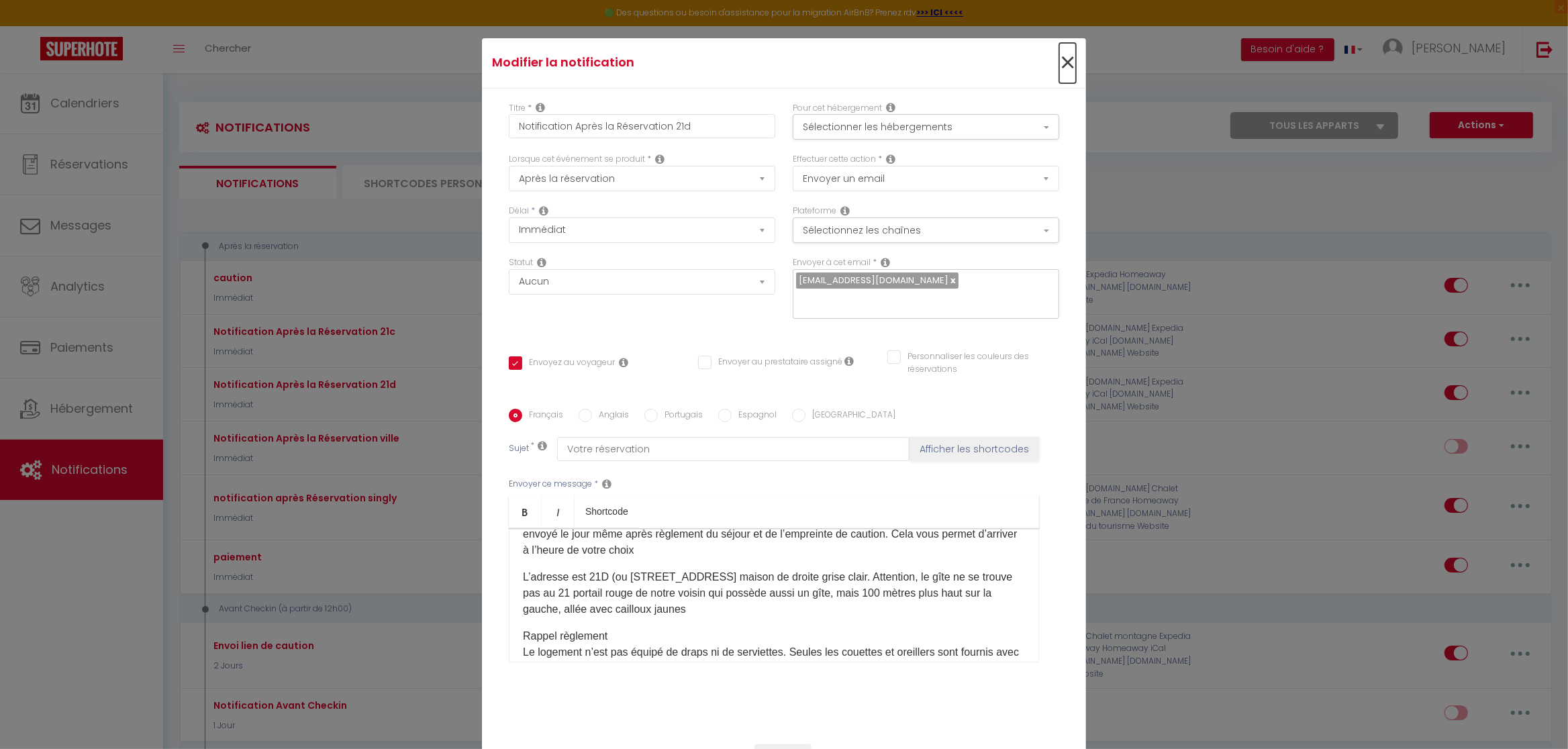
click at [1065, 57] on span "×" at bounding box center [1068, 63] width 17 height 40
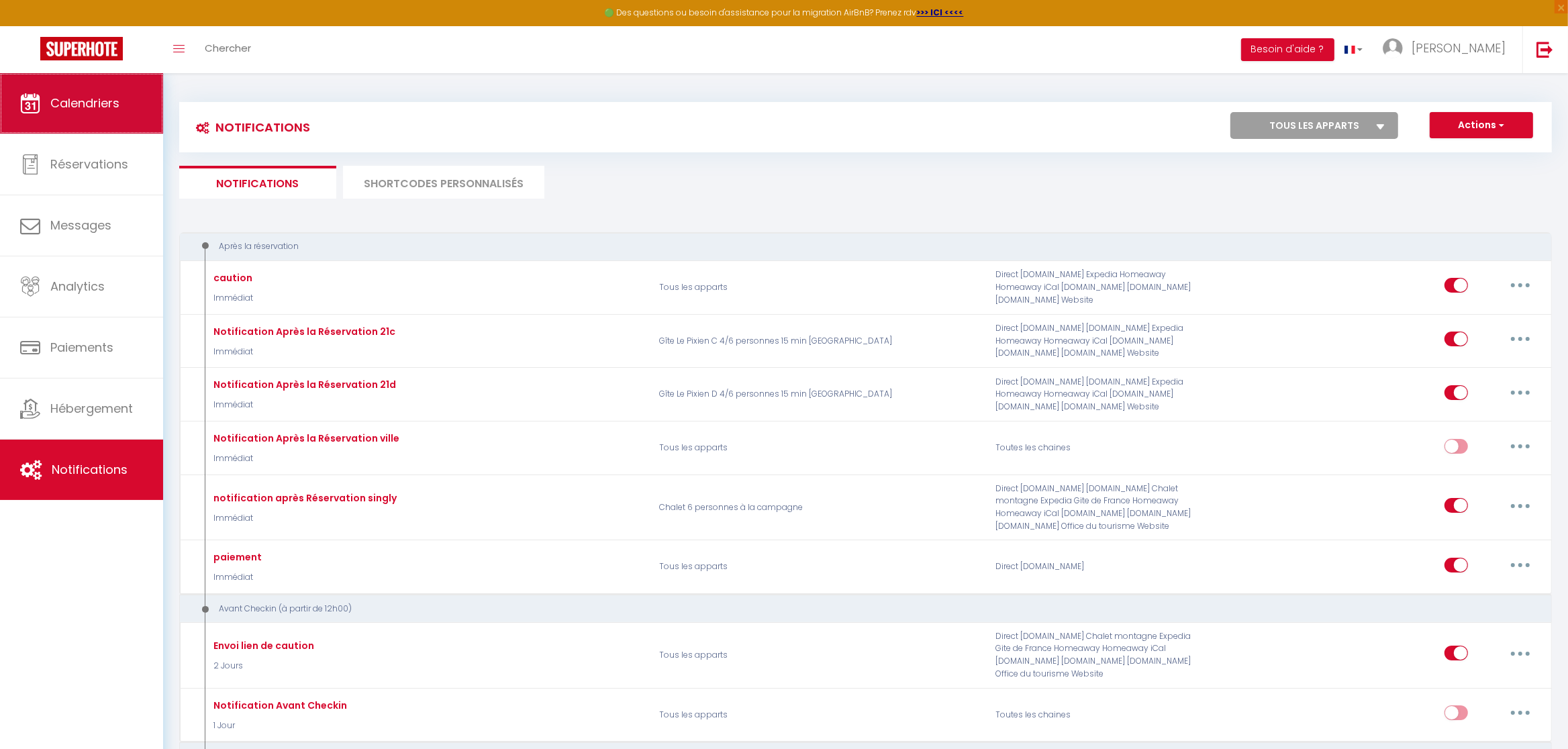
click at [72, 109] on span "Calendriers" at bounding box center [85, 103] width 69 height 17
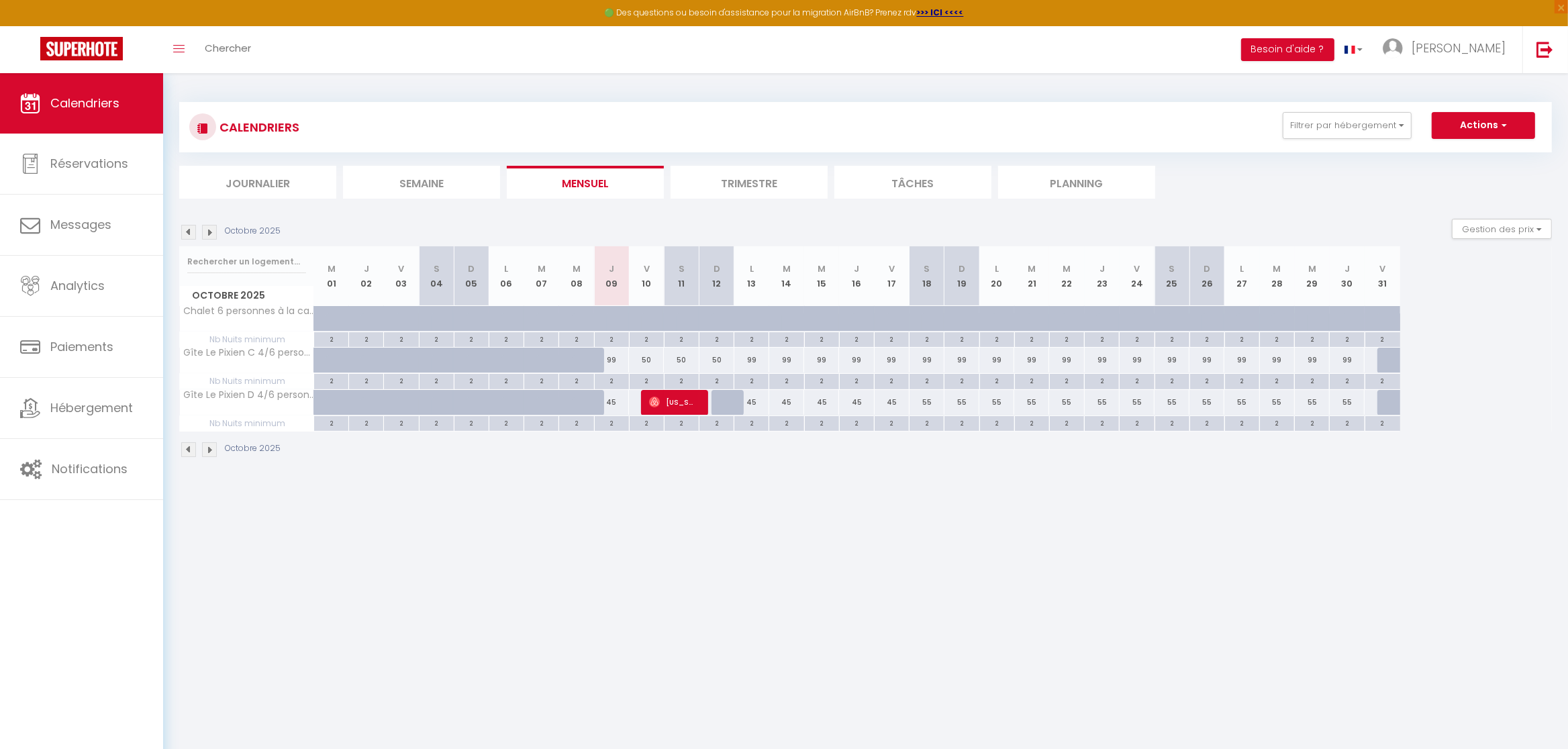
click at [693, 404] on span "[US_STATE][PERSON_NAME]" at bounding box center [672, 401] width 46 height 25
select select "OK"
select select "0"
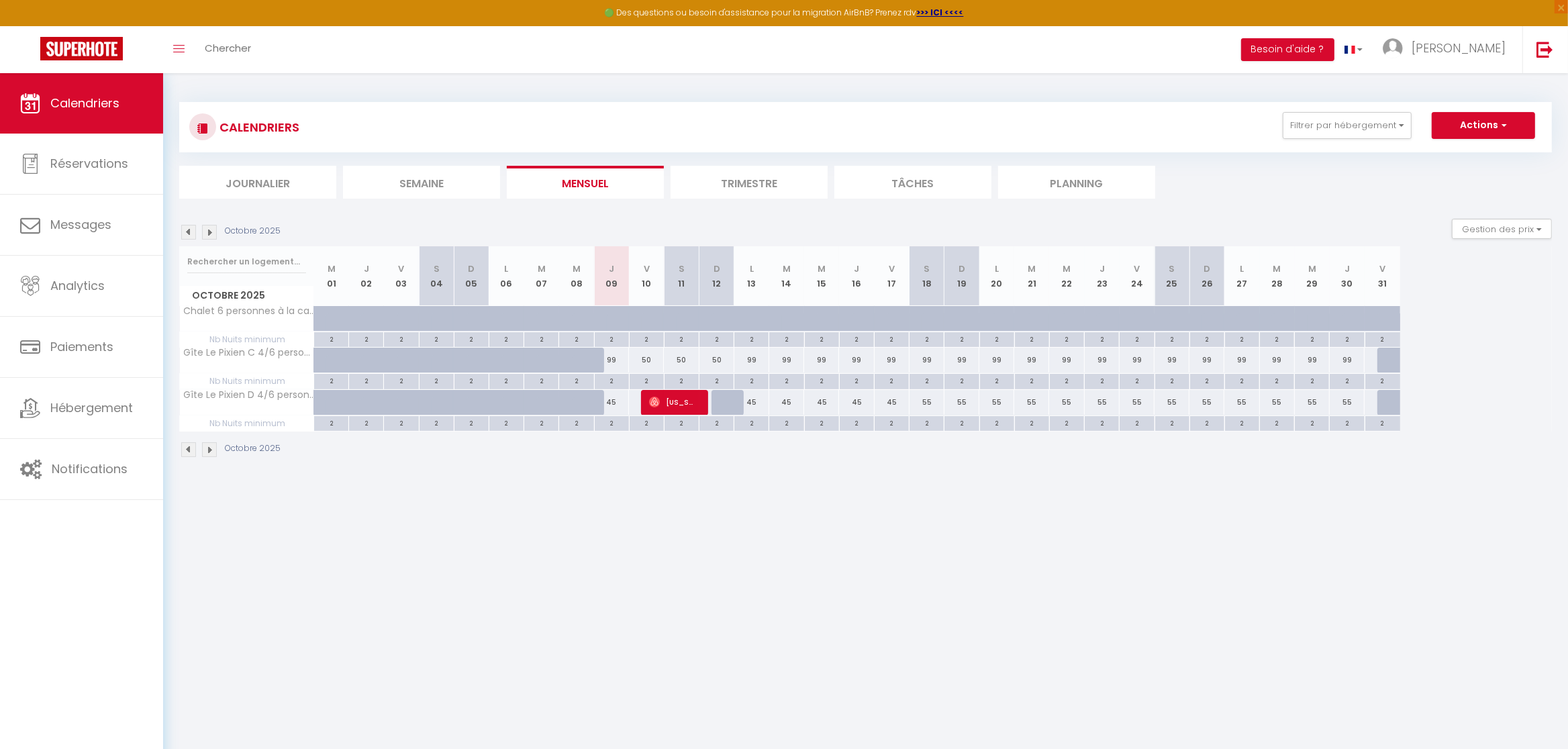
select select "1"
select select
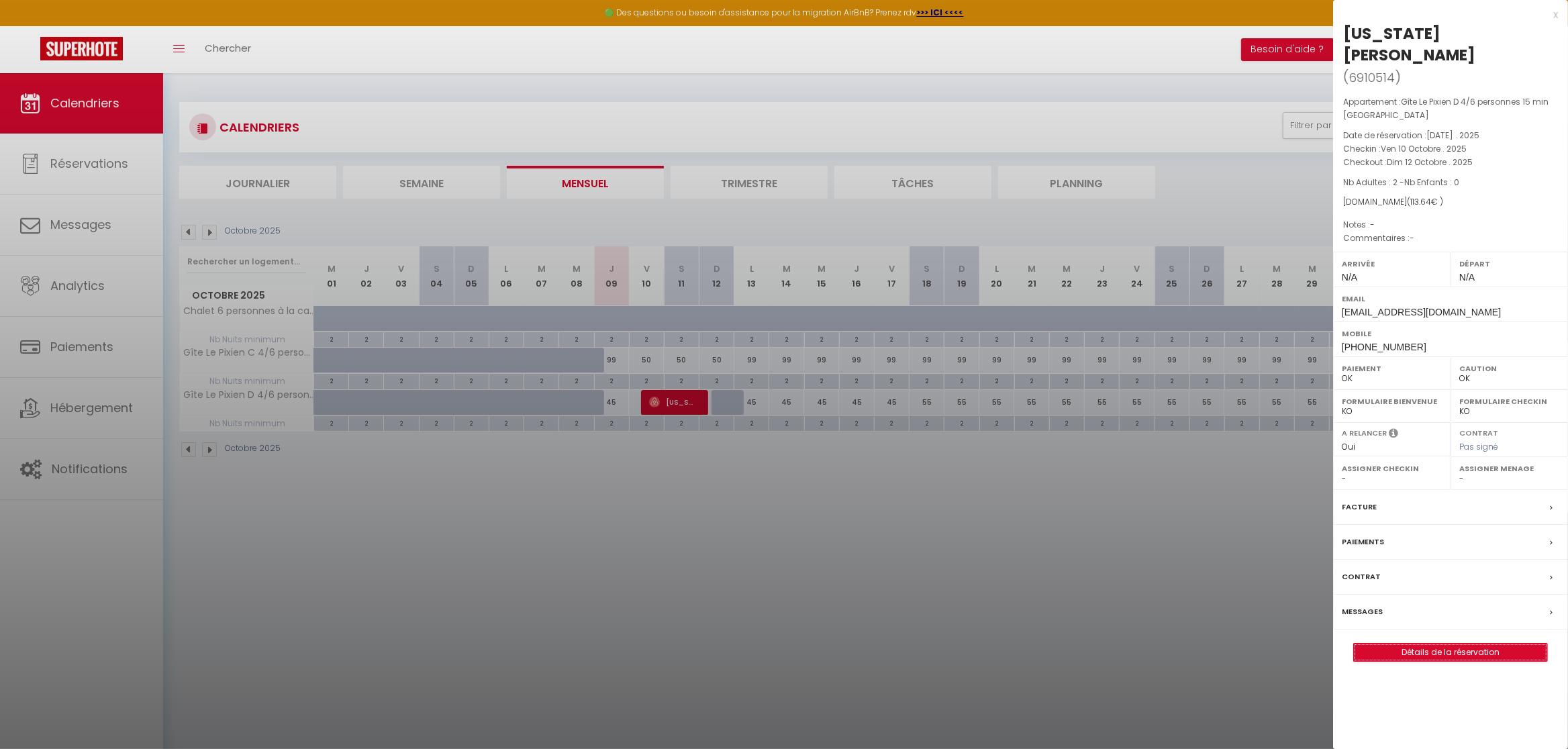
click at [1447, 644] on link "Détails de la réservation" at bounding box center [1450, 652] width 193 height 18
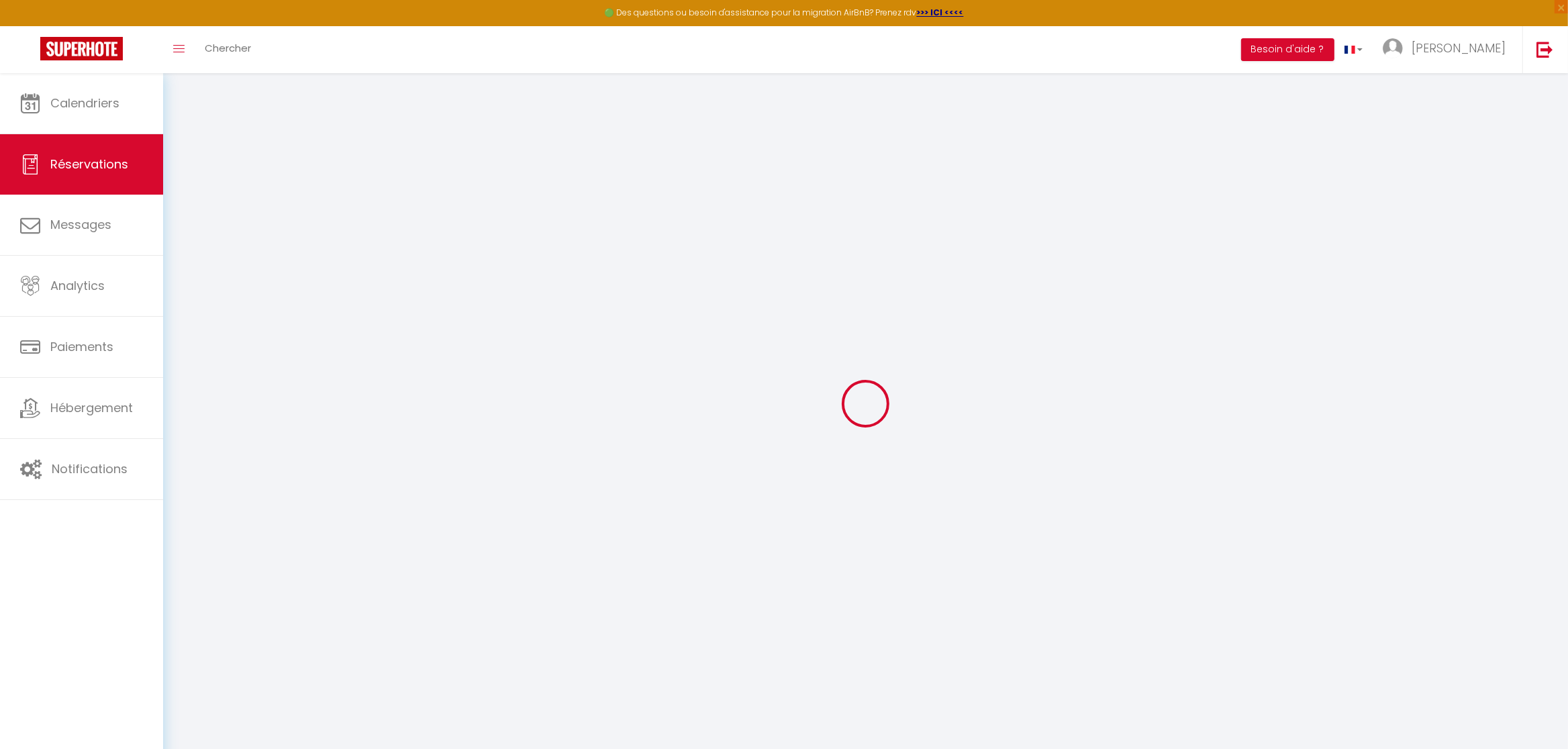
select select
checkbox input "false"
select select
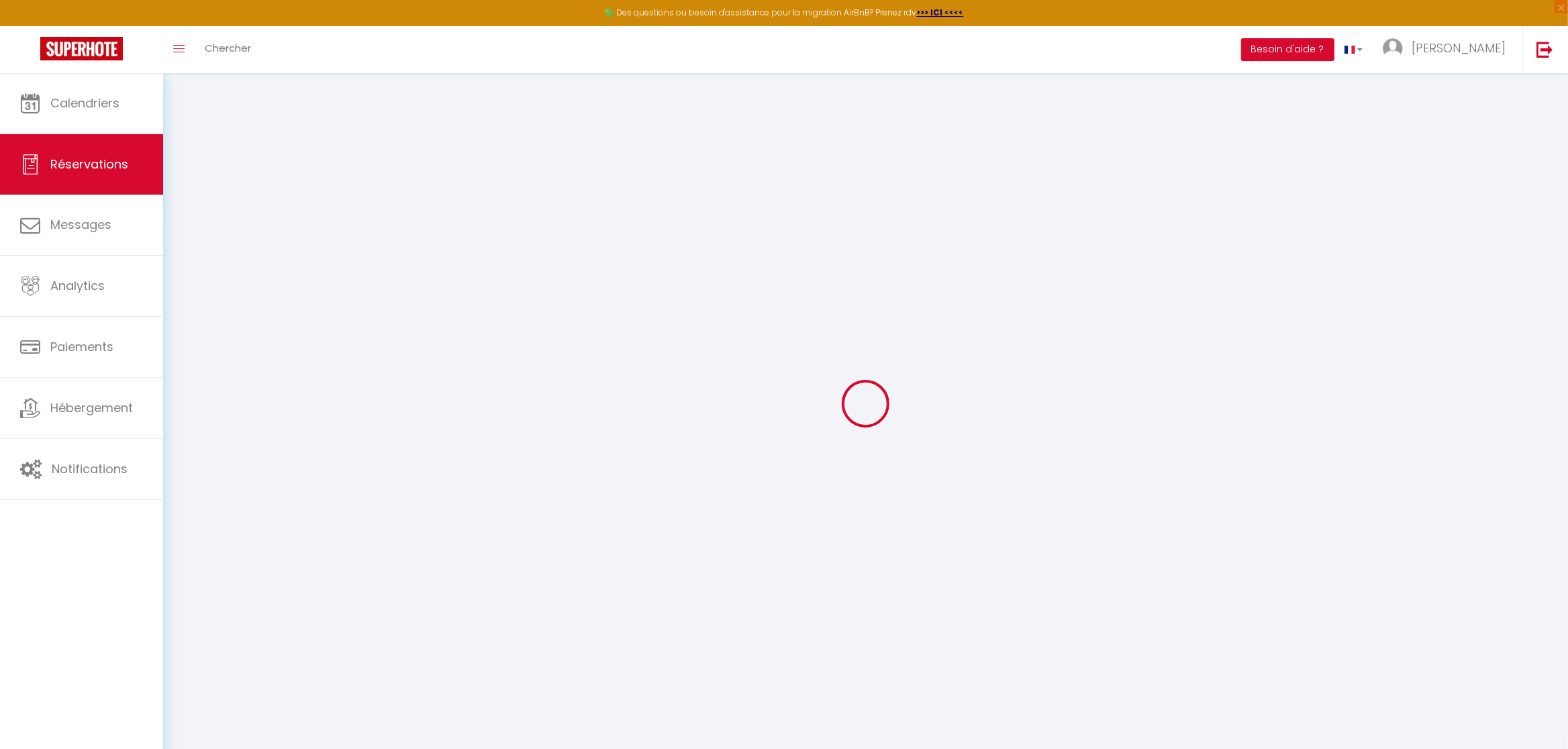
select select
checkbox input "false"
select select
type input "30"
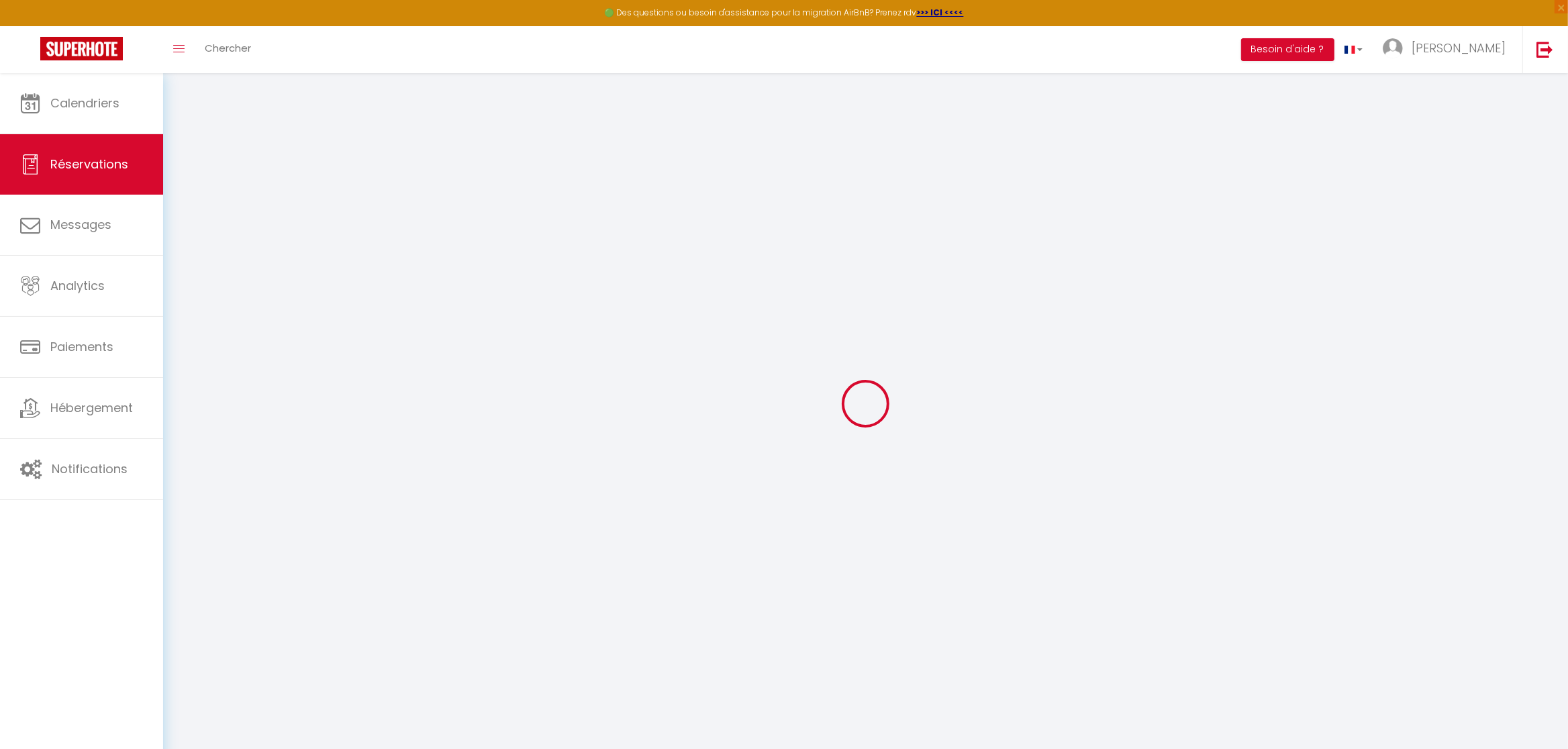
type input "2.64"
select select
checkbox input "false"
select select
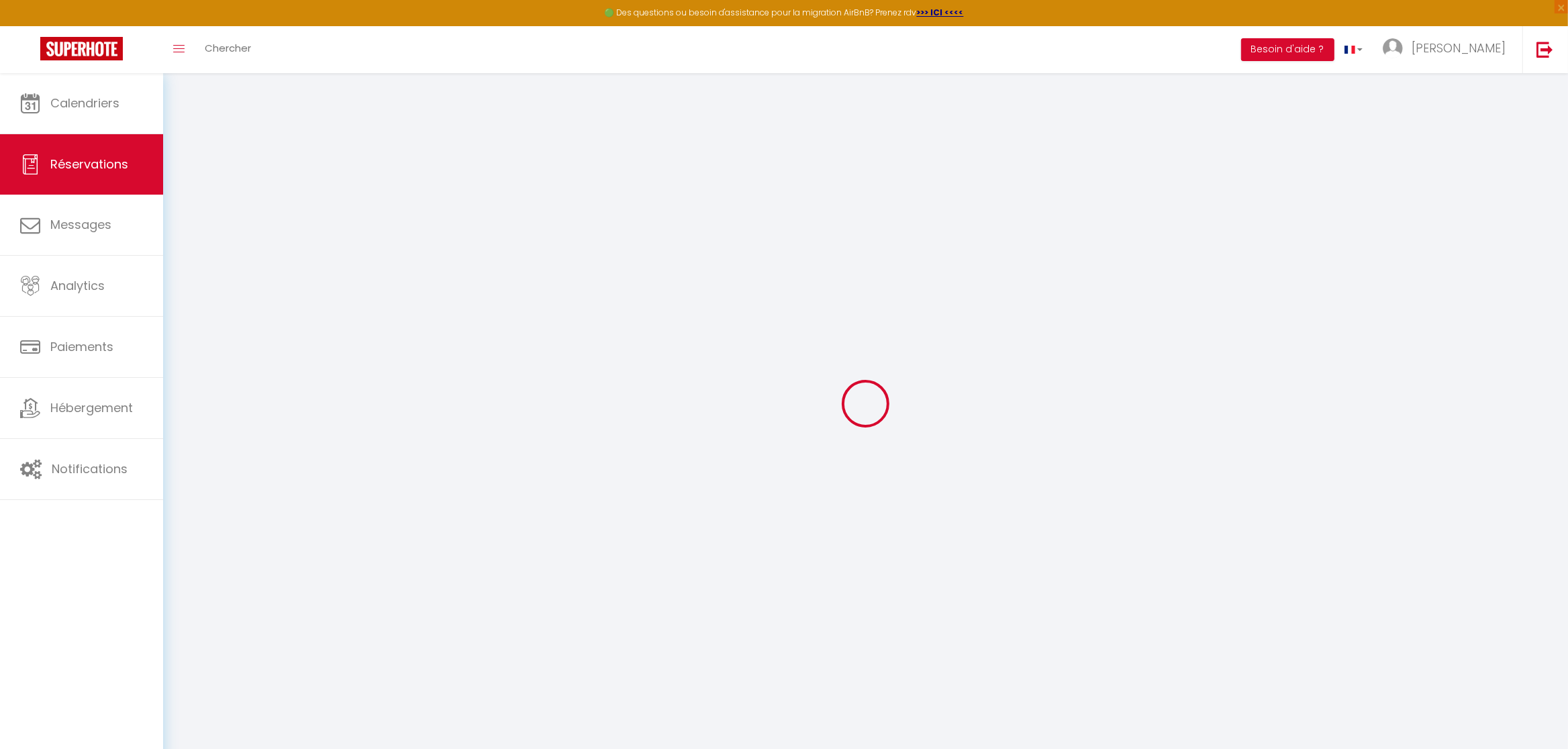
checkbox input "false"
select select
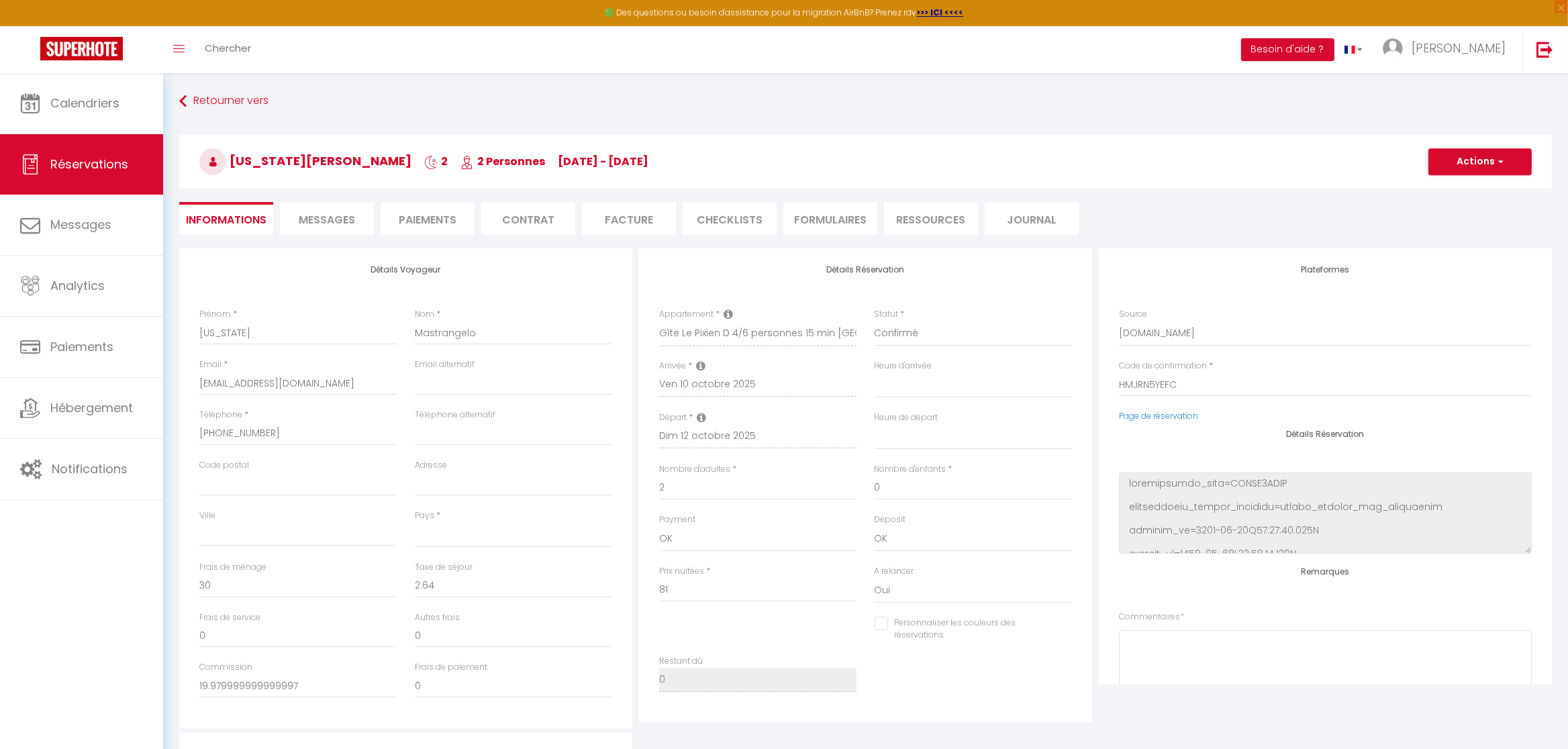
click at [329, 218] on span "Messages" at bounding box center [327, 220] width 56 height 15
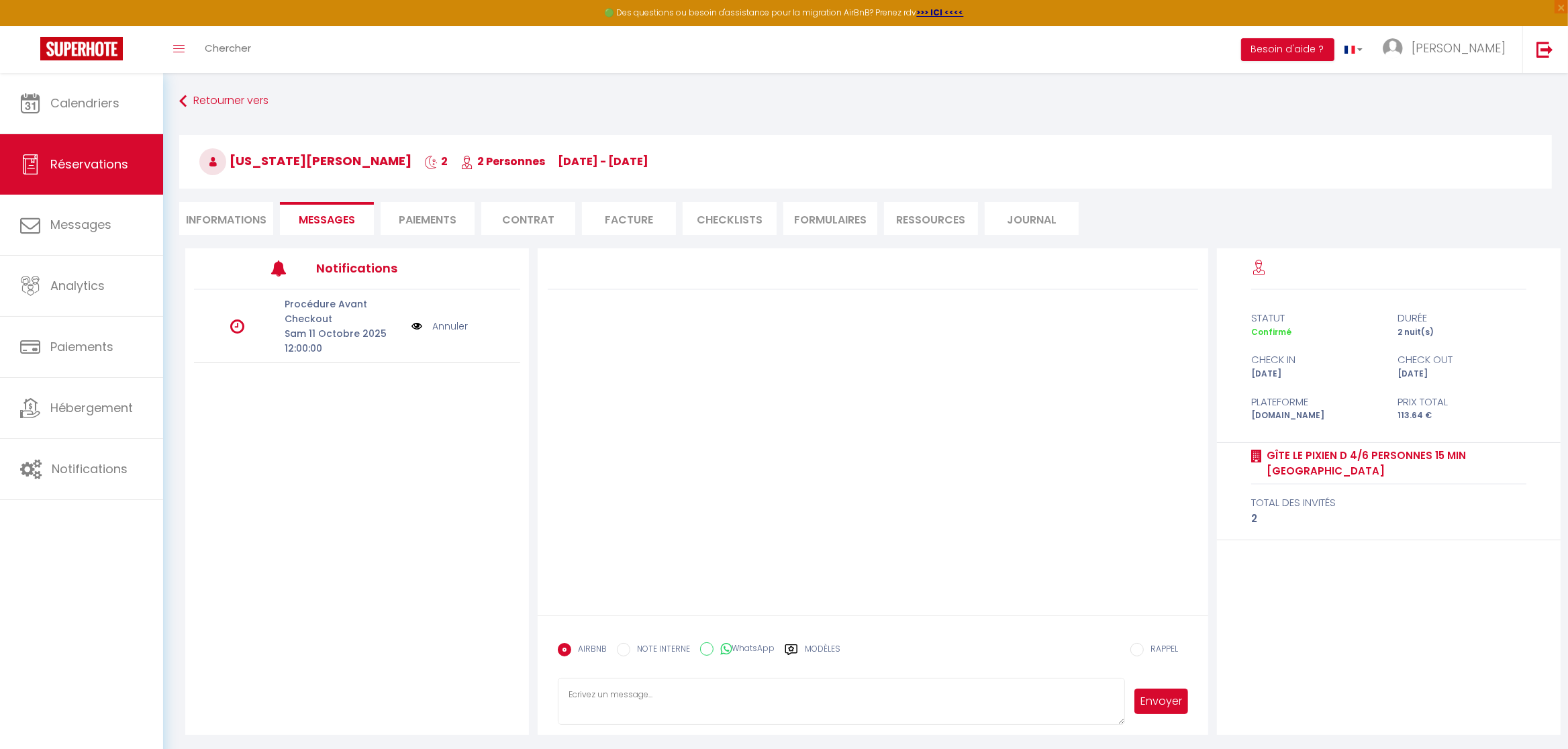
click at [696, 701] on textarea at bounding box center [841, 701] width 566 height 47
paste textarea "Loremip dolor sita conse adipiscinge, s'doe te incidid ut labo etdolore M aliqu…"
type textarea "Loremip dolor sita conse adipiscinge, s'doe te incidid ut labo etdolore M aliqu…"
click at [1177, 704] on button "Envoyer" at bounding box center [1161, 701] width 54 height 25
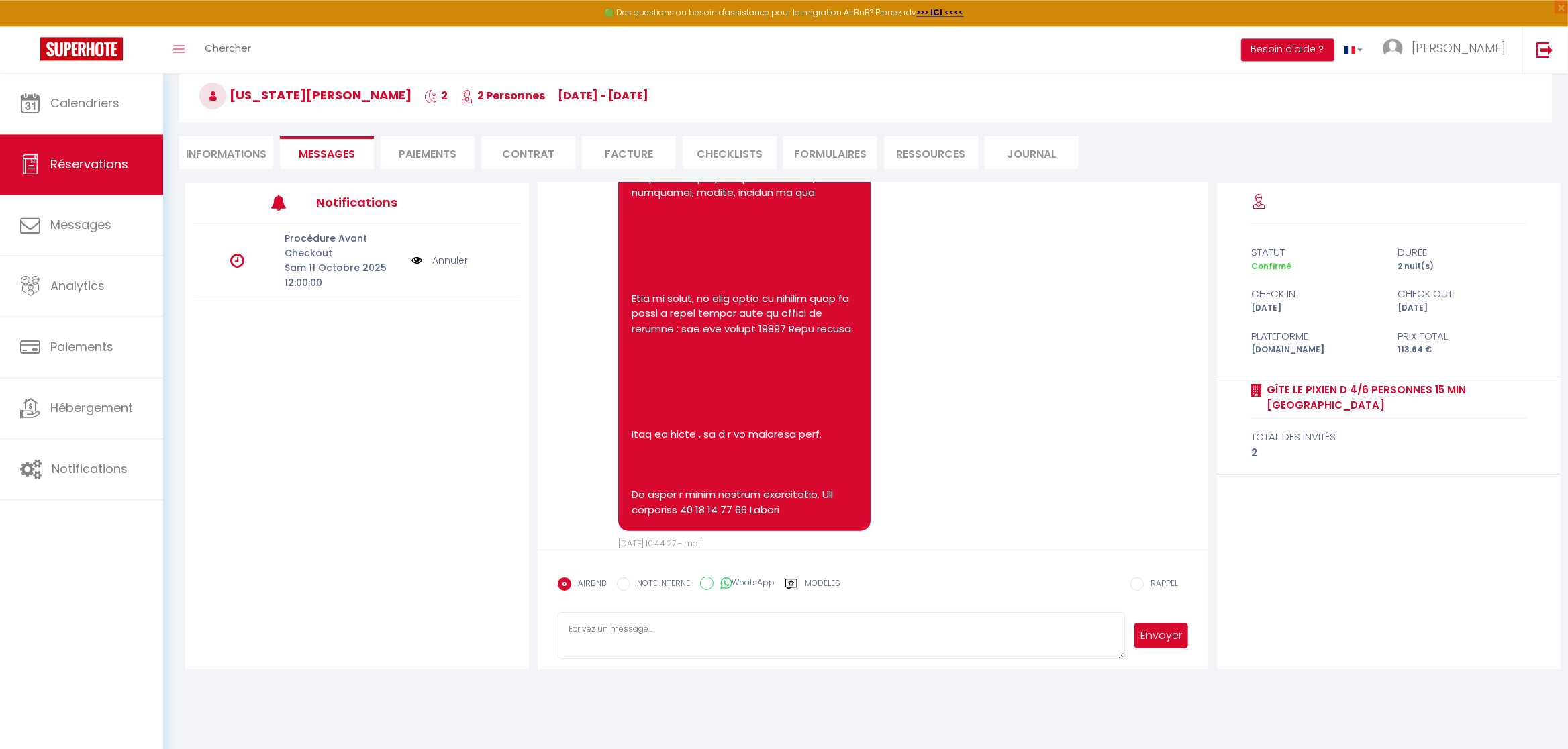
scroll to position [72, 0]
